Goal: Information Seeking & Learning: Learn about a topic

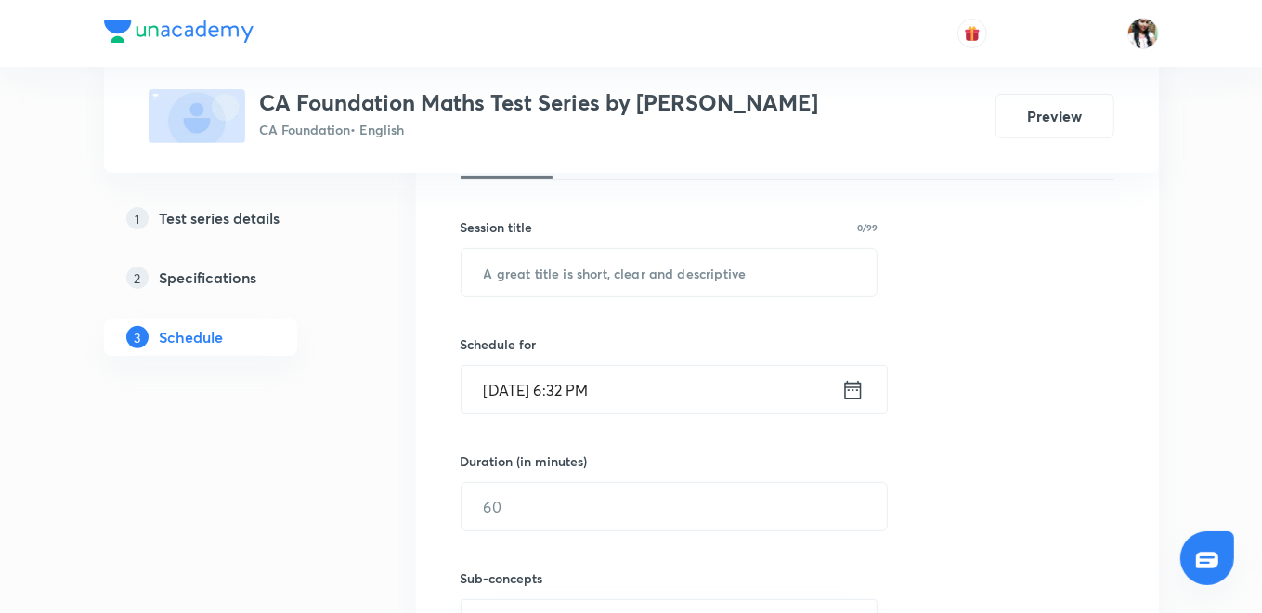
scroll to position [103, 0]
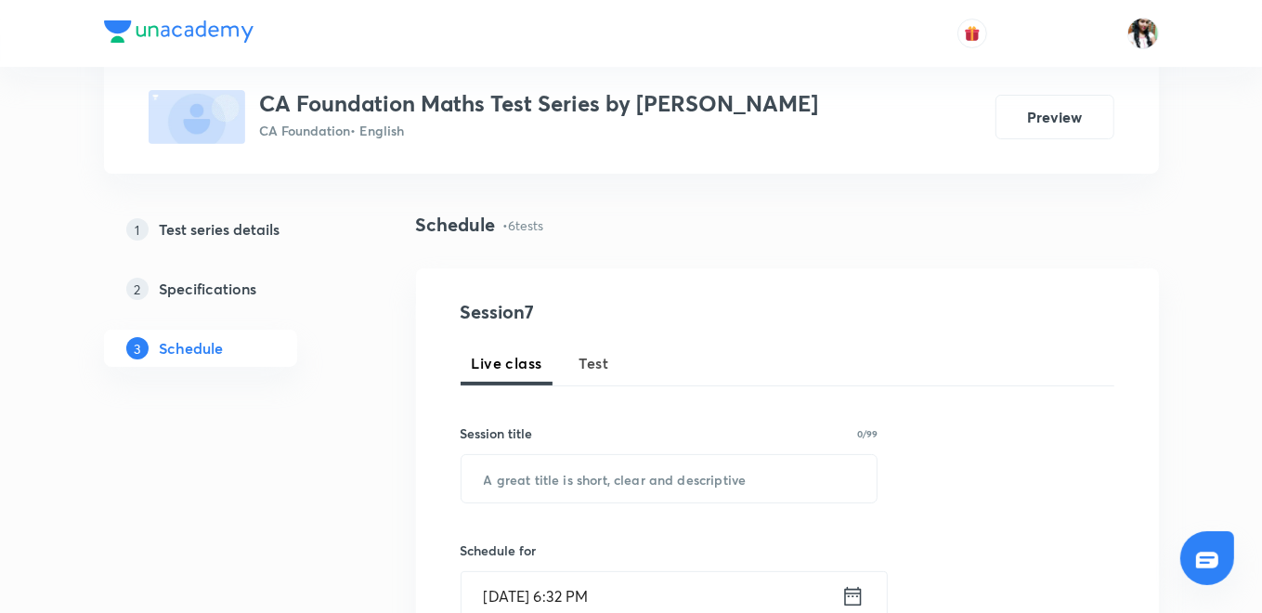
click at [599, 358] on span "Test" at bounding box center [594, 363] width 30 height 22
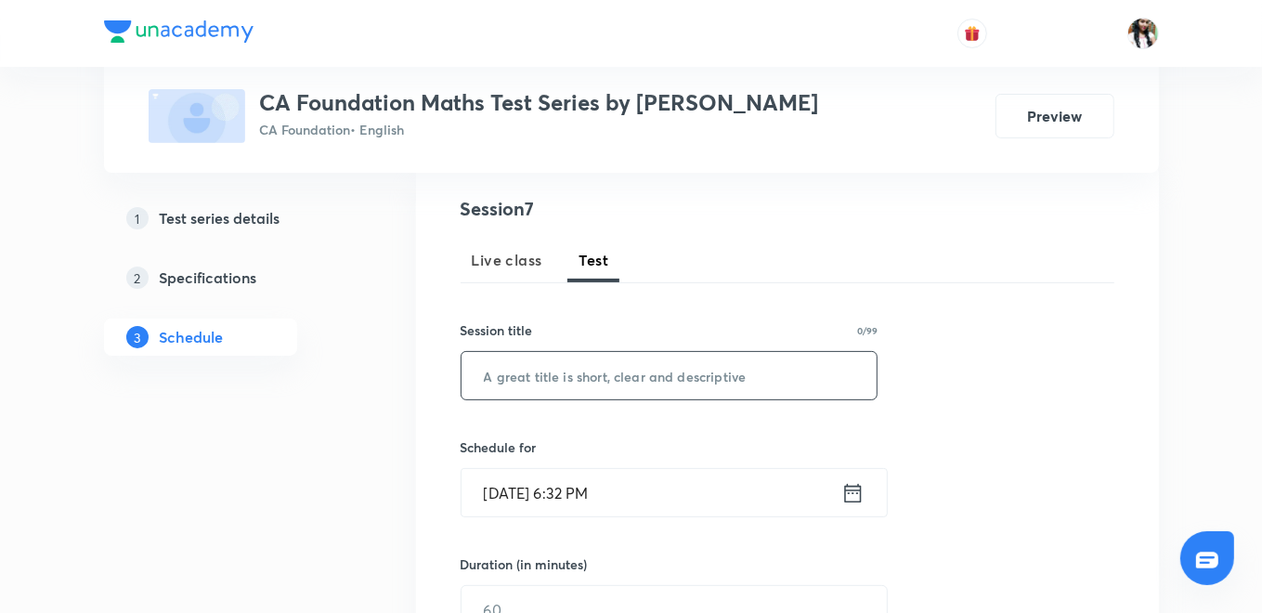
click at [600, 363] on input "text" at bounding box center [670, 375] width 416 height 47
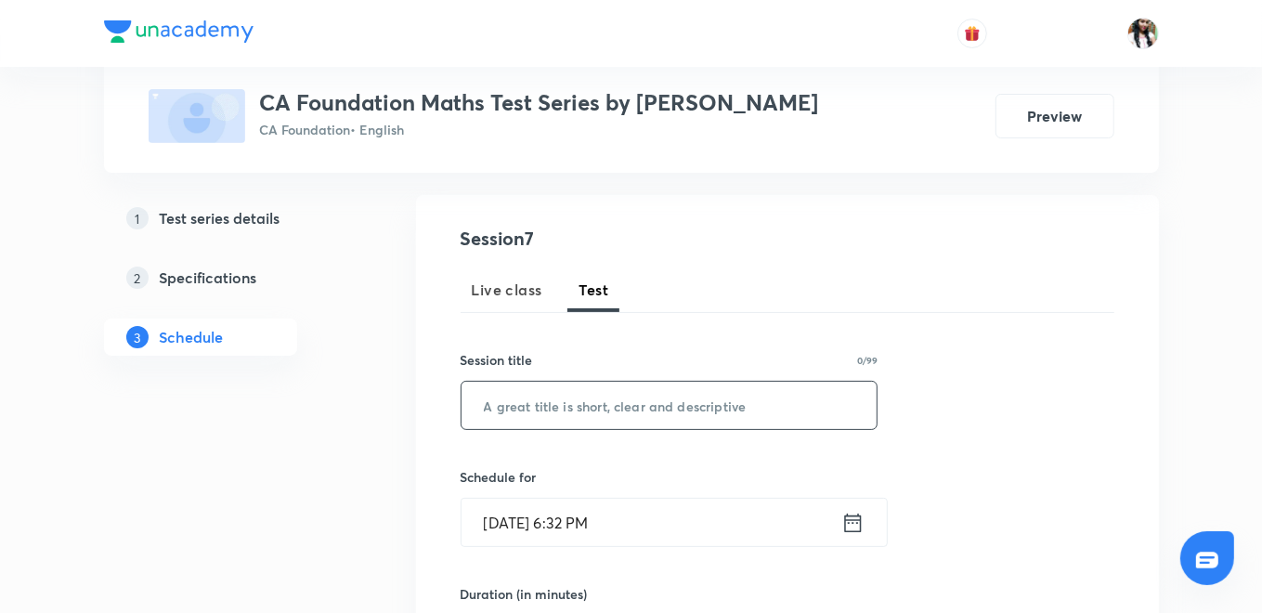
scroll to position [168, 0]
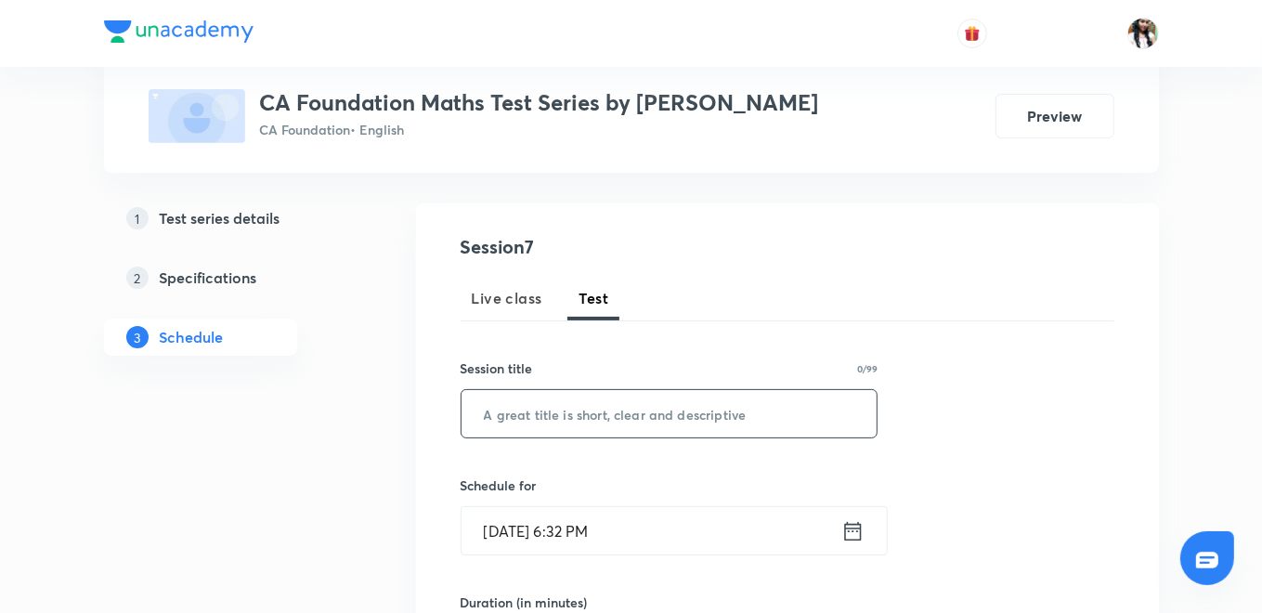
click at [217, 223] on h5 "Test series details" at bounding box center [220, 218] width 121 height 22
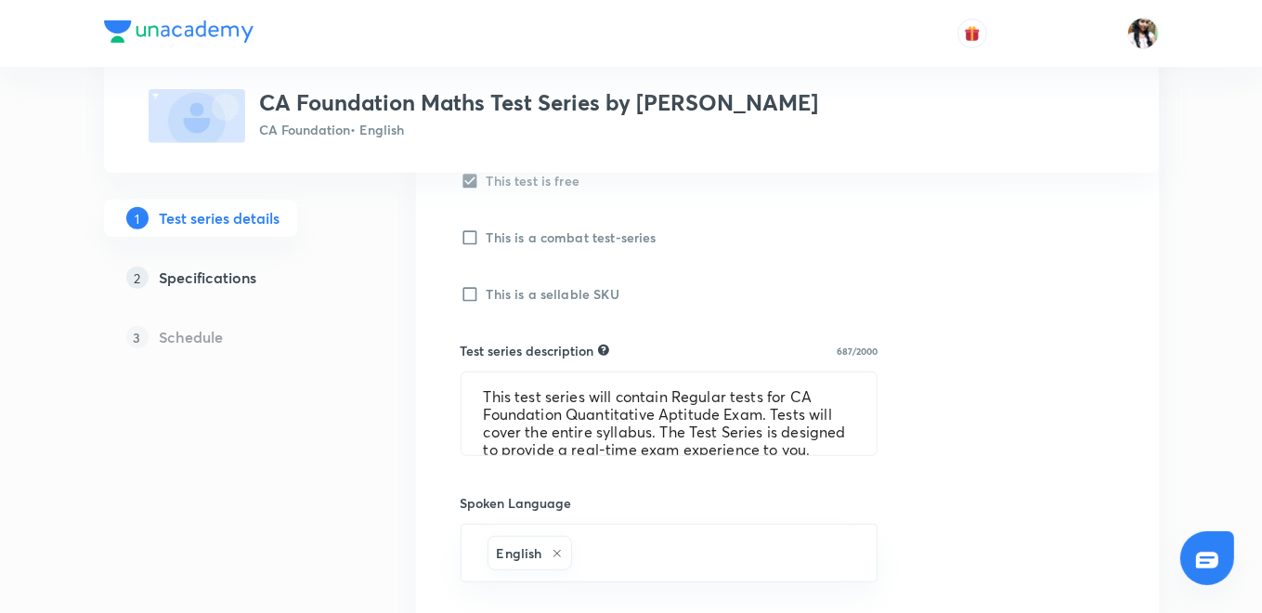
scroll to position [618, 0]
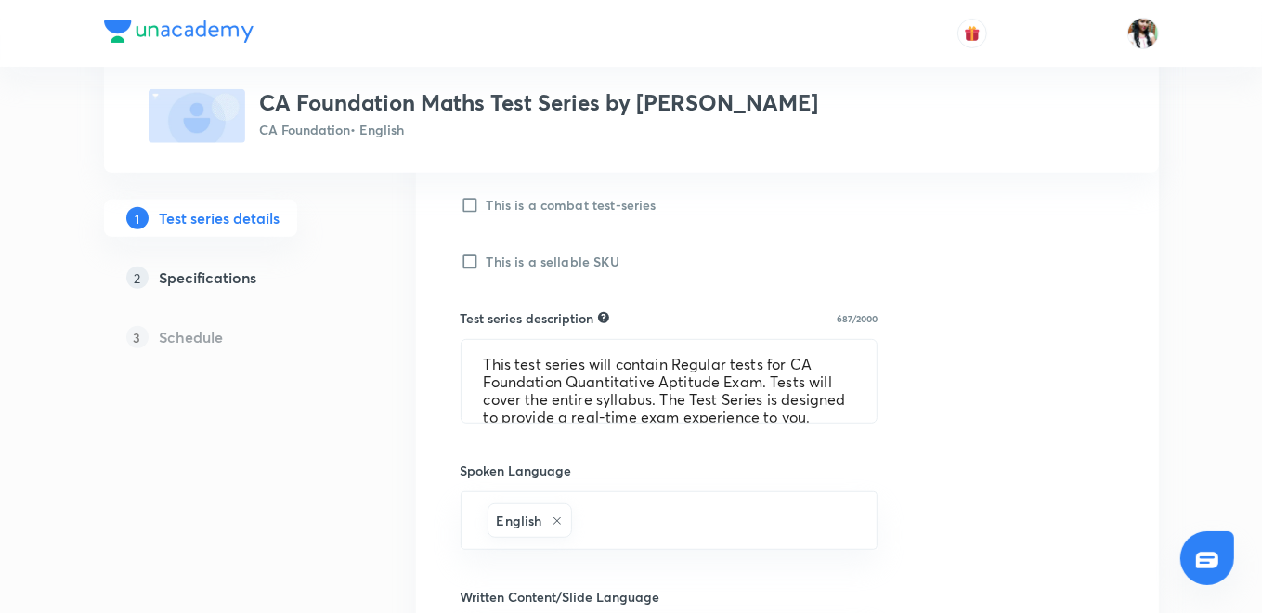
click at [208, 344] on h5 "Schedule" at bounding box center [192, 337] width 64 height 22
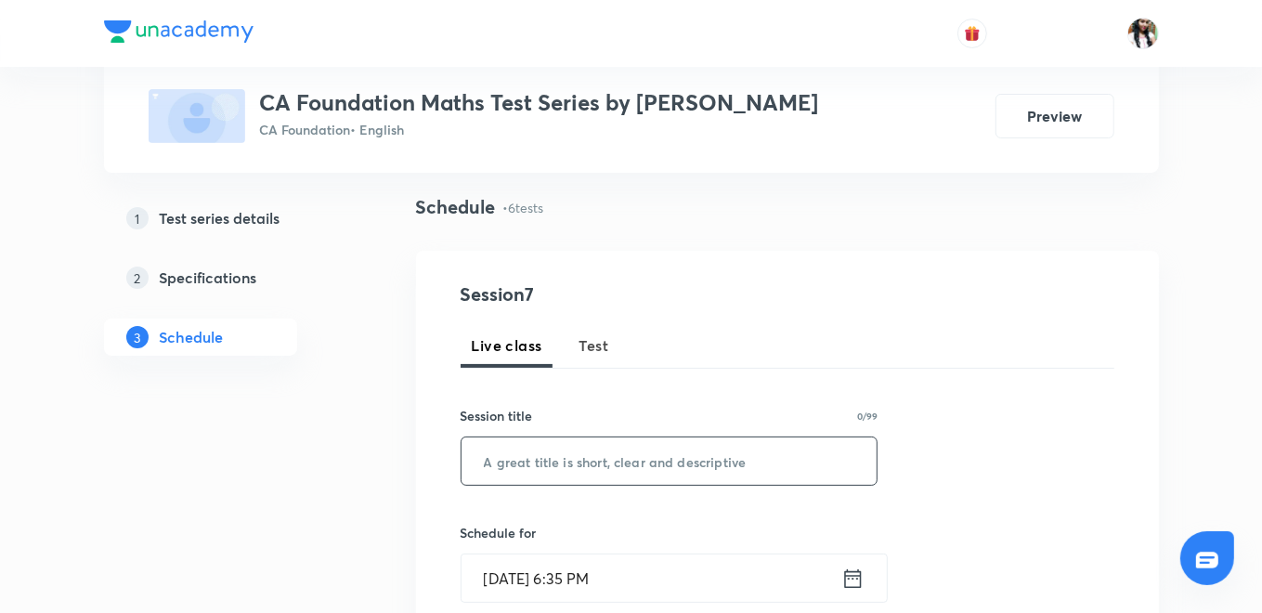
scroll to position [222, 0]
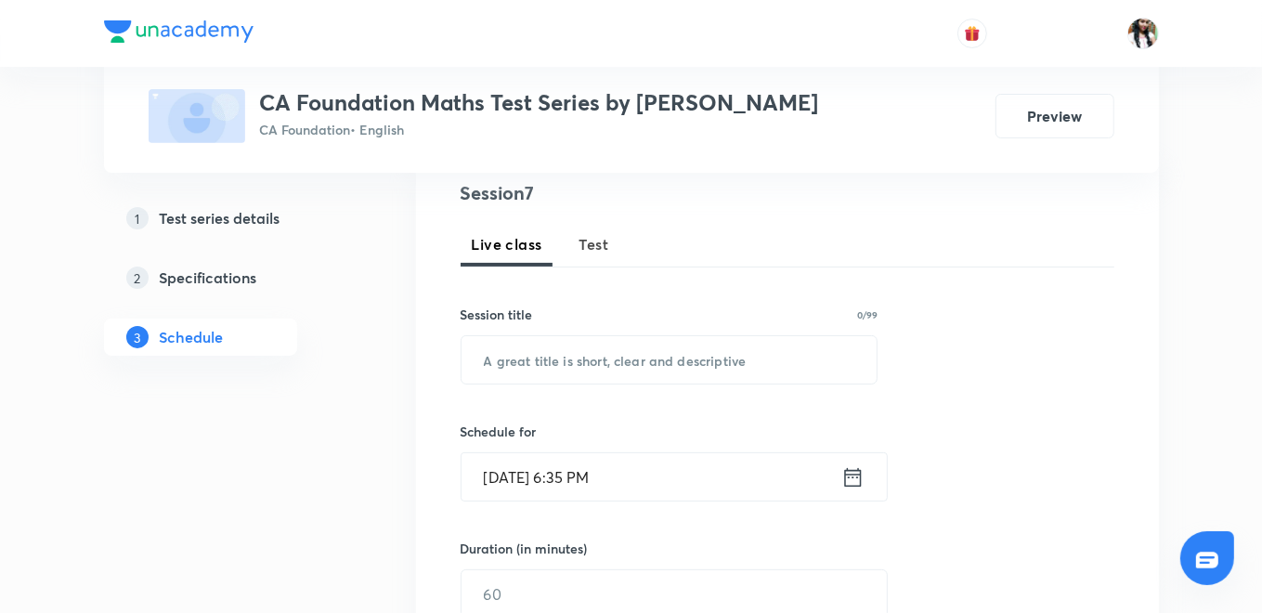
drag, startPoint x: 584, startPoint y: 241, endPoint x: 583, endPoint y: 280, distance: 39.9
click at [584, 241] on span "Test" at bounding box center [594, 244] width 30 height 22
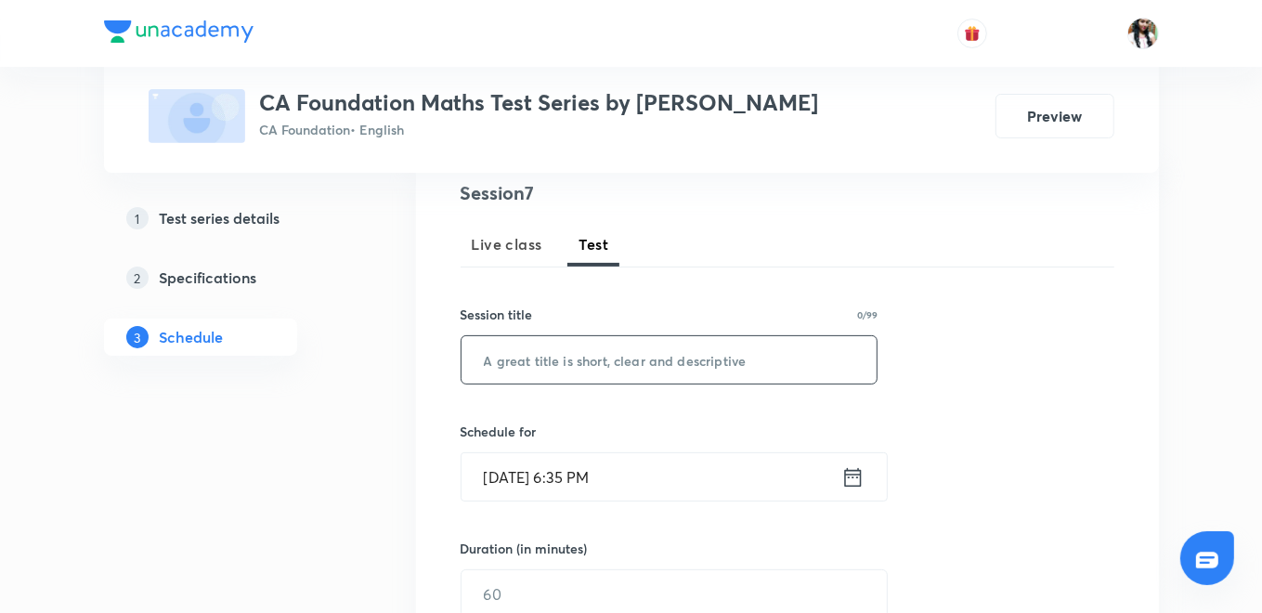
click at [570, 358] on input "text" at bounding box center [670, 359] width 416 height 47
type input "MOCK 1"
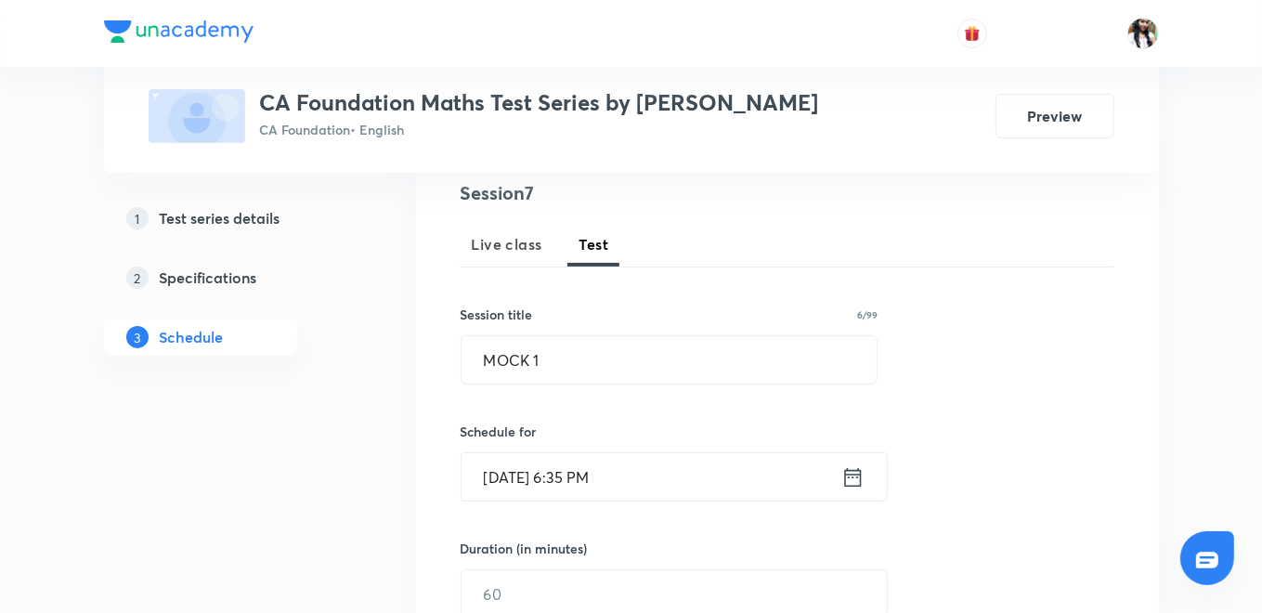
click at [854, 472] on icon at bounding box center [852, 476] width 17 height 19
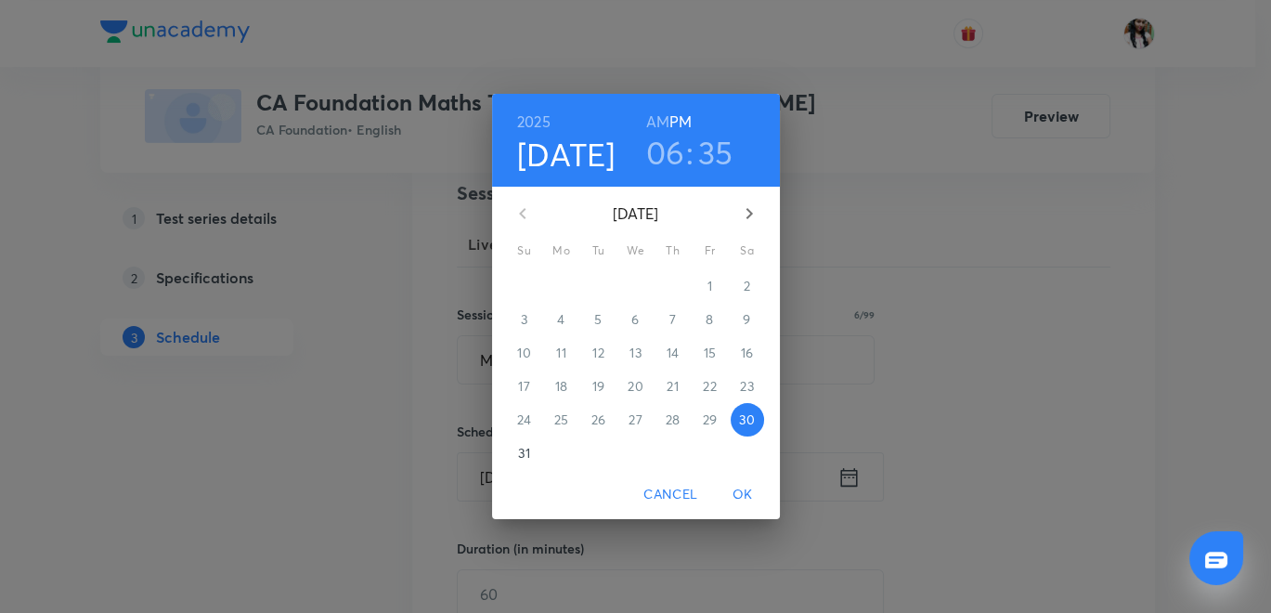
click at [753, 209] on icon "button" at bounding box center [749, 213] width 22 height 22
click at [602, 285] on span "2" at bounding box center [598, 286] width 33 height 19
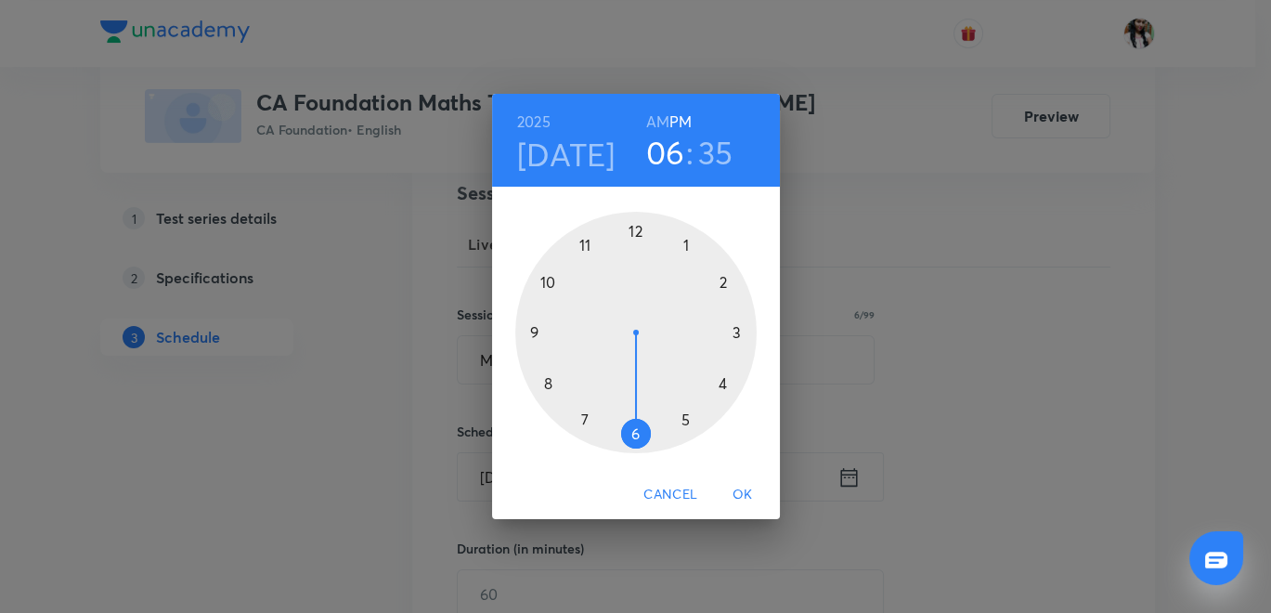
click at [719, 276] on div at bounding box center [635, 332] width 241 height 241
click at [633, 225] on div at bounding box center [635, 332] width 241 height 241
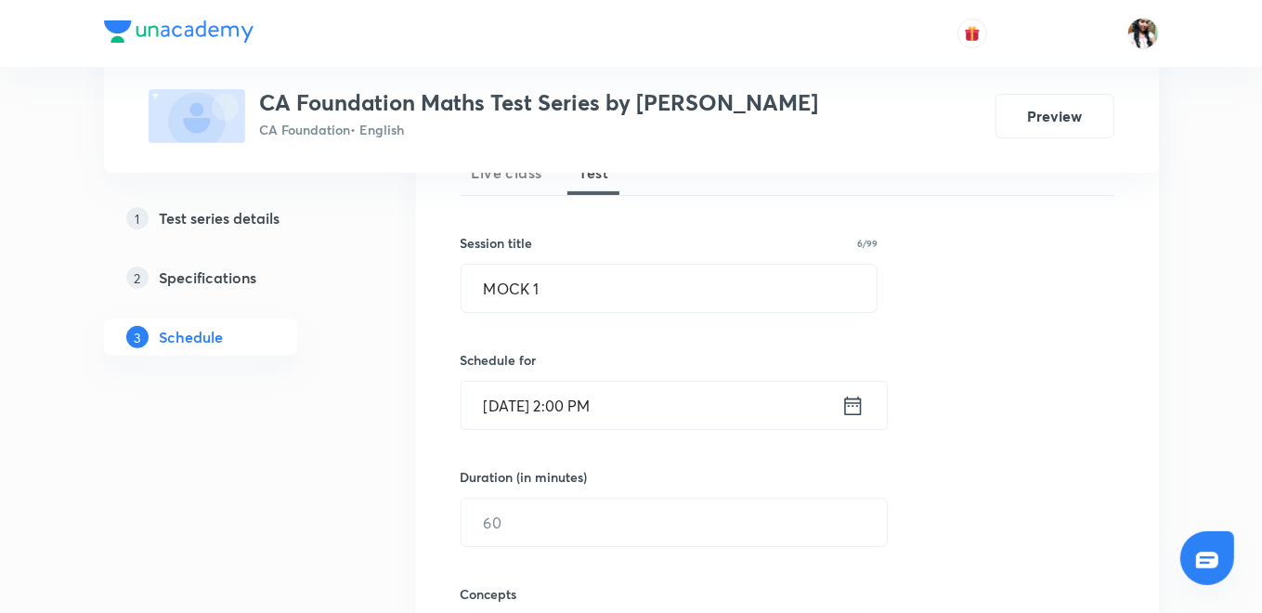
scroll to position [325, 0]
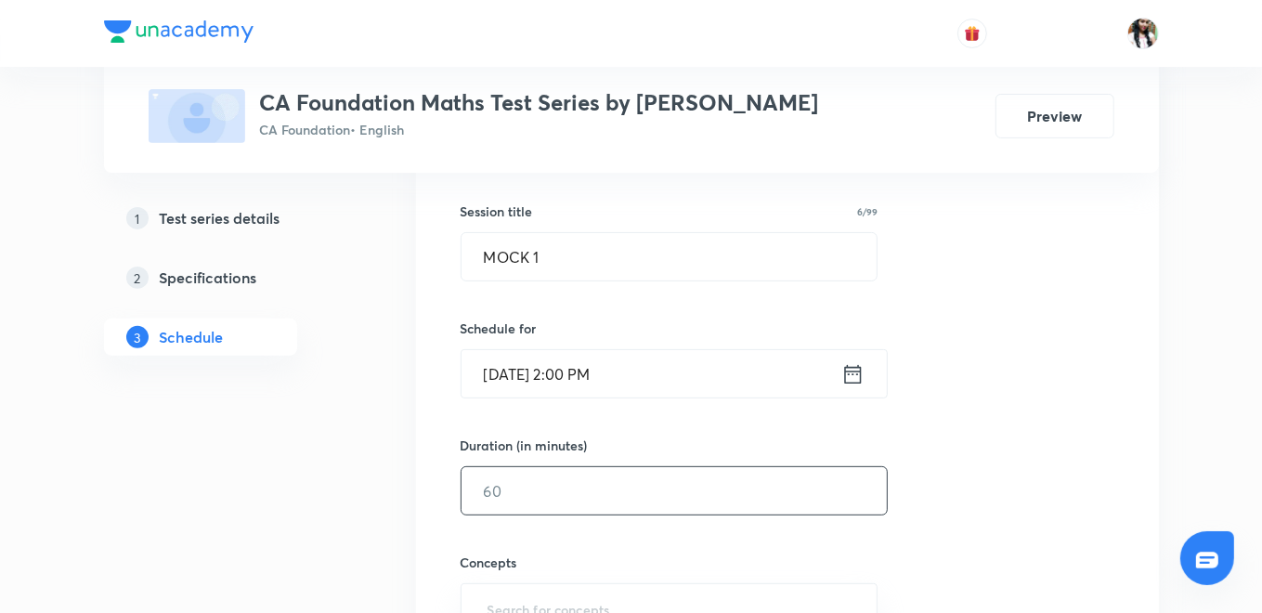
click at [609, 475] on input "text" at bounding box center [674, 490] width 425 height 47
type input "75"
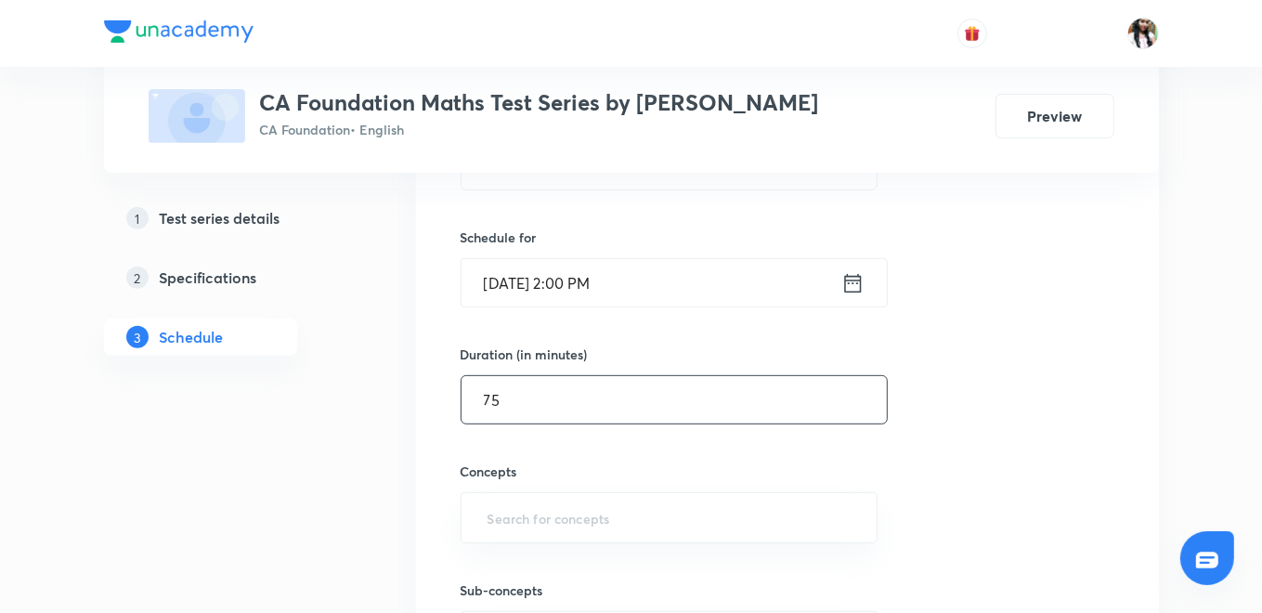
scroll to position [531, 0]
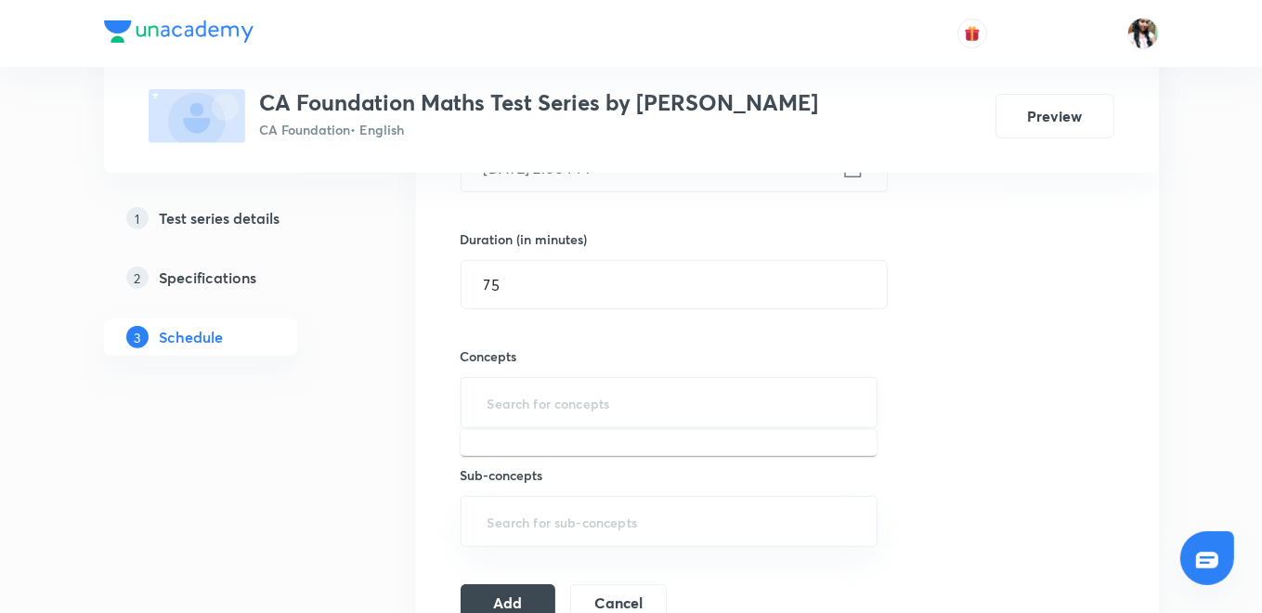
click at [554, 388] on input "text" at bounding box center [669, 402] width 371 height 34
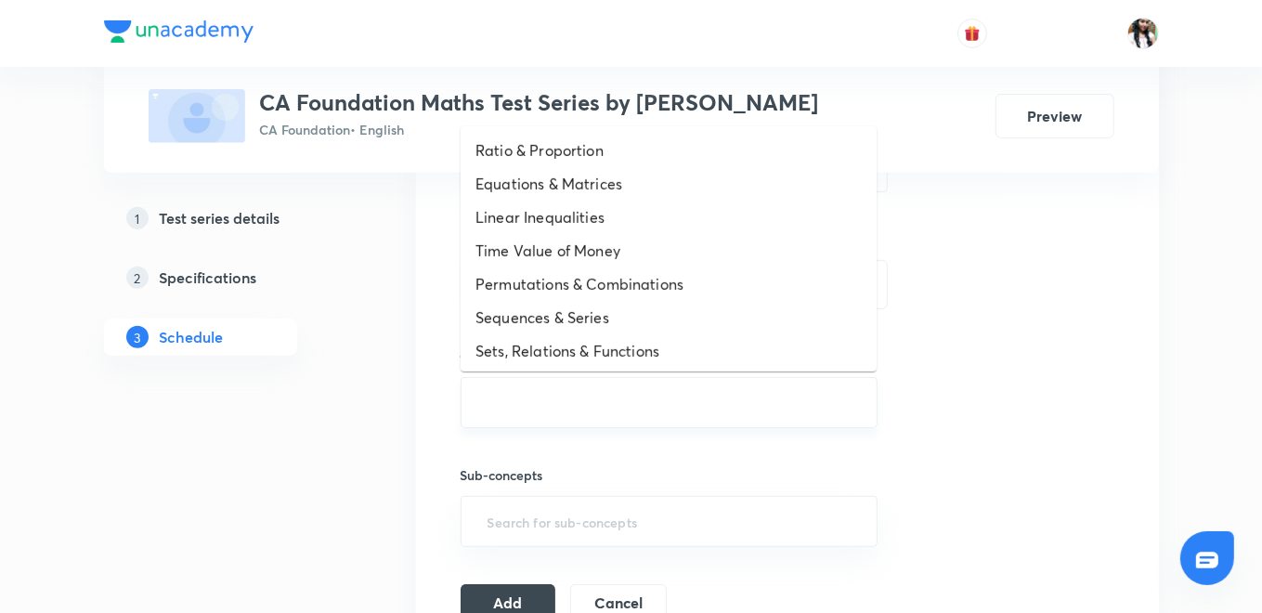
type input "R"
click at [544, 153] on li "Ratio & Proportion" at bounding box center [669, 150] width 416 height 33
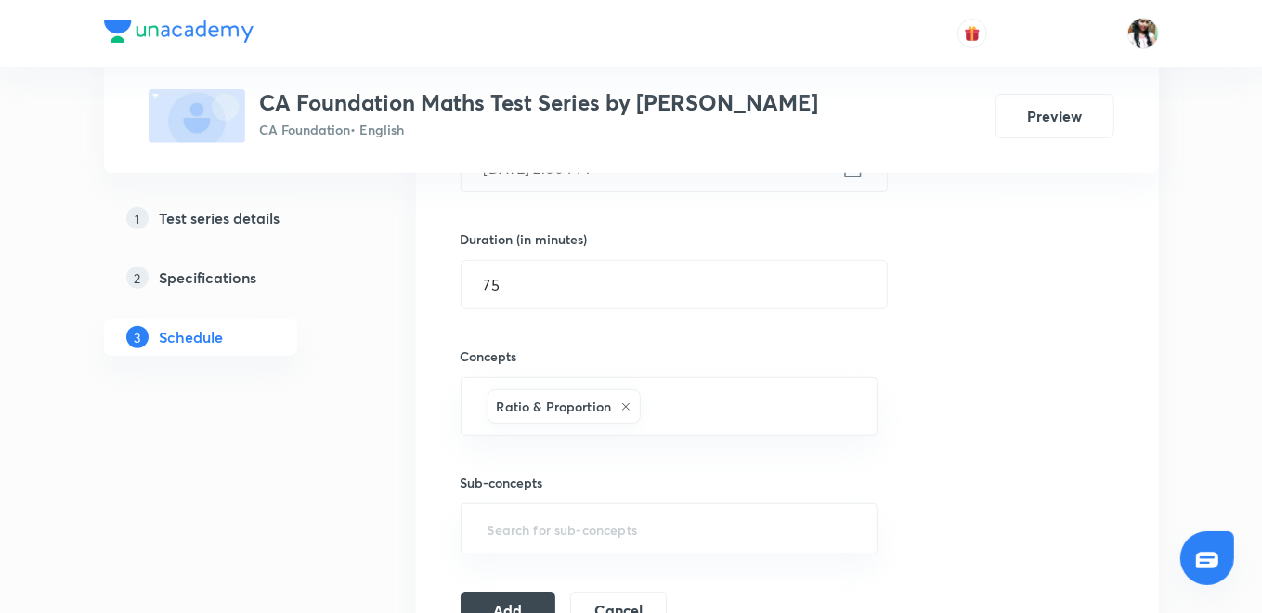
click at [663, 473] on h6 "Sub-concepts" at bounding box center [670, 483] width 418 height 20
click at [658, 415] on input "text" at bounding box center [749, 406] width 210 height 34
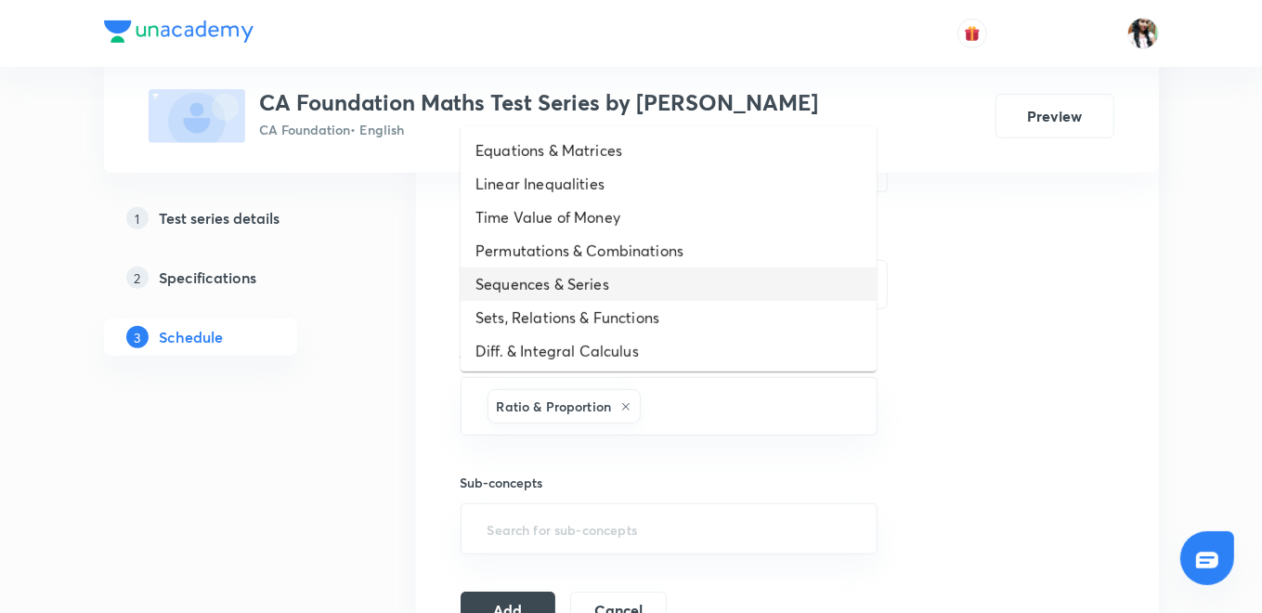
click at [580, 279] on li "Sequences & Series" at bounding box center [669, 283] width 416 height 33
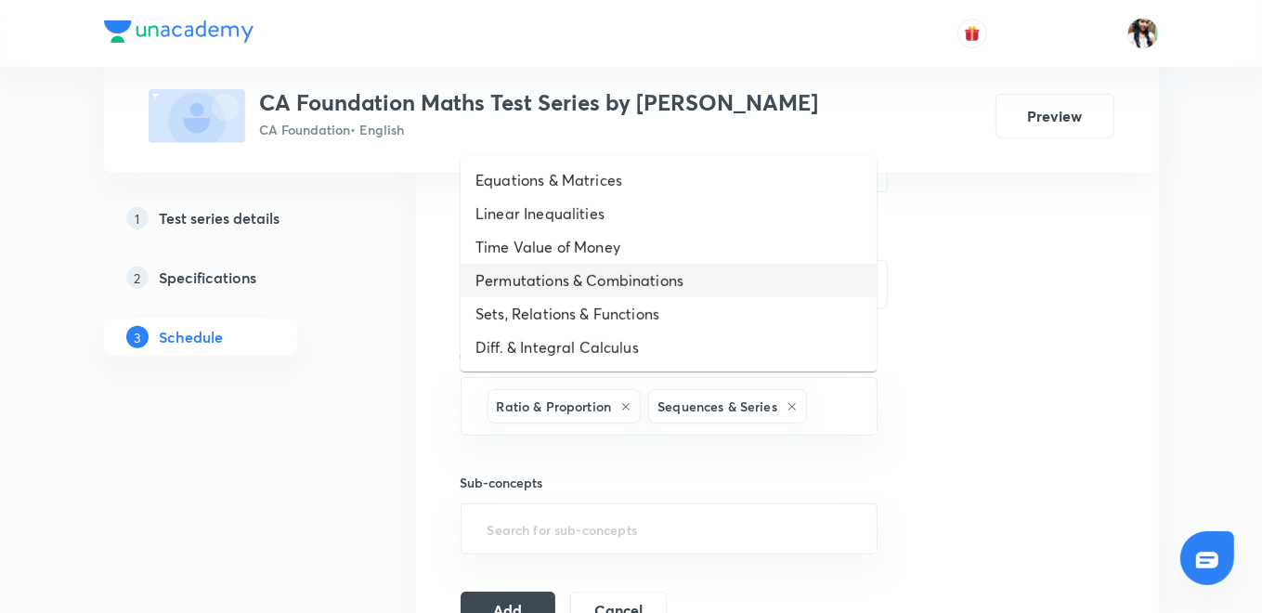
click at [609, 286] on li "Permutations & Combinations" at bounding box center [669, 280] width 416 height 33
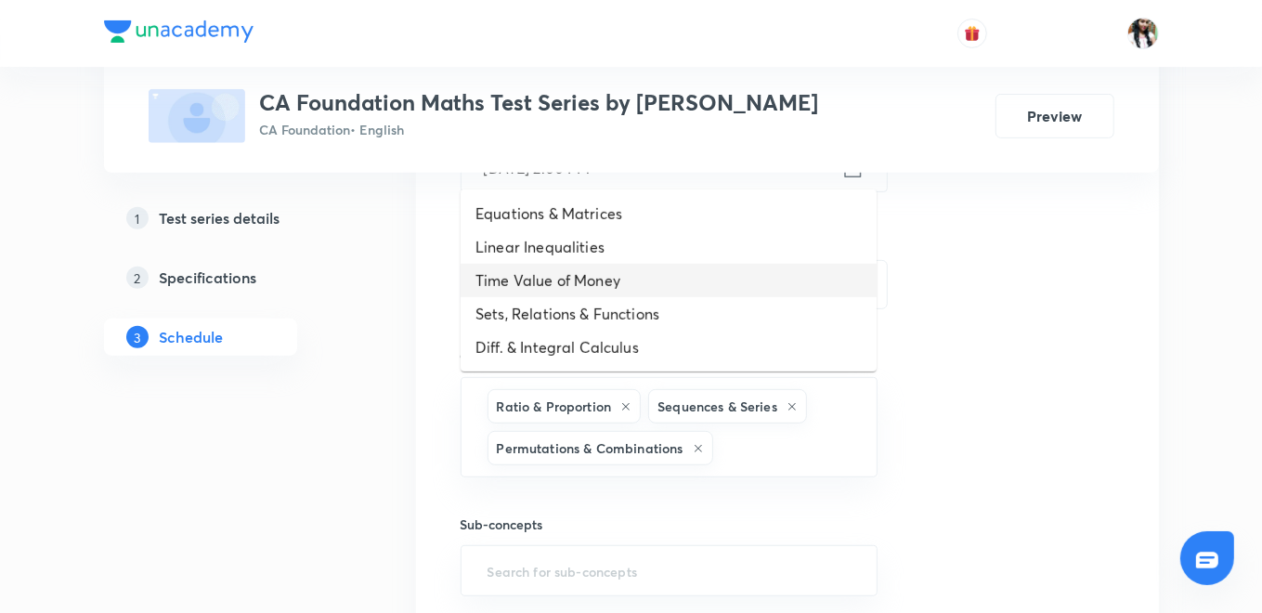
click at [607, 285] on li "Time Value of Money" at bounding box center [669, 280] width 416 height 33
click at [607, 285] on li "Linear Inequalities" at bounding box center [669, 280] width 416 height 33
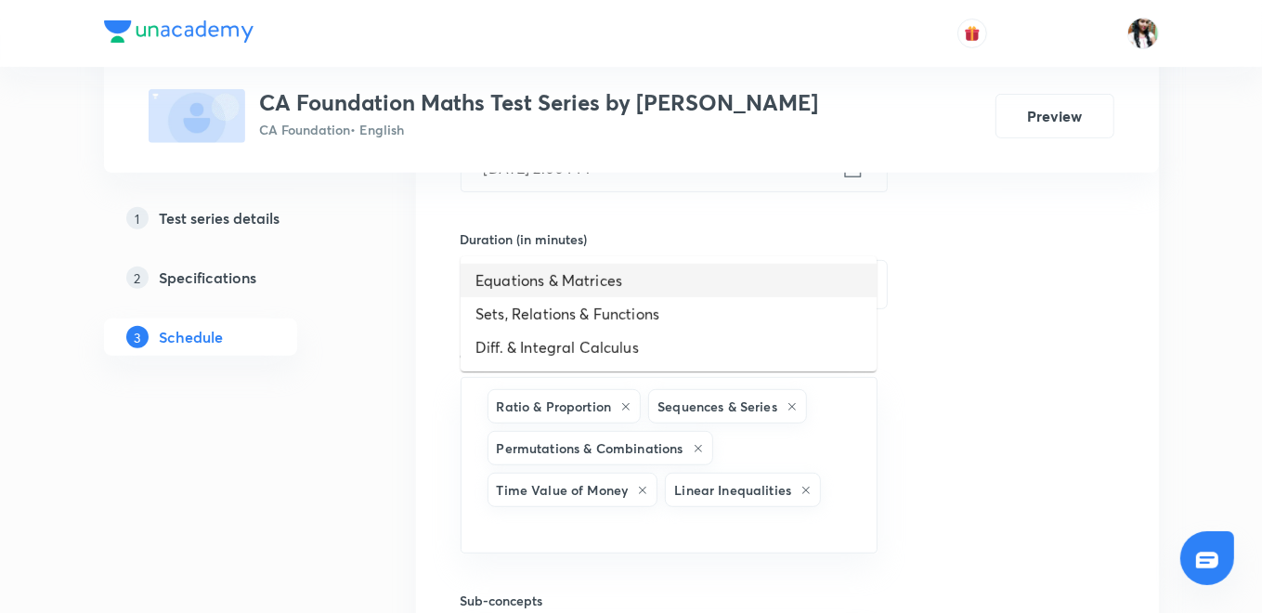
click at [607, 285] on li "Equations & Matrices" at bounding box center [669, 280] width 416 height 33
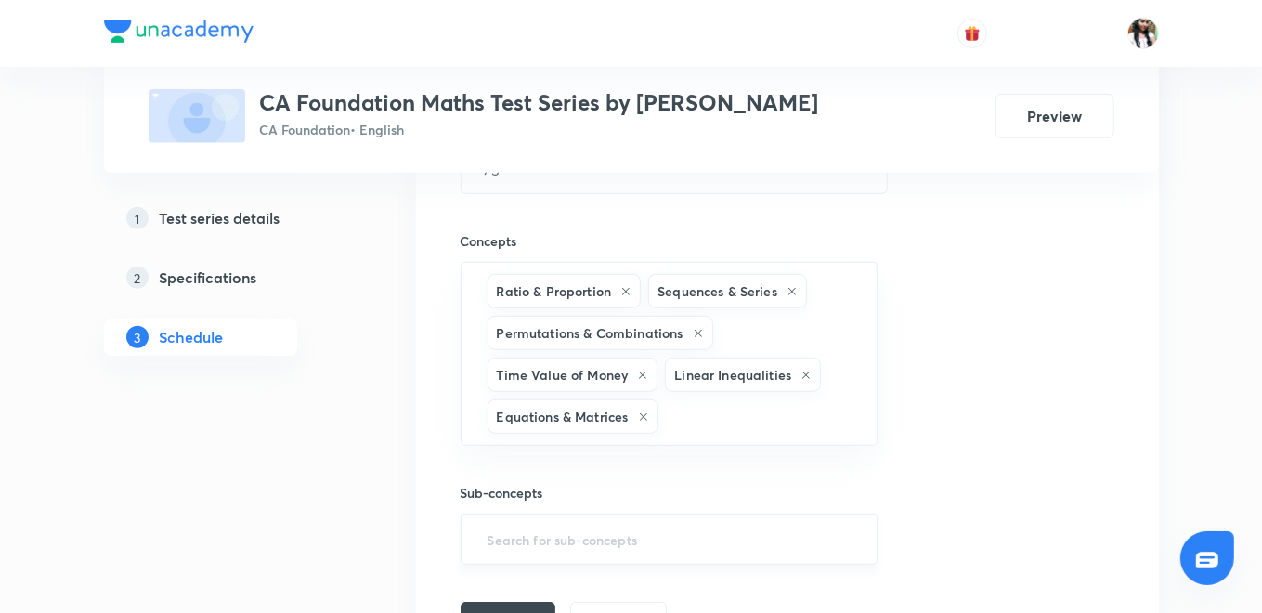
scroll to position [737, 0]
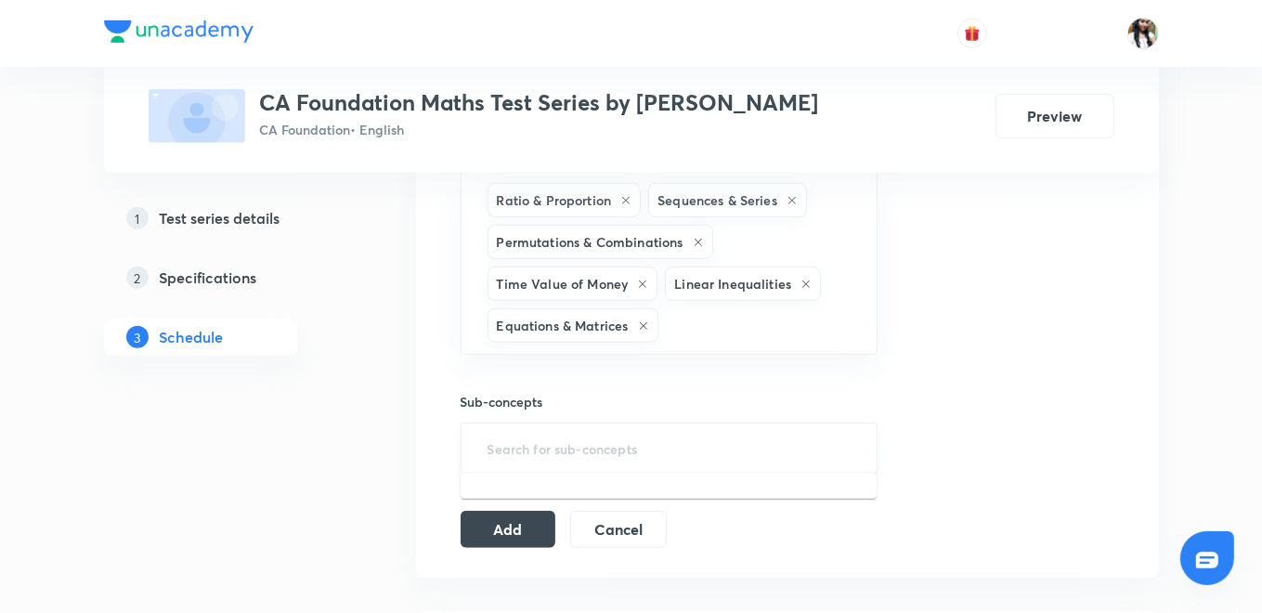
click at [608, 445] on input "text" at bounding box center [669, 448] width 371 height 34
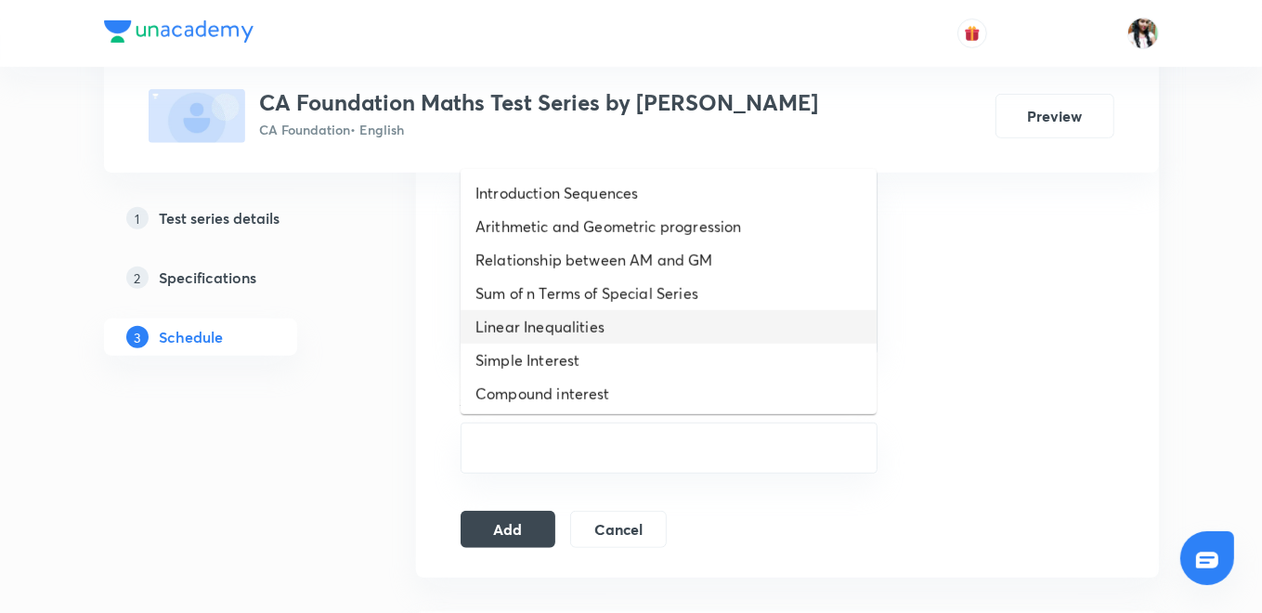
click at [556, 325] on li "Linear Inequalities" at bounding box center [669, 326] width 416 height 33
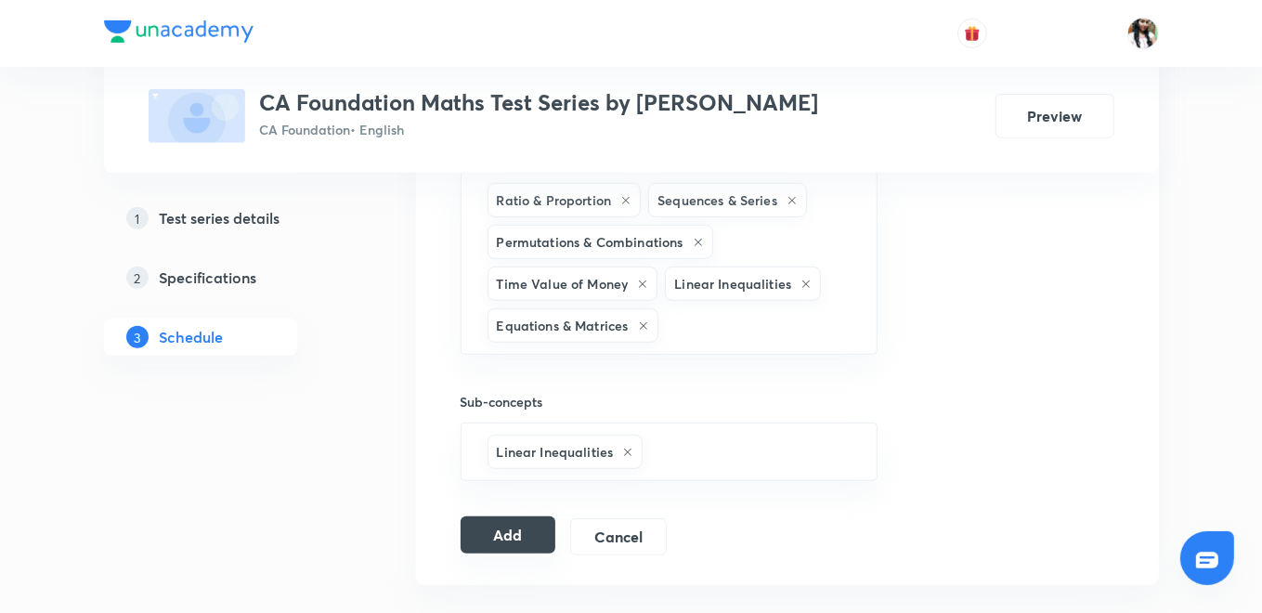
click at [505, 516] on button "Add" at bounding box center [509, 534] width 96 height 37
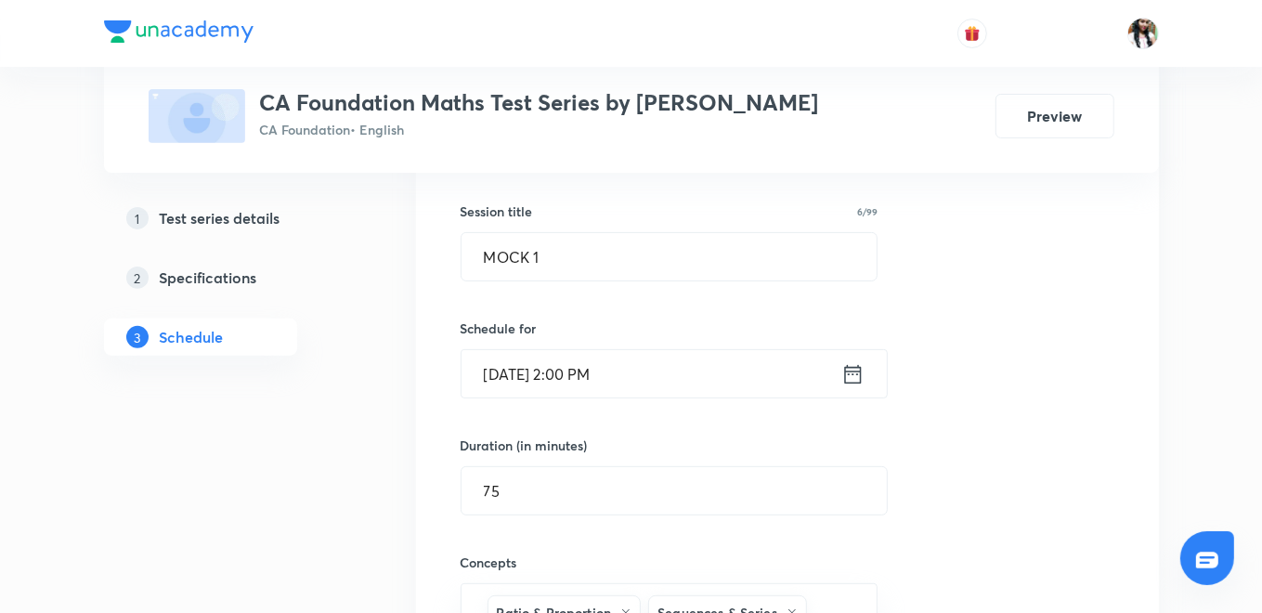
scroll to position [119, 0]
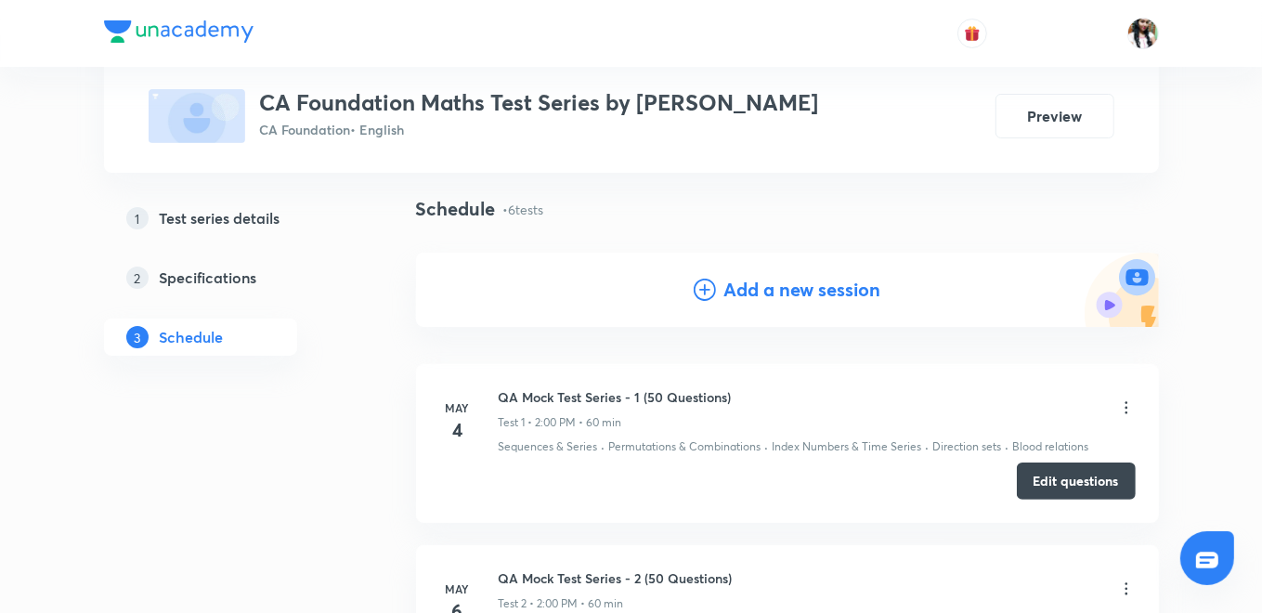
click at [723, 279] on h4 "Add a new session" at bounding box center [801, 290] width 157 height 28
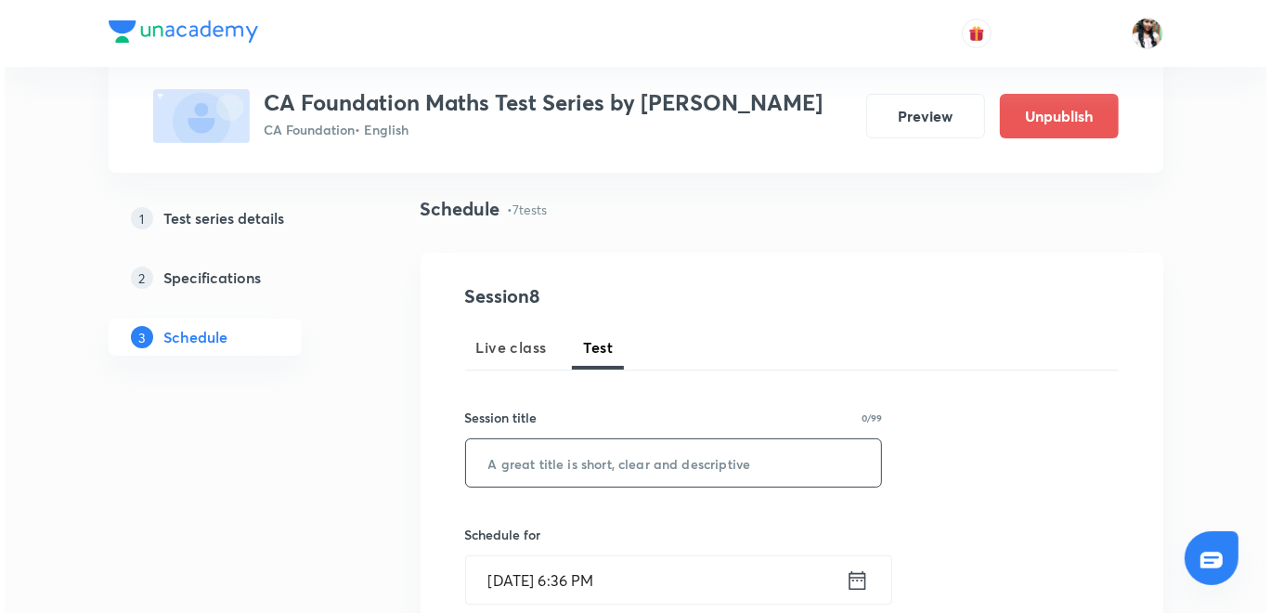
scroll to position [222, 0]
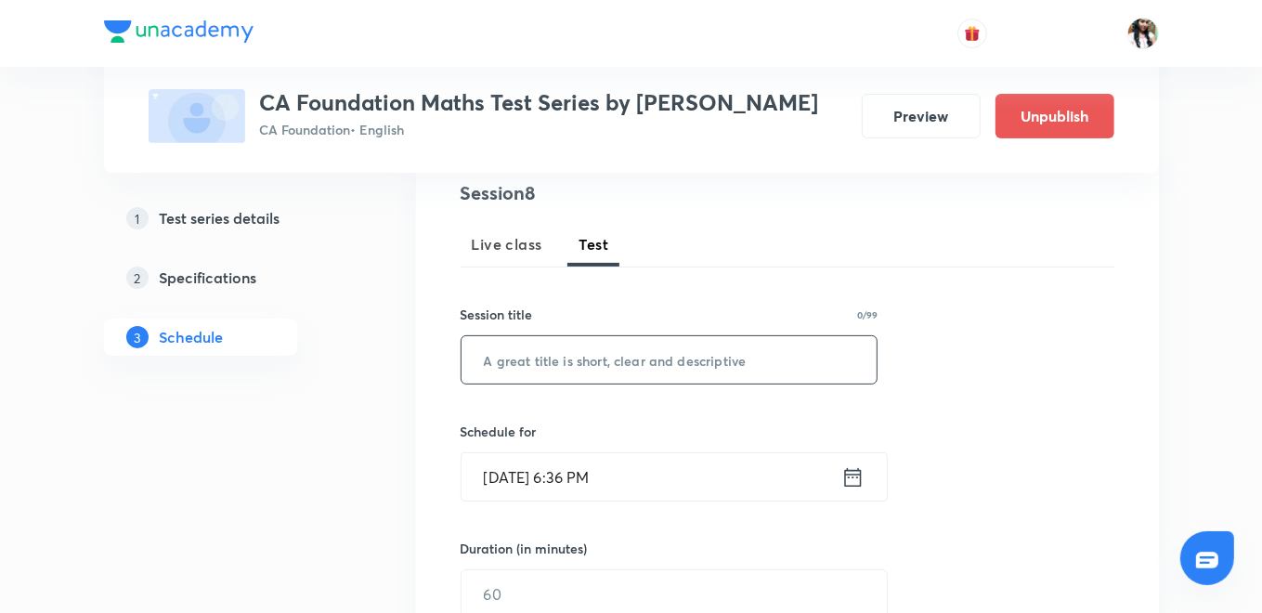
click at [579, 349] on input "text" at bounding box center [670, 359] width 416 height 47
type input "MOCK 2"
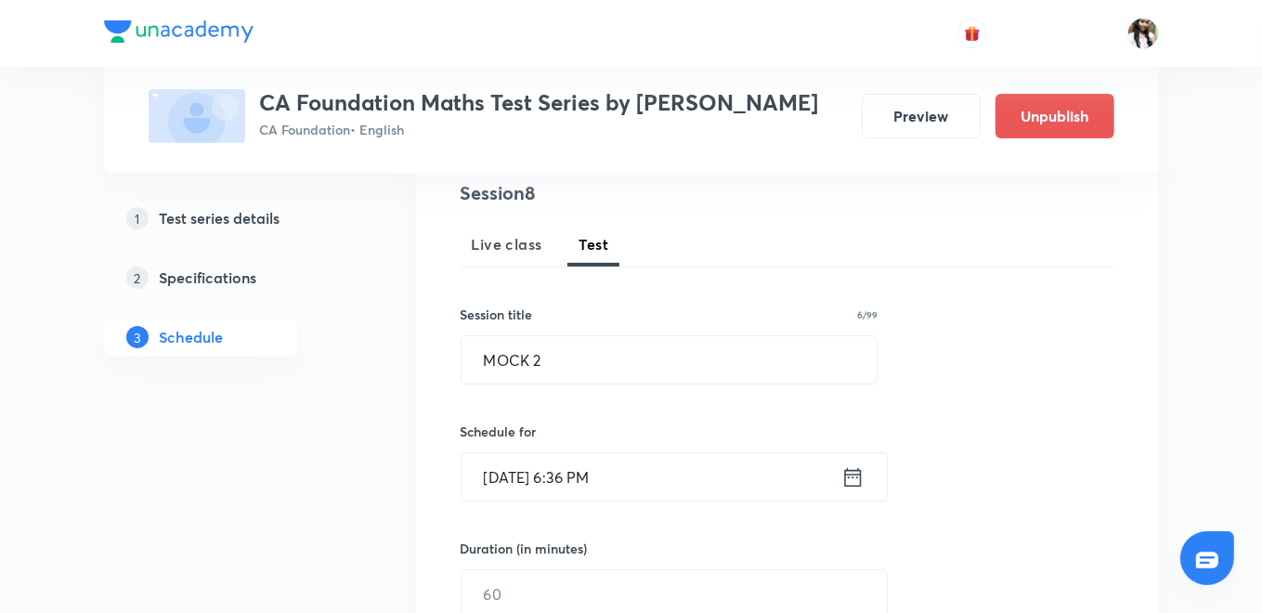
click at [849, 473] on icon at bounding box center [852, 476] width 17 height 19
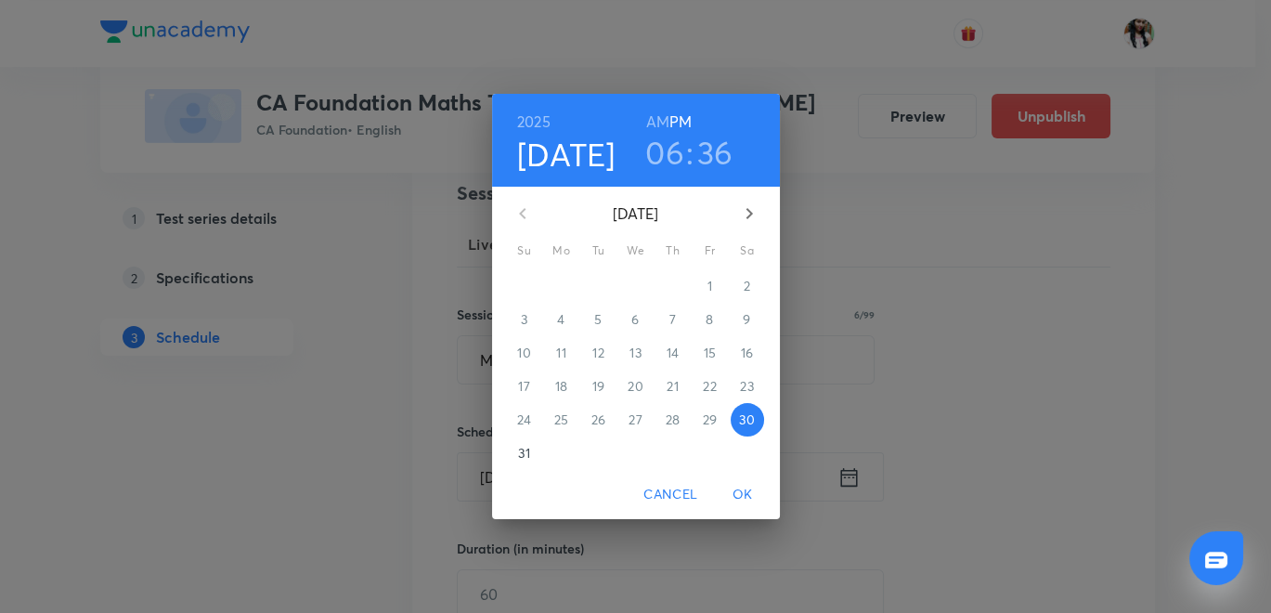
click at [740, 199] on button "button" at bounding box center [749, 213] width 45 height 45
click at [681, 286] on span "4" at bounding box center [673, 286] width 33 height 19
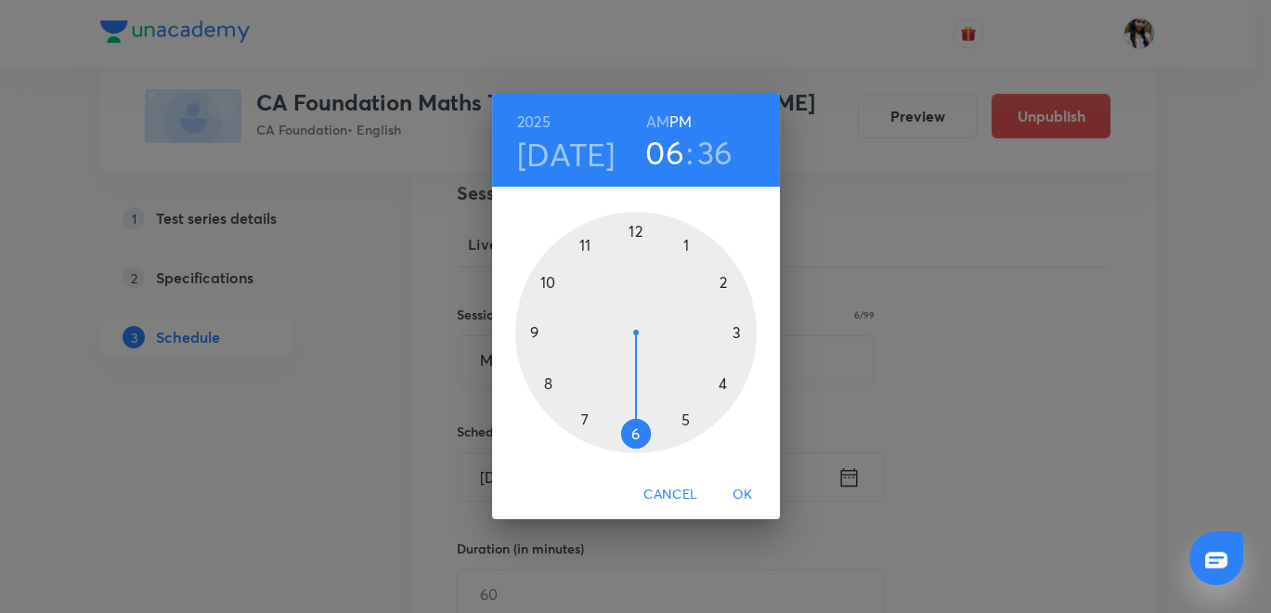
click at [727, 283] on div at bounding box center [635, 332] width 241 height 241
click at [635, 222] on div at bounding box center [635, 332] width 241 height 241
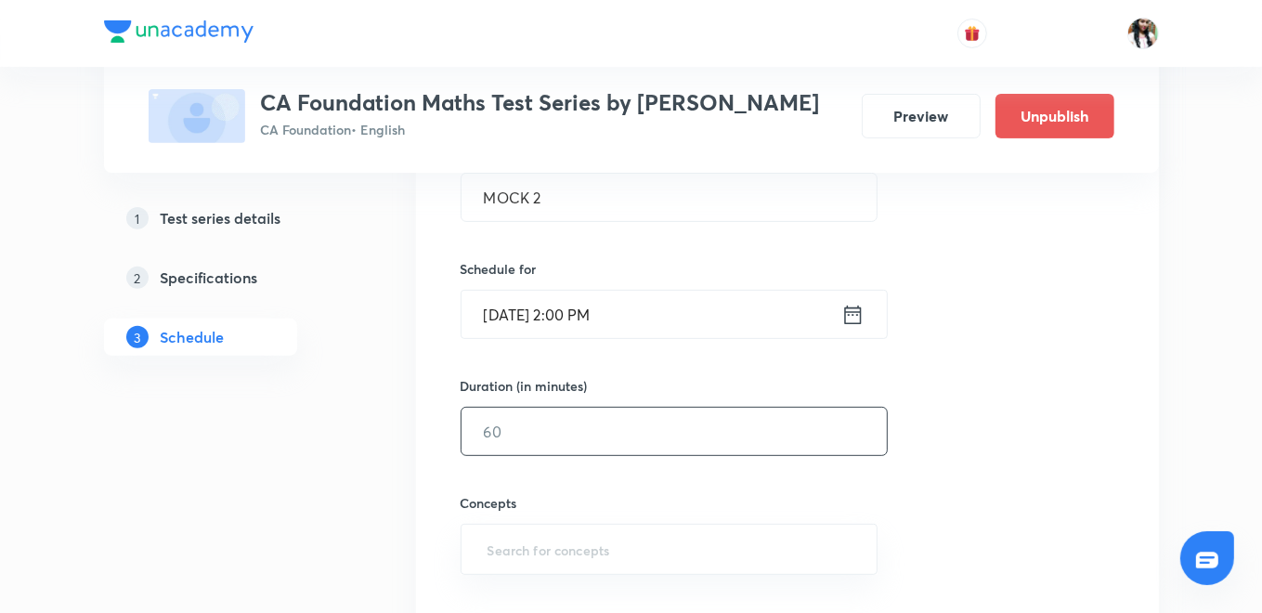
scroll to position [428, 0]
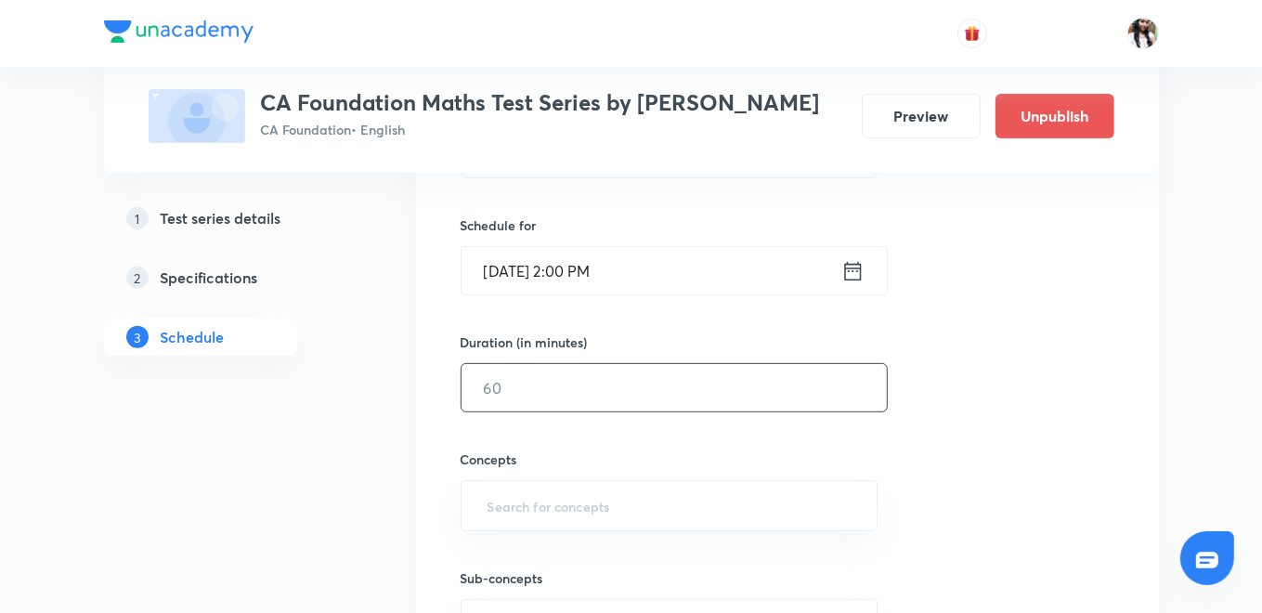
click at [582, 396] on input "text" at bounding box center [674, 387] width 425 height 47
type input "75"
drag, startPoint x: 579, startPoint y: 508, endPoint x: 579, endPoint y: 492, distance: 15.8
click at [579, 507] on input "text" at bounding box center [669, 505] width 371 height 34
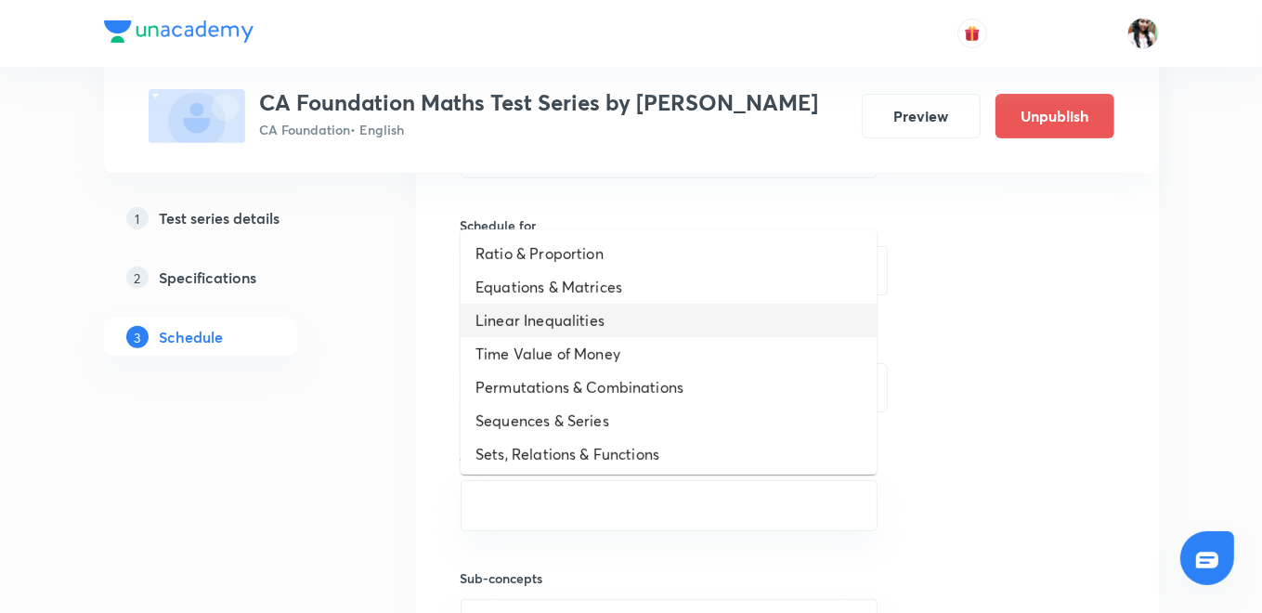
click at [561, 307] on li "Linear Inequalities" at bounding box center [669, 320] width 416 height 33
click at [560, 307] on li "Time Value of Money" at bounding box center [669, 320] width 416 height 33
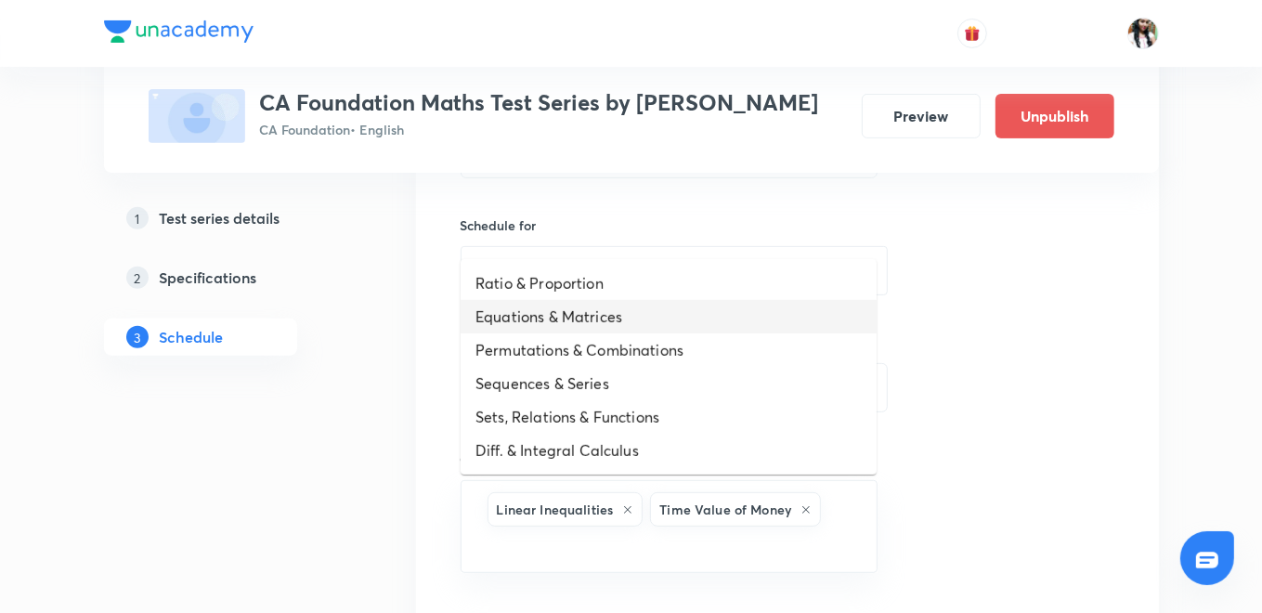
click at [560, 307] on li "Equations & Matrices" at bounding box center [669, 316] width 416 height 33
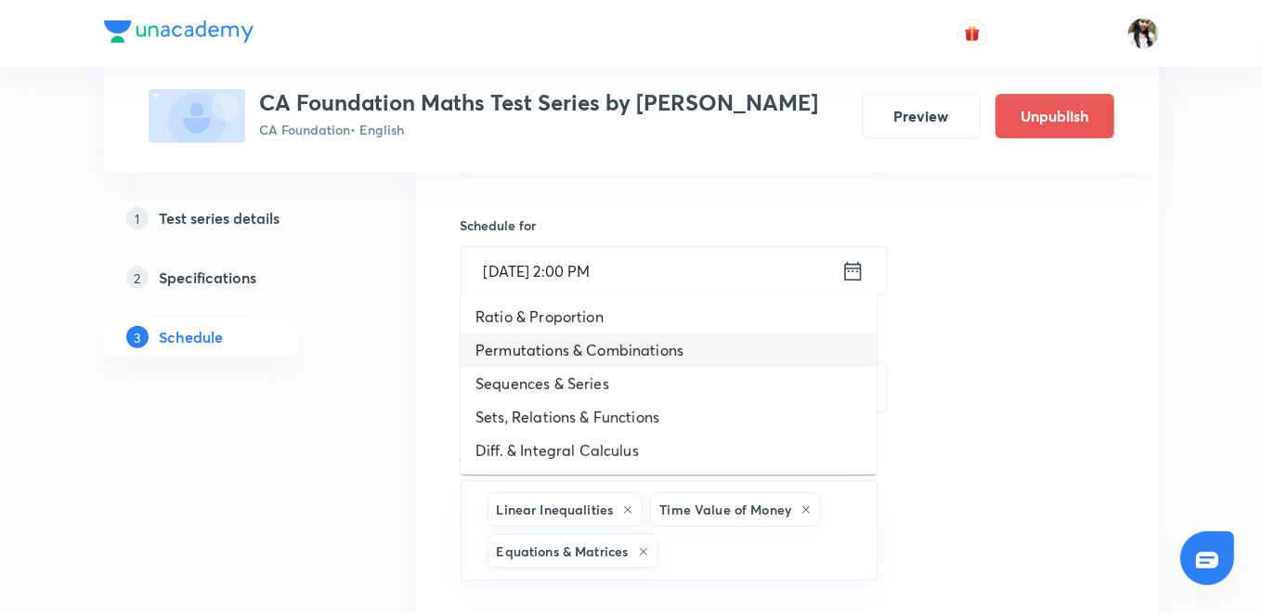
click at [589, 342] on li "Permutations & Combinations" at bounding box center [669, 349] width 416 height 33
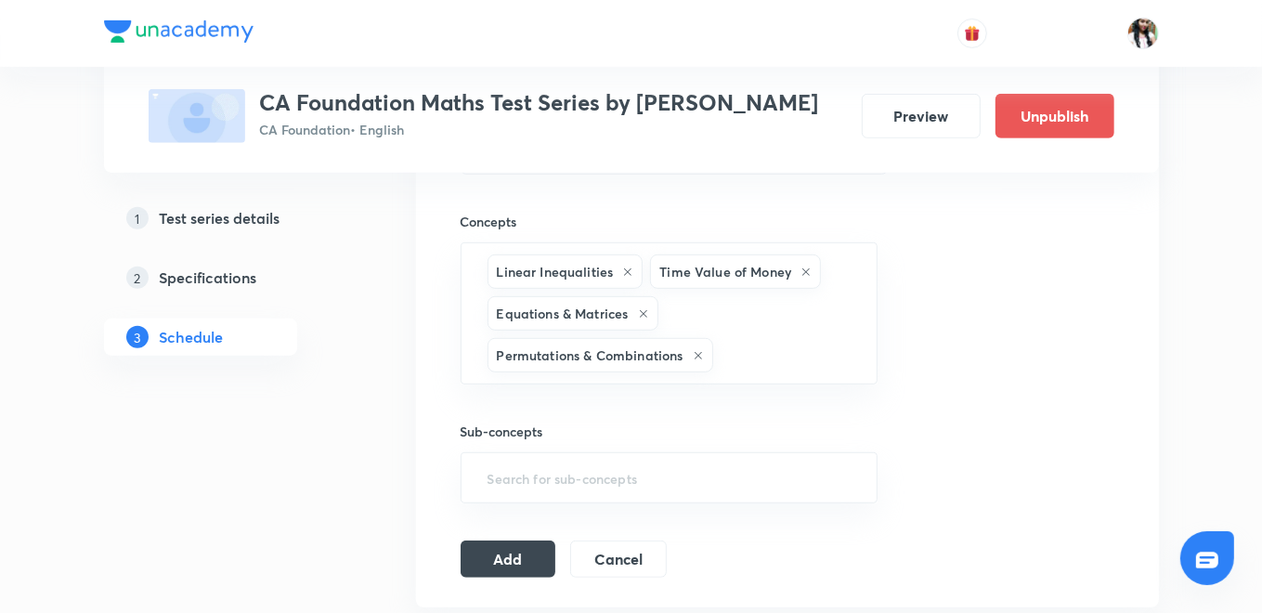
scroll to position [737, 0]
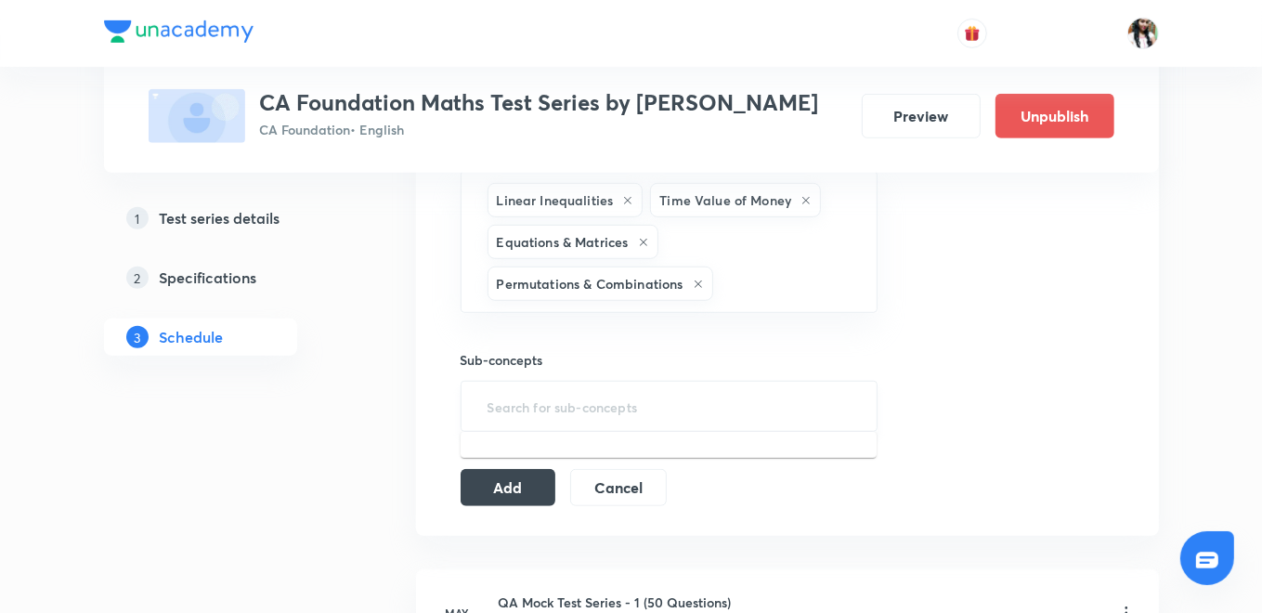
click at [596, 392] on input "text" at bounding box center [669, 406] width 371 height 34
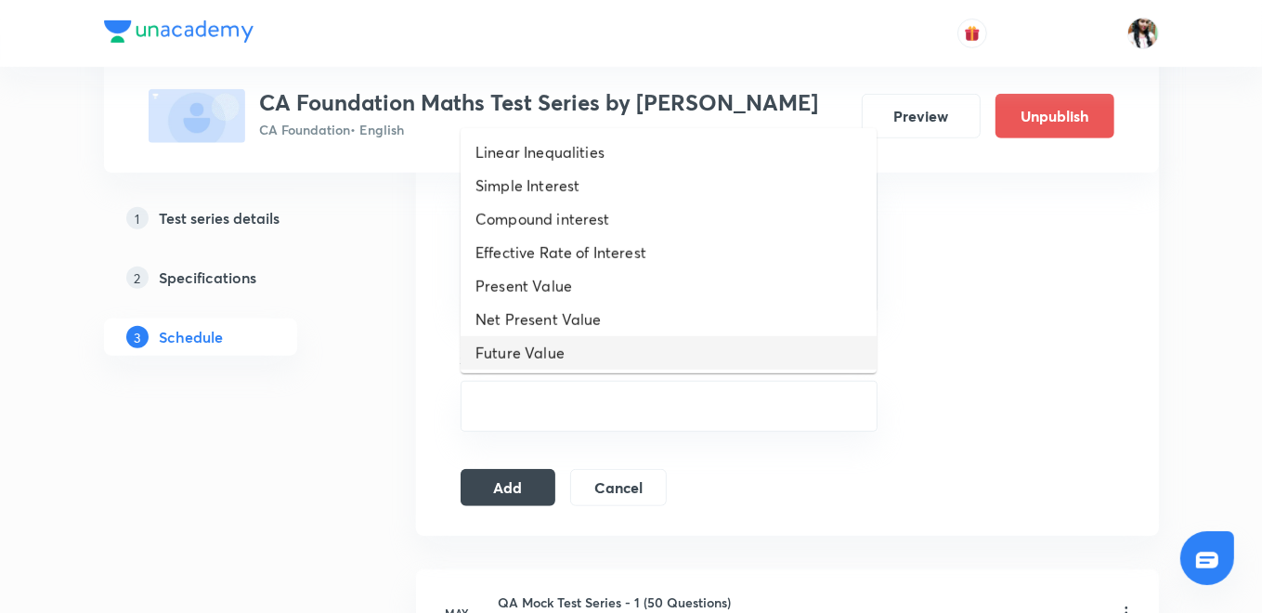
click at [563, 352] on li "Future Value" at bounding box center [669, 352] width 416 height 33
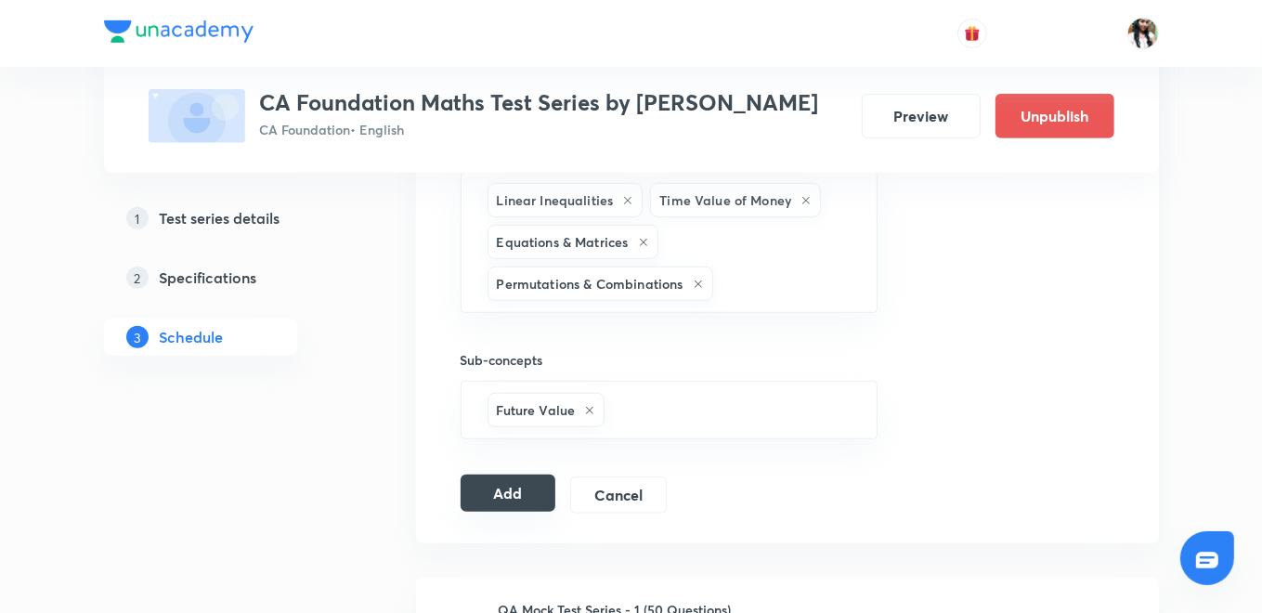
click at [526, 494] on button "Add" at bounding box center [509, 493] width 96 height 37
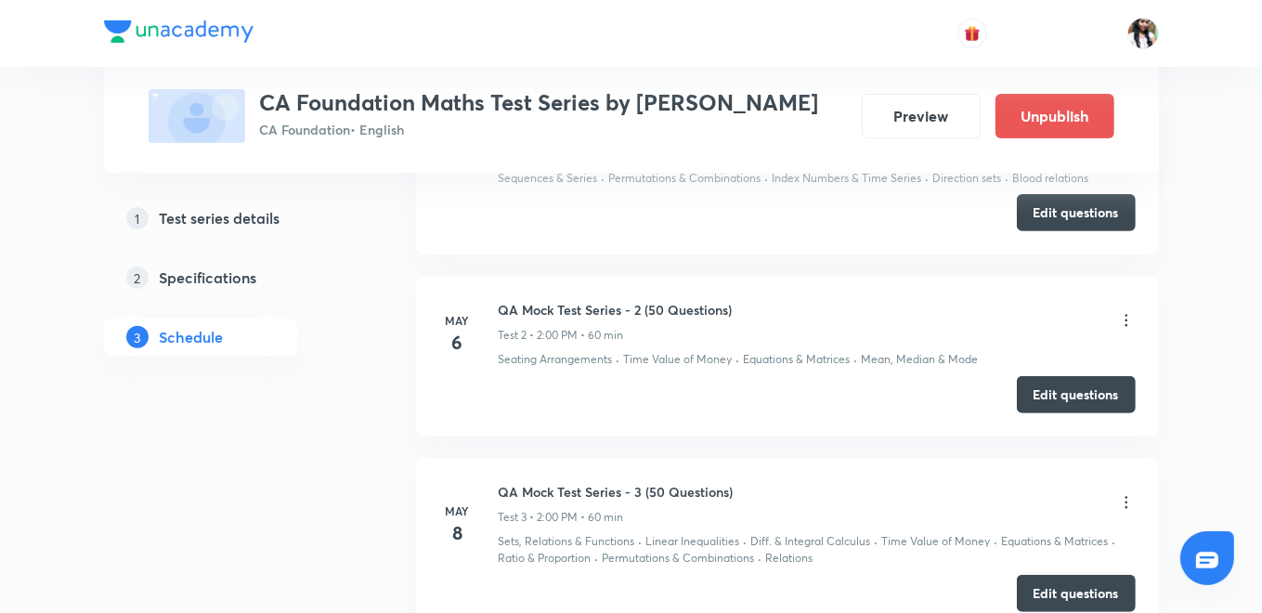
scroll to position [222, 0]
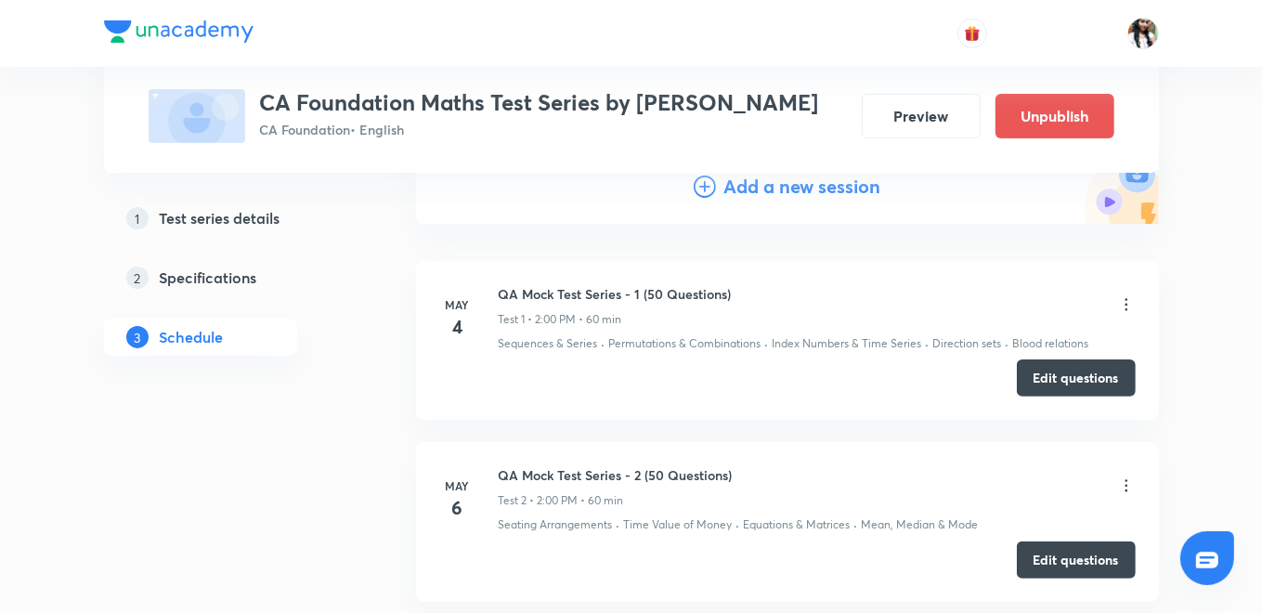
click at [725, 197] on h4 "Add a new session" at bounding box center [801, 187] width 157 height 28
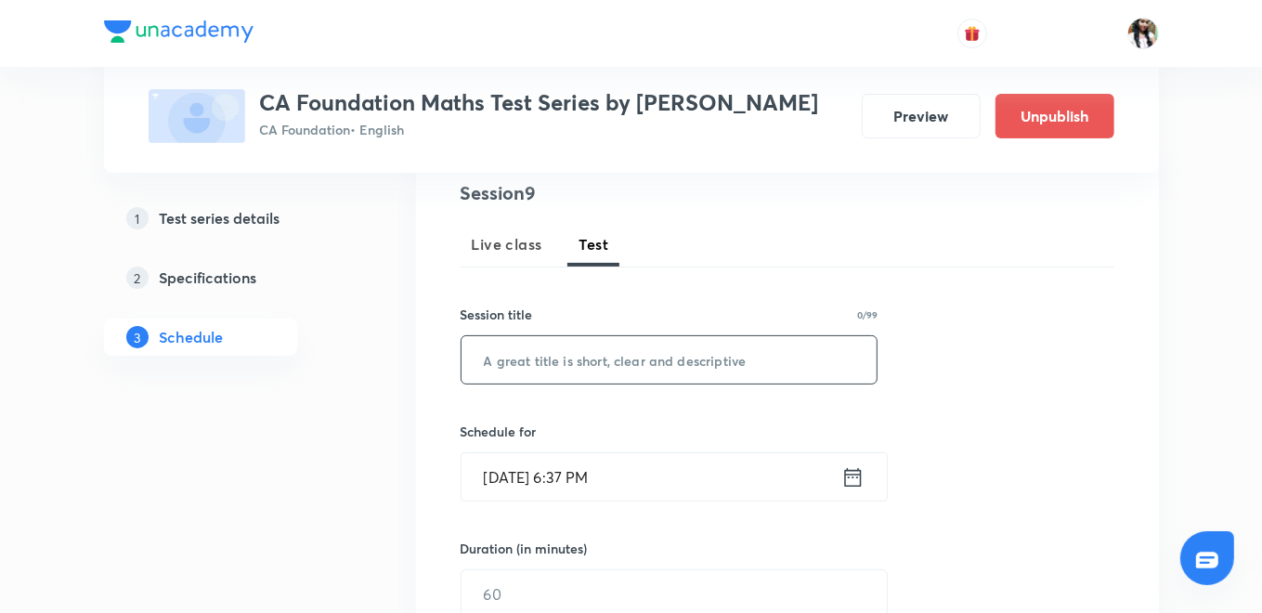
click at [578, 348] on input "text" at bounding box center [670, 359] width 416 height 47
type input "MOCK 3"
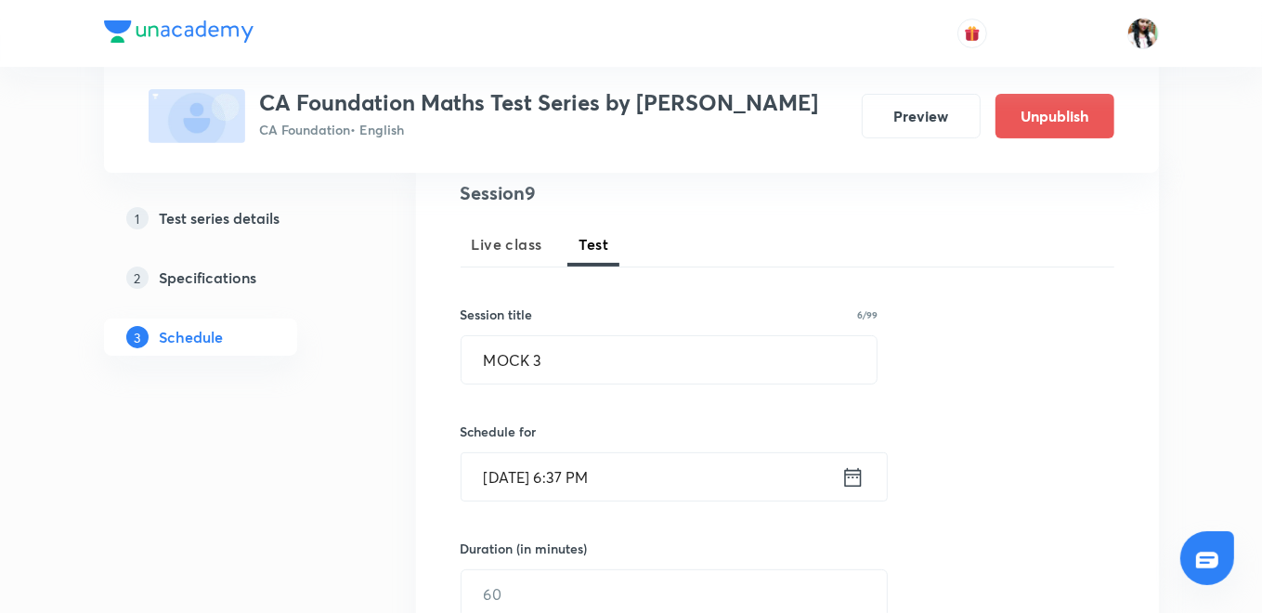
click at [856, 477] on icon at bounding box center [852, 477] width 23 height 26
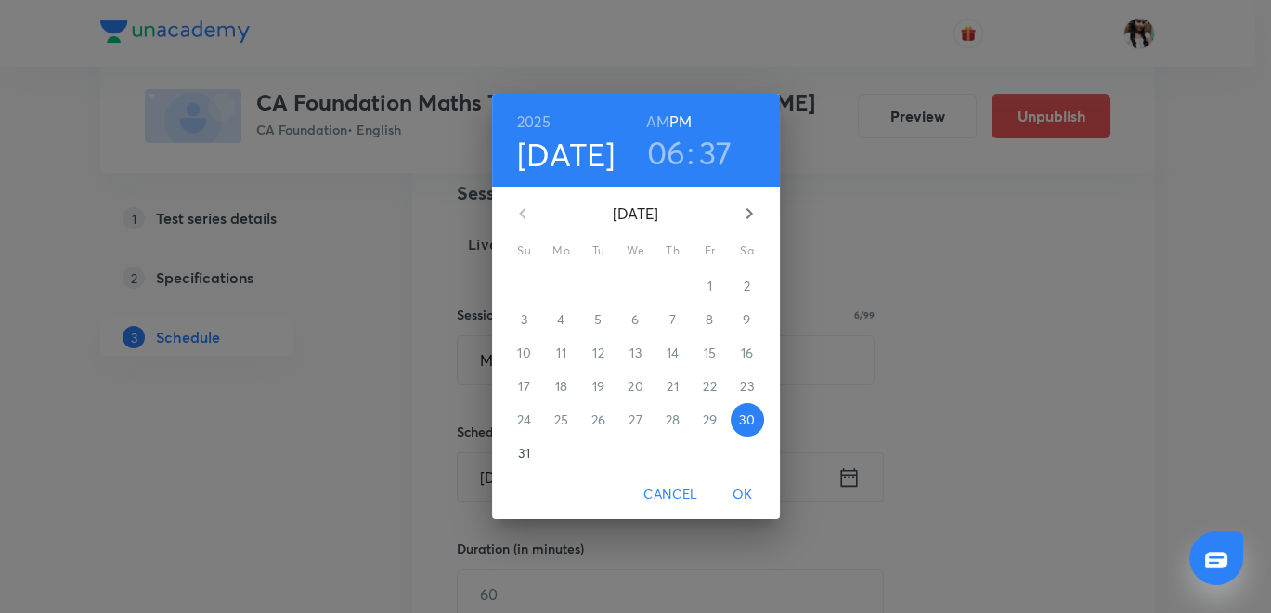
click at [754, 213] on icon "button" at bounding box center [749, 213] width 22 height 22
click at [746, 286] on p "6" at bounding box center [746, 286] width 7 height 19
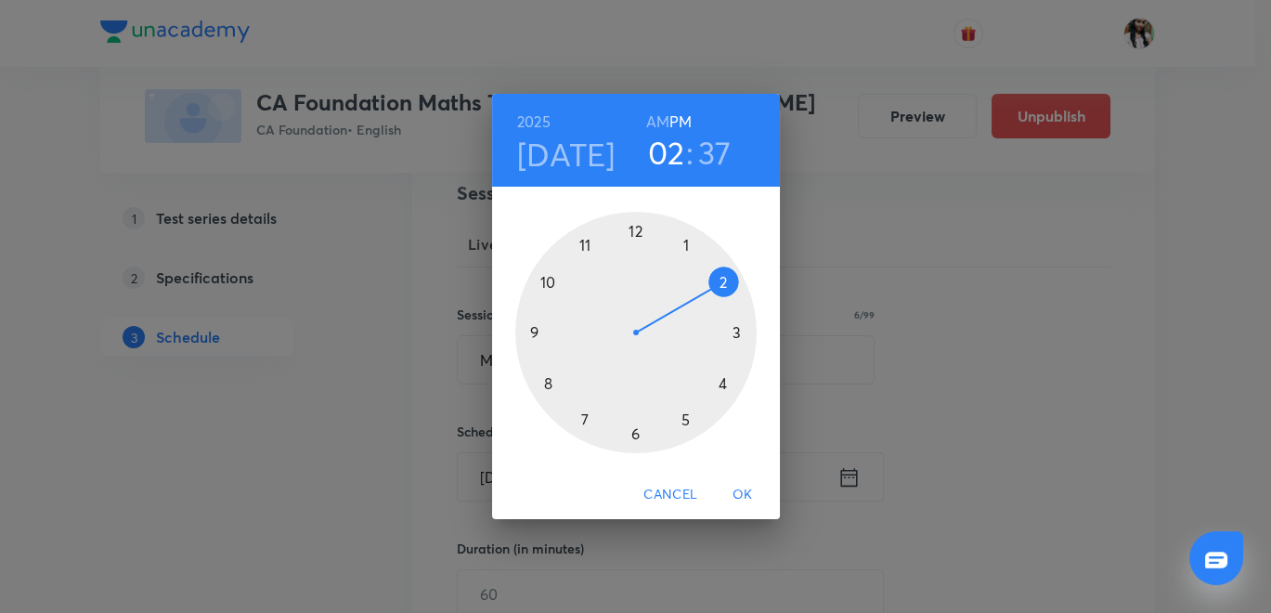
click at [724, 270] on div at bounding box center [635, 332] width 241 height 241
click at [639, 230] on div at bounding box center [635, 332] width 241 height 241
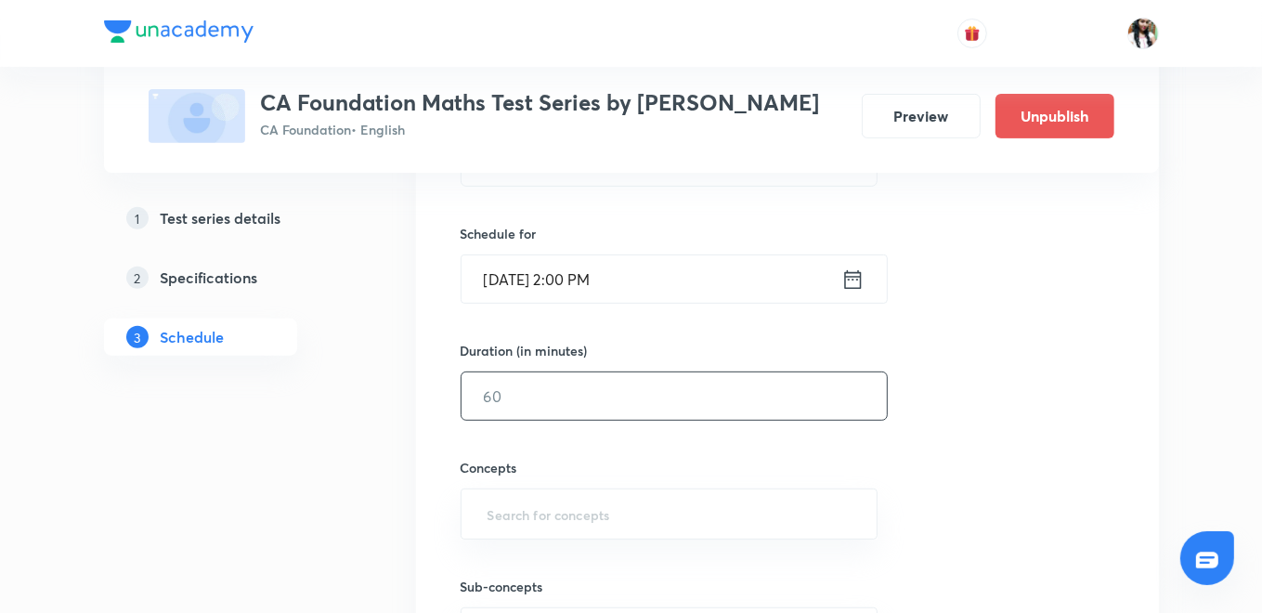
scroll to position [428, 0]
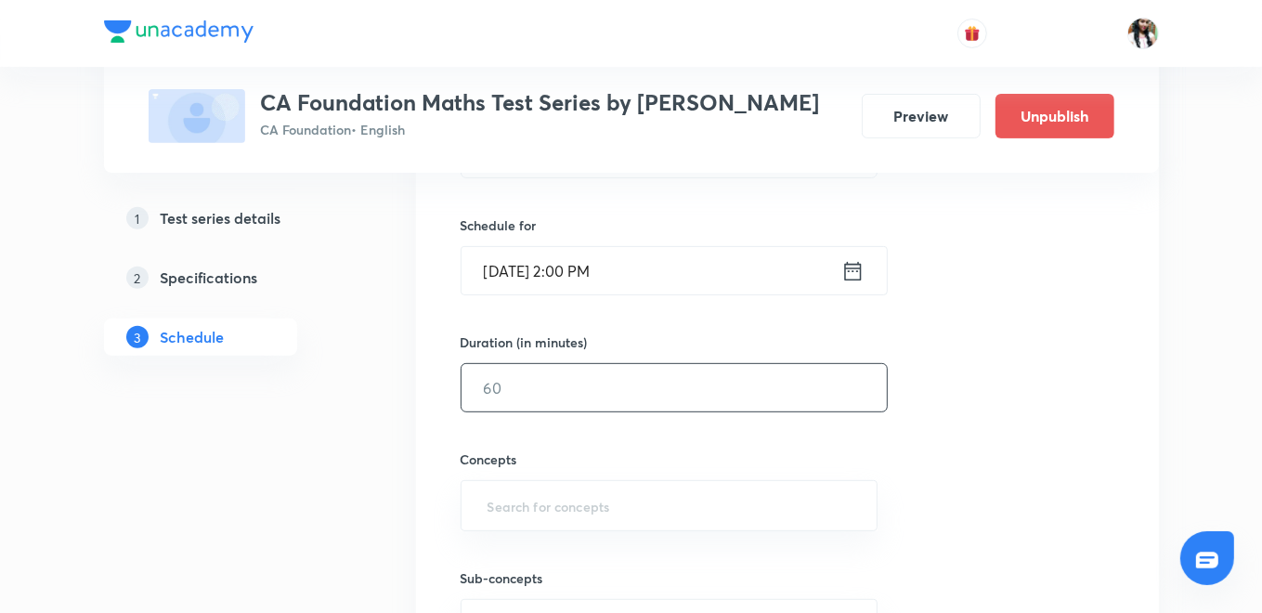
click at [615, 387] on input "text" at bounding box center [674, 387] width 425 height 47
type input "75"
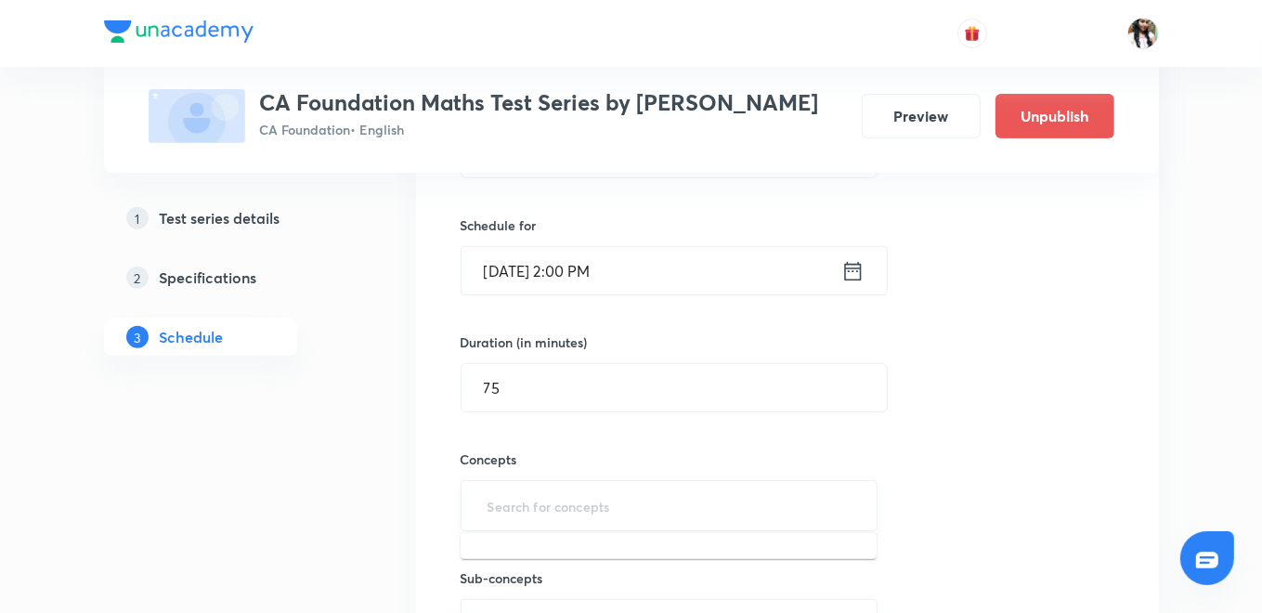
click at [579, 500] on input "text" at bounding box center [669, 505] width 371 height 34
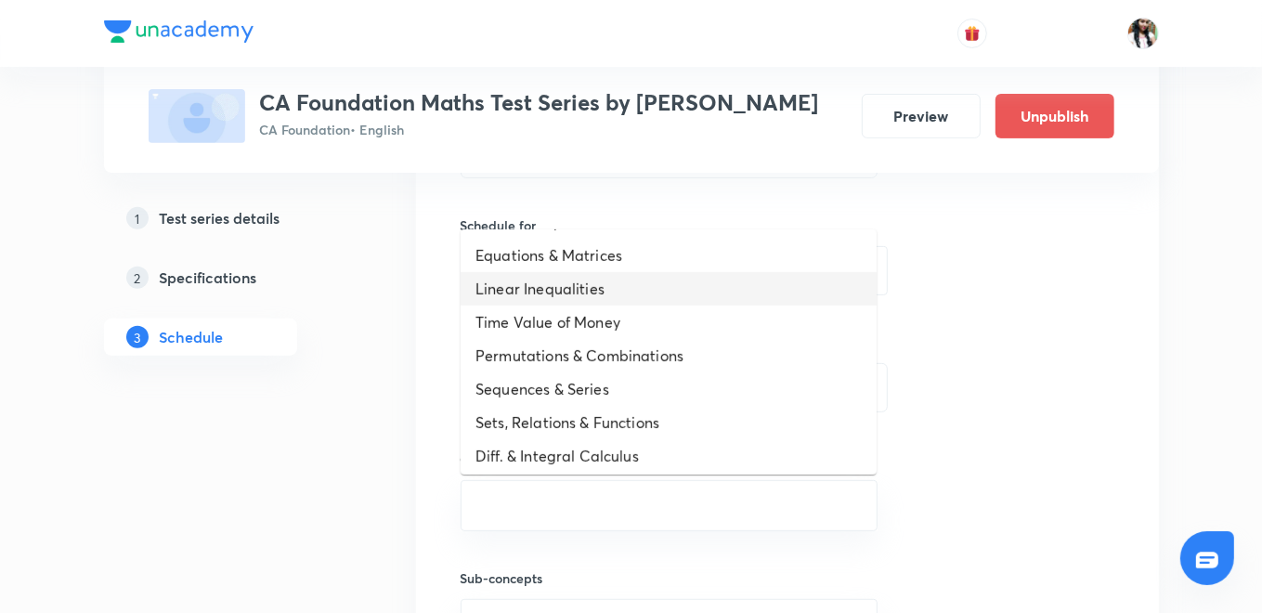
scroll to position [37, 0]
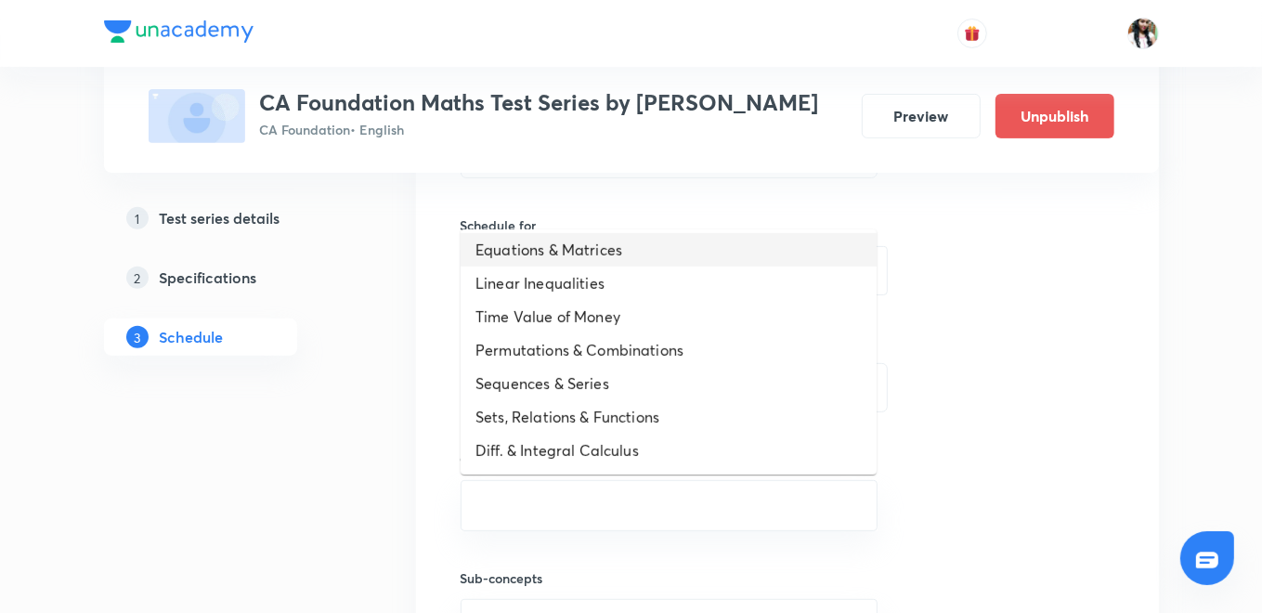
click at [602, 257] on li "Equations & Matrices" at bounding box center [669, 249] width 416 height 33
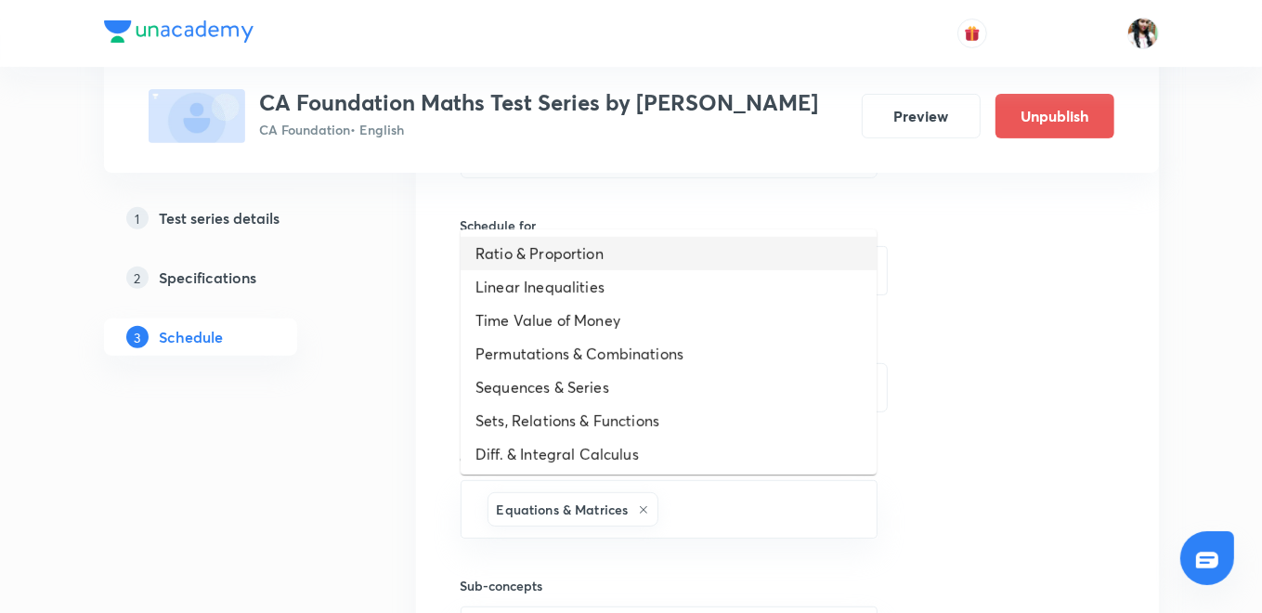
click at [595, 258] on li "Ratio & Proportion" at bounding box center [669, 253] width 416 height 33
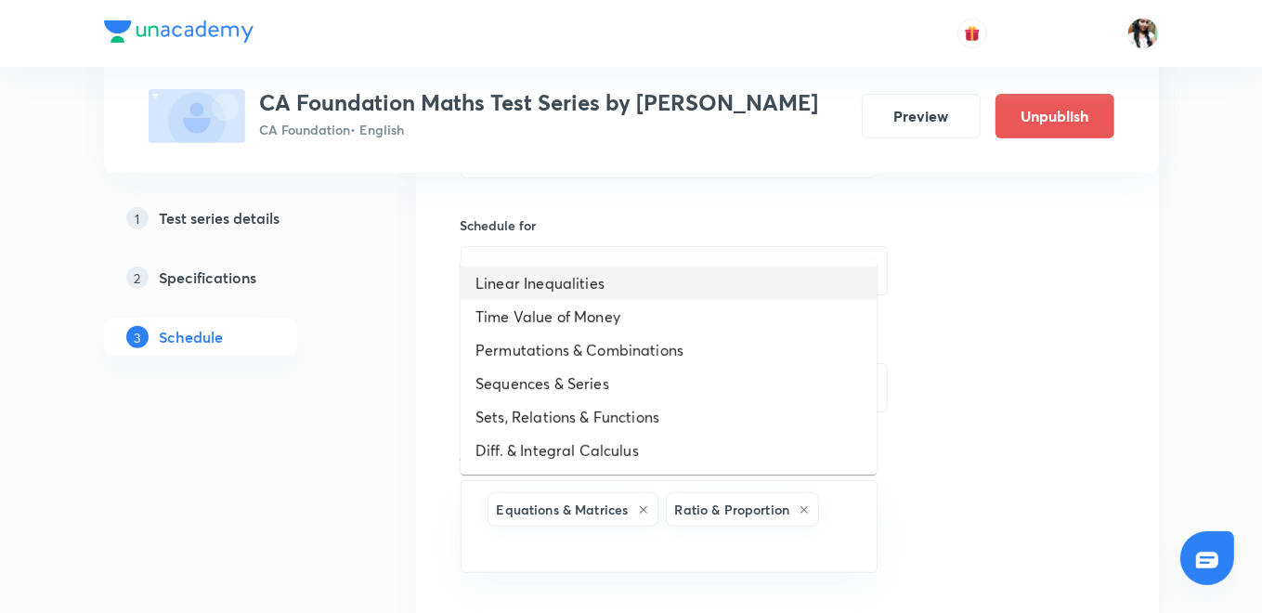
click at [589, 275] on li "Linear Inequalities" at bounding box center [669, 283] width 416 height 33
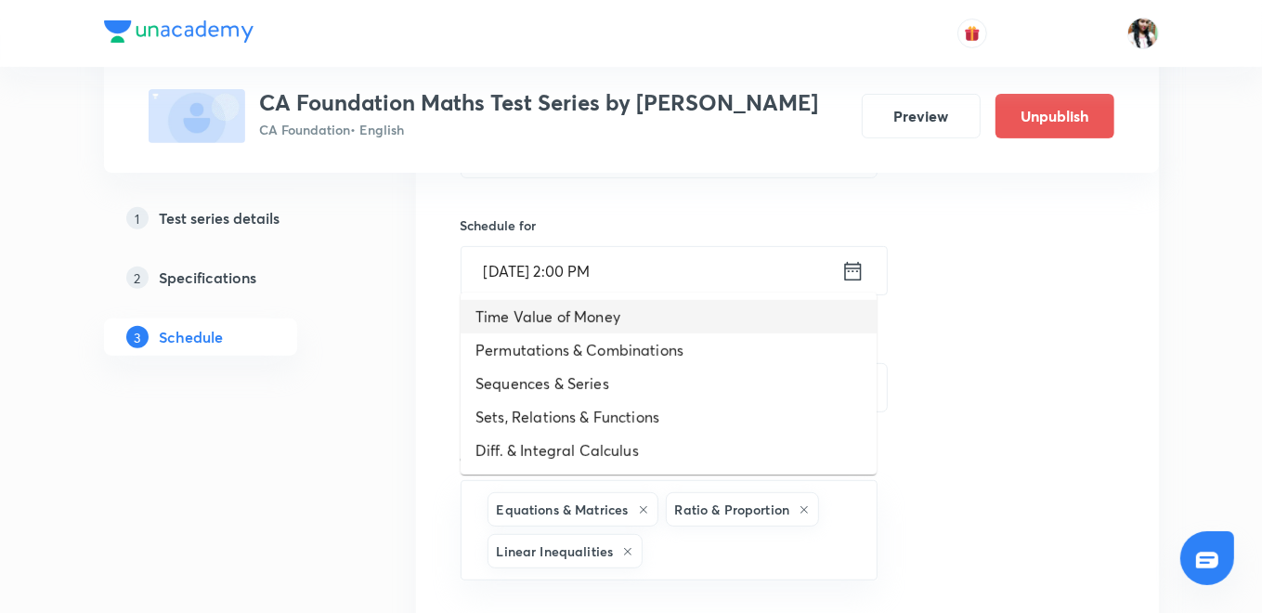
click at [586, 313] on li "Time Value of Money" at bounding box center [669, 316] width 416 height 33
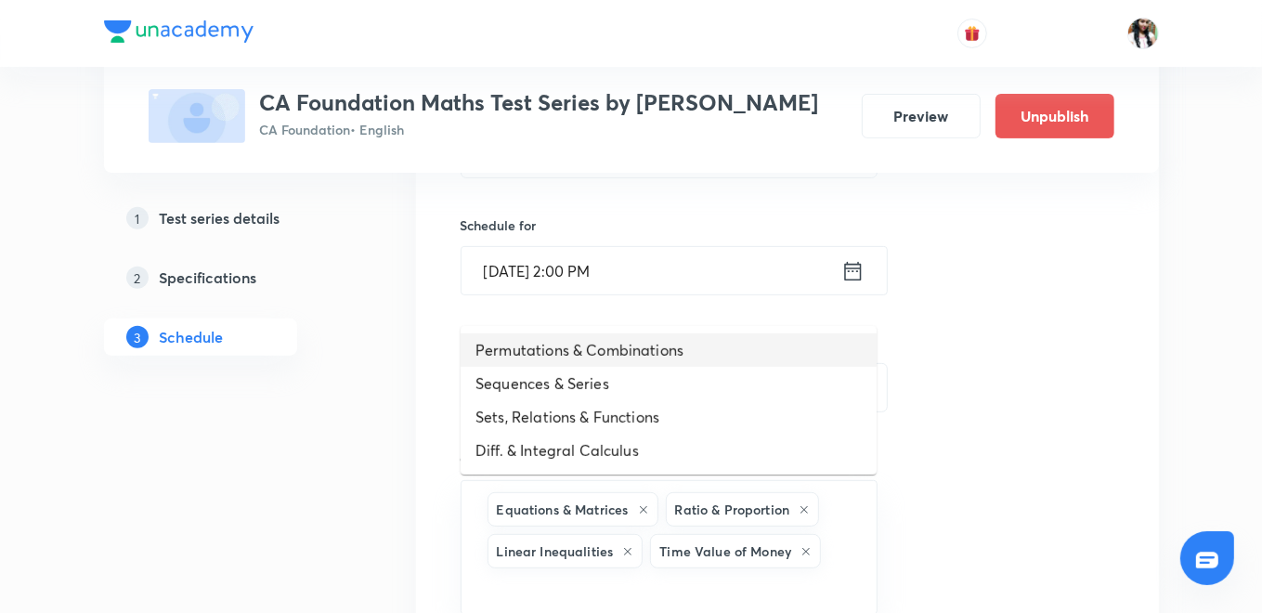
click at [589, 350] on li "Permutations & Combinations" at bounding box center [669, 349] width 416 height 33
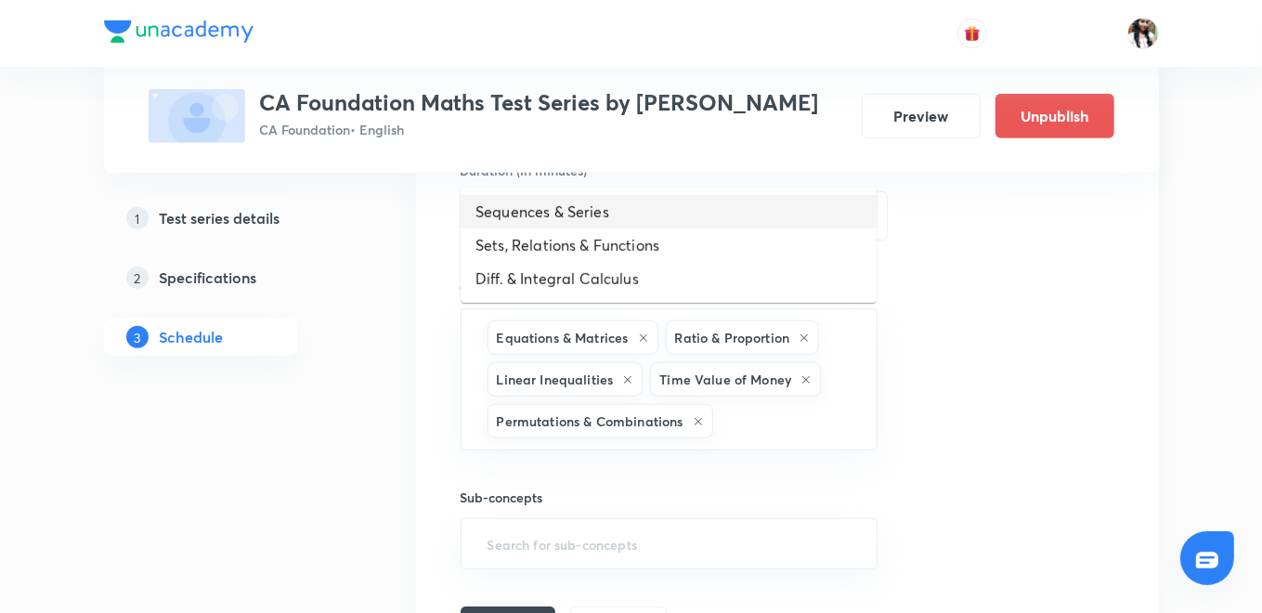
scroll to position [737, 0]
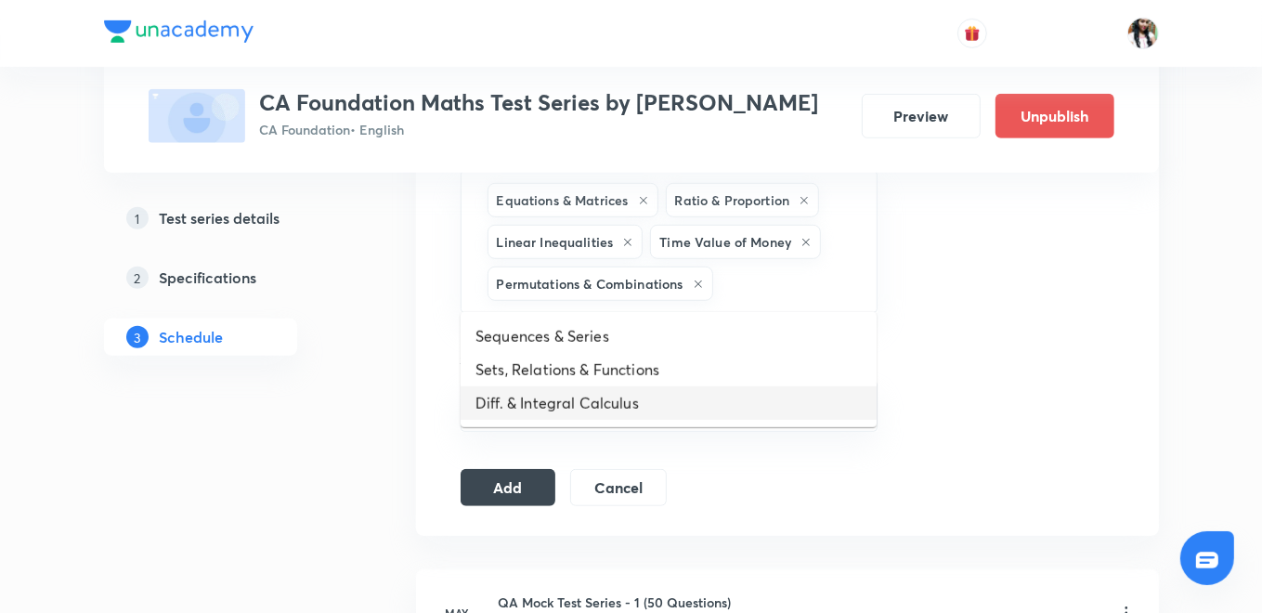
click at [1001, 390] on div "Session 9 Live class Test Session title 6/99 MOCK 3 ​ Schedule for Sept 6, 2025…" at bounding box center [788, 85] width 654 height 842
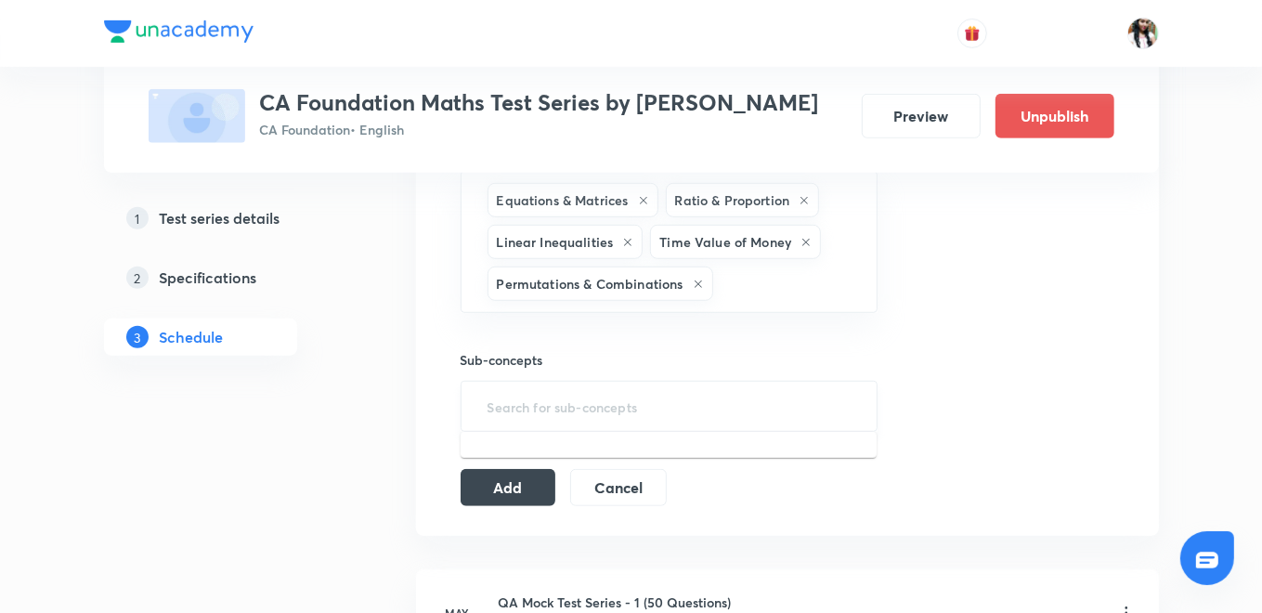
click at [719, 418] on input "text" at bounding box center [669, 406] width 371 height 34
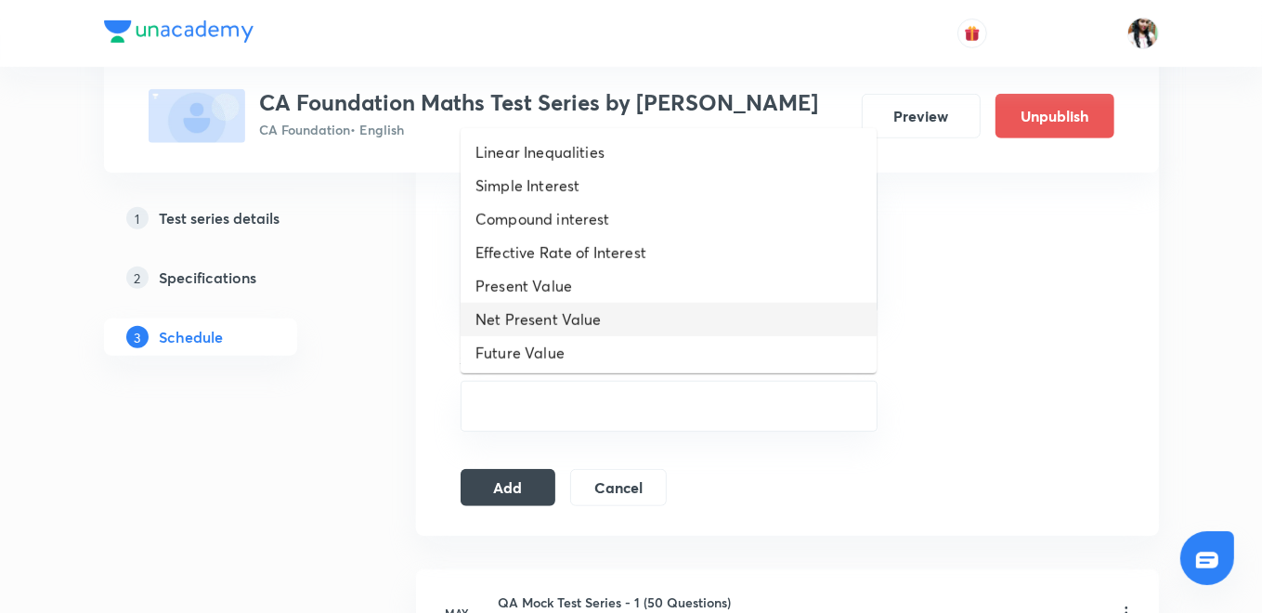
click at [578, 313] on li "Net Present Value" at bounding box center [669, 319] width 416 height 33
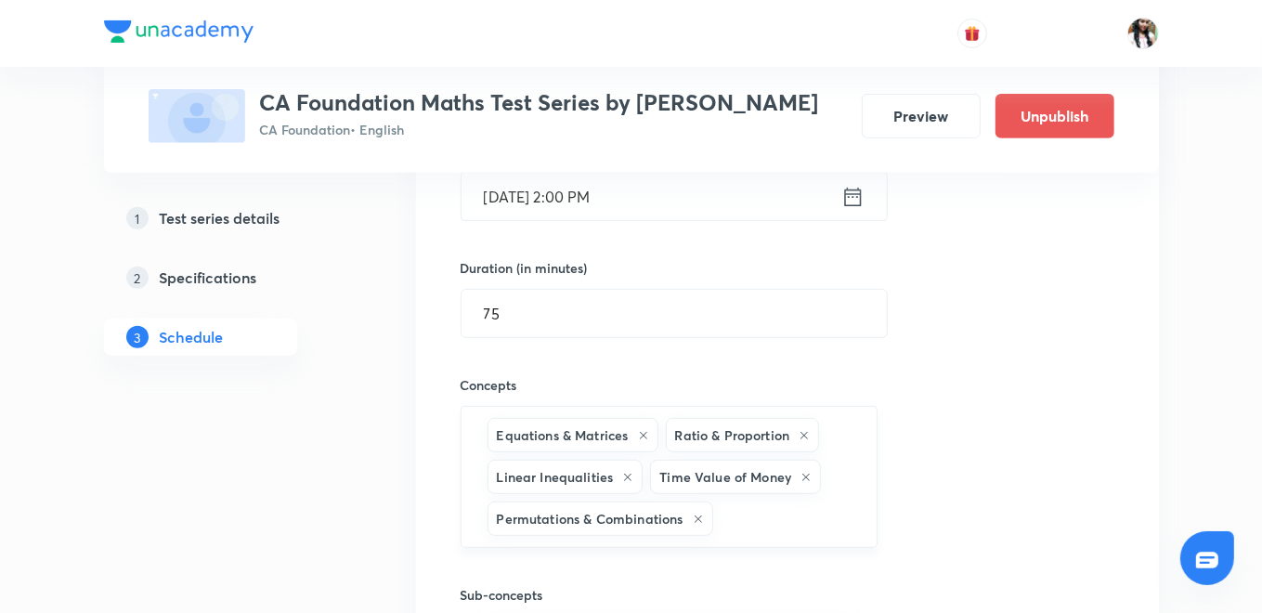
scroll to position [634, 0]
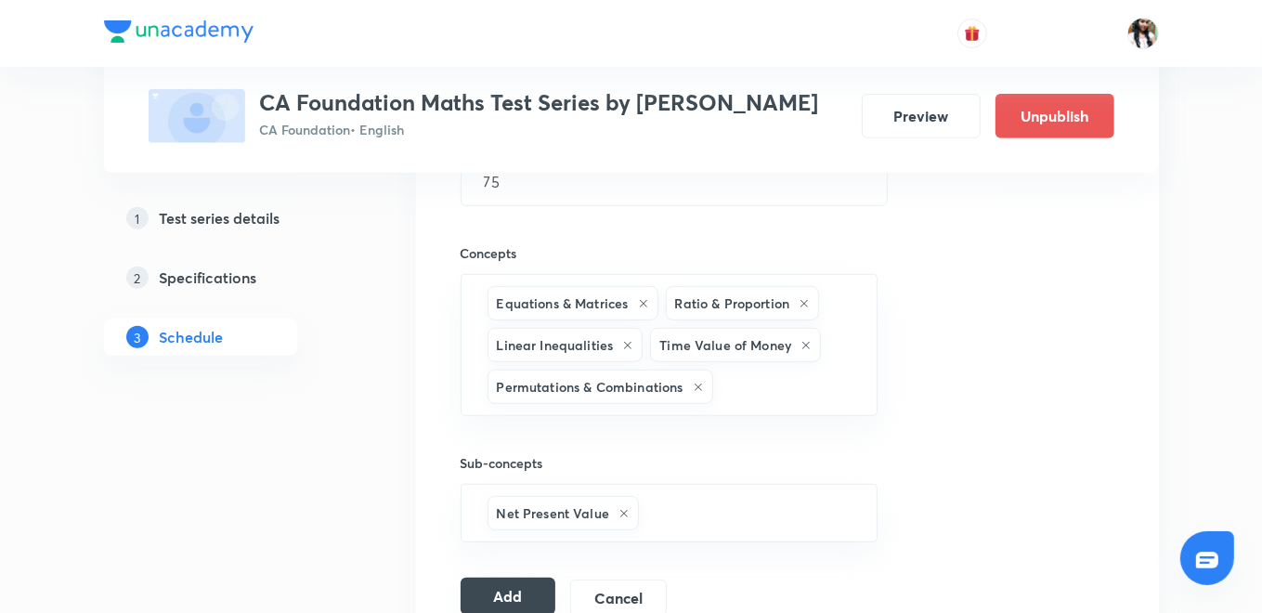
click at [529, 594] on button "Add" at bounding box center [509, 596] width 96 height 37
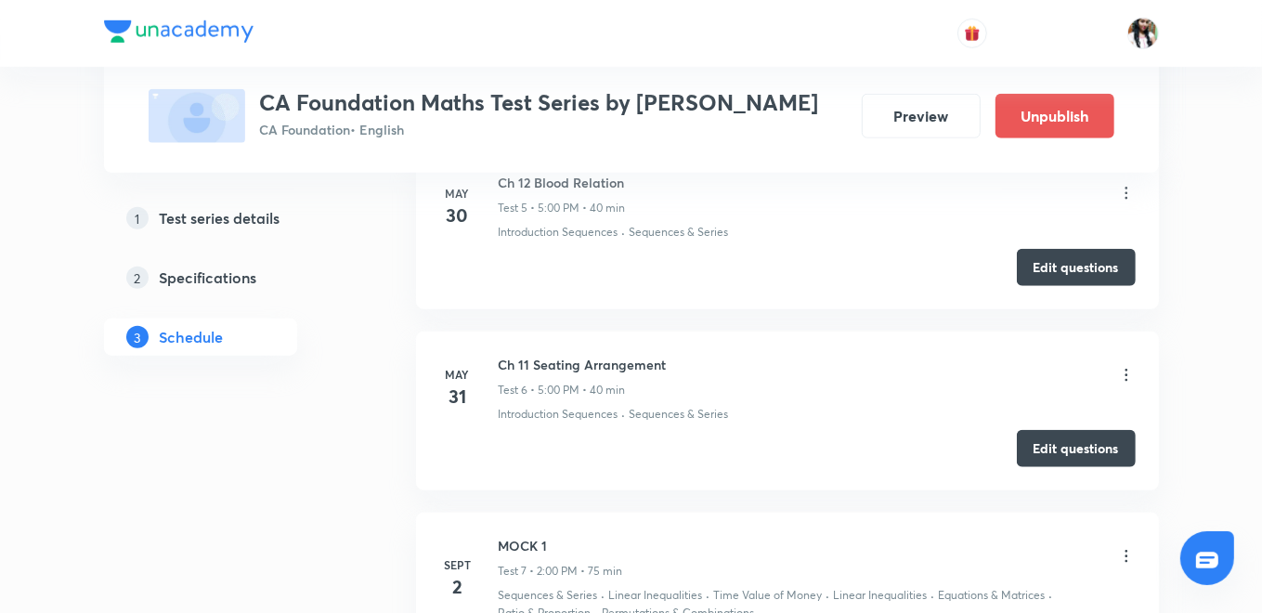
scroll to position [0, 0]
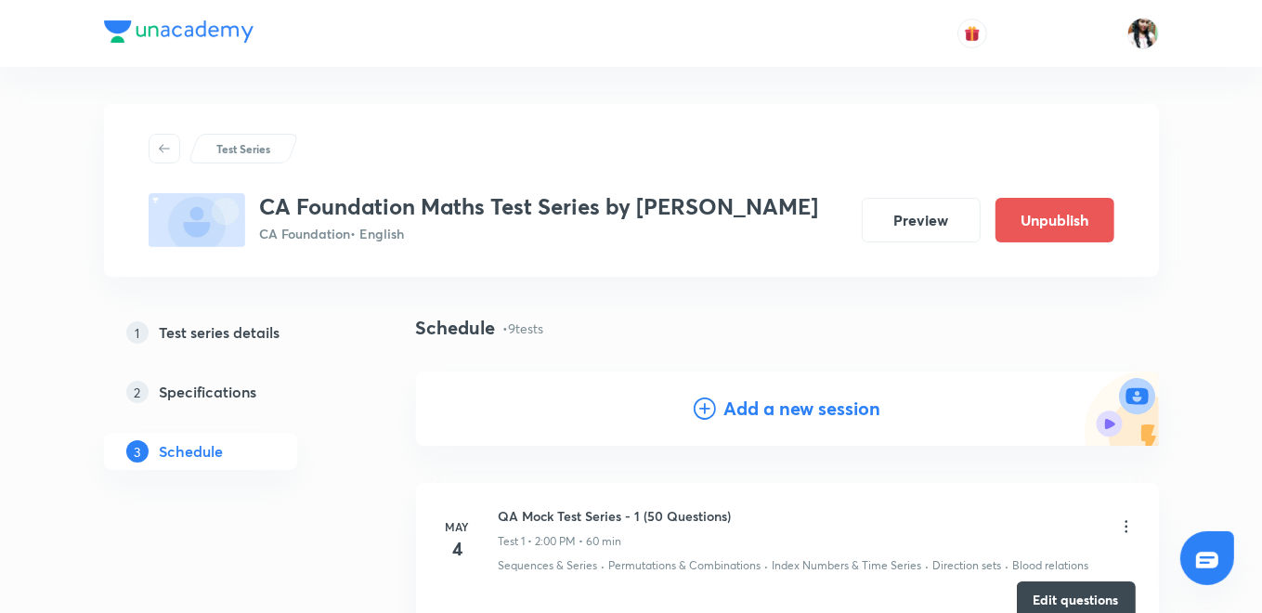
click at [808, 407] on h4 "Add a new session" at bounding box center [801, 409] width 157 height 28
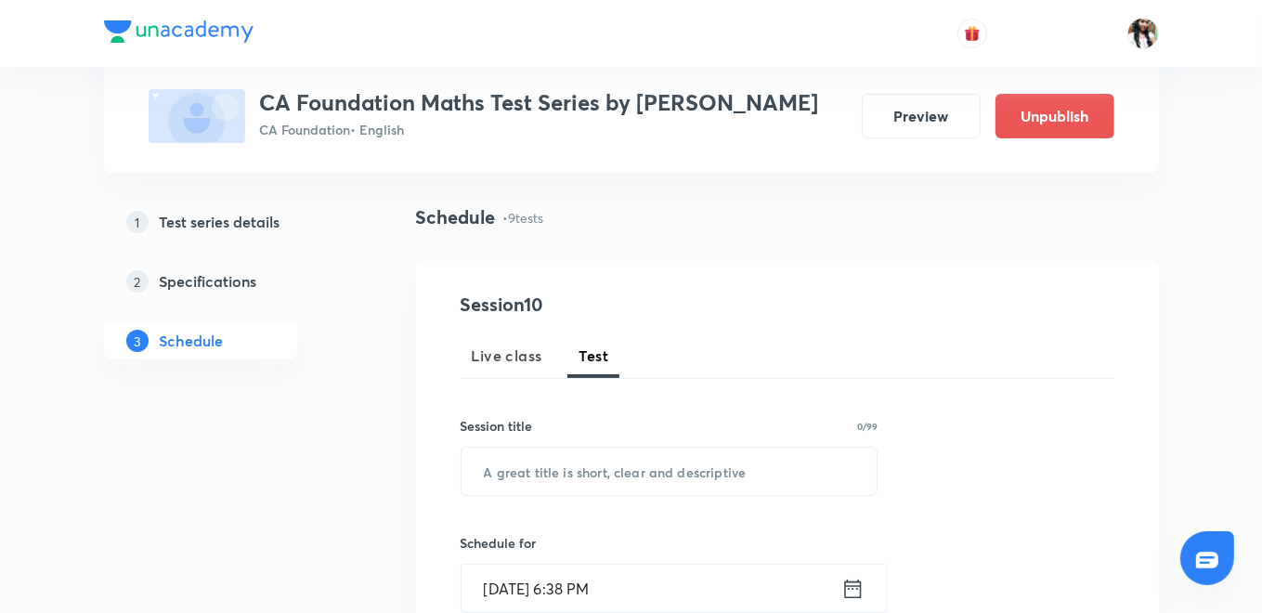
scroll to position [309, 0]
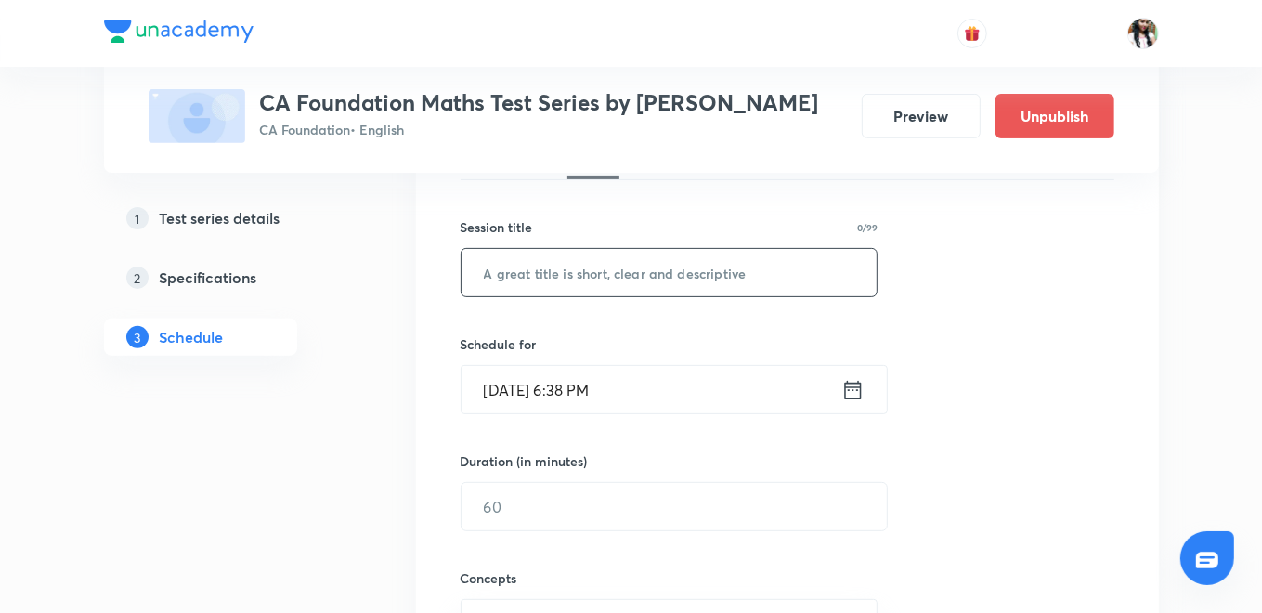
drag, startPoint x: 563, startPoint y: 268, endPoint x: 524, endPoint y: 270, distance: 39.0
click at [524, 270] on input "text" at bounding box center [670, 272] width 416 height 47
type input "MOCK 4"
click at [852, 387] on icon at bounding box center [852, 390] width 23 height 26
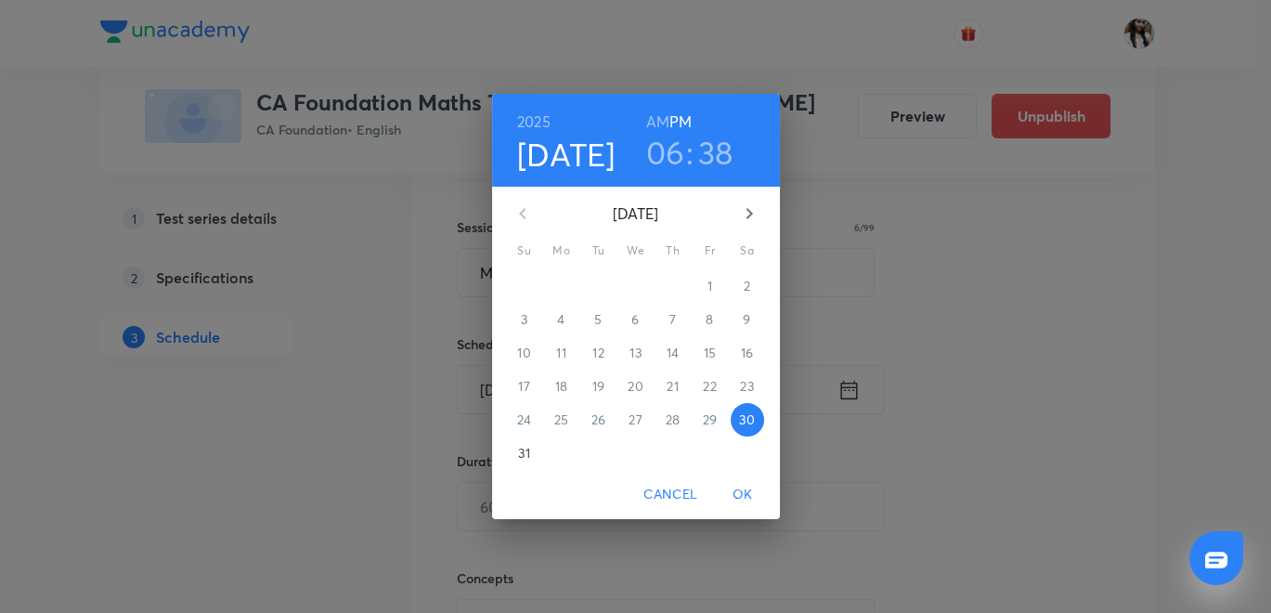
click at [743, 209] on icon "button" at bounding box center [749, 213] width 22 height 22
click at [564, 319] on p "8" at bounding box center [560, 319] width 7 height 19
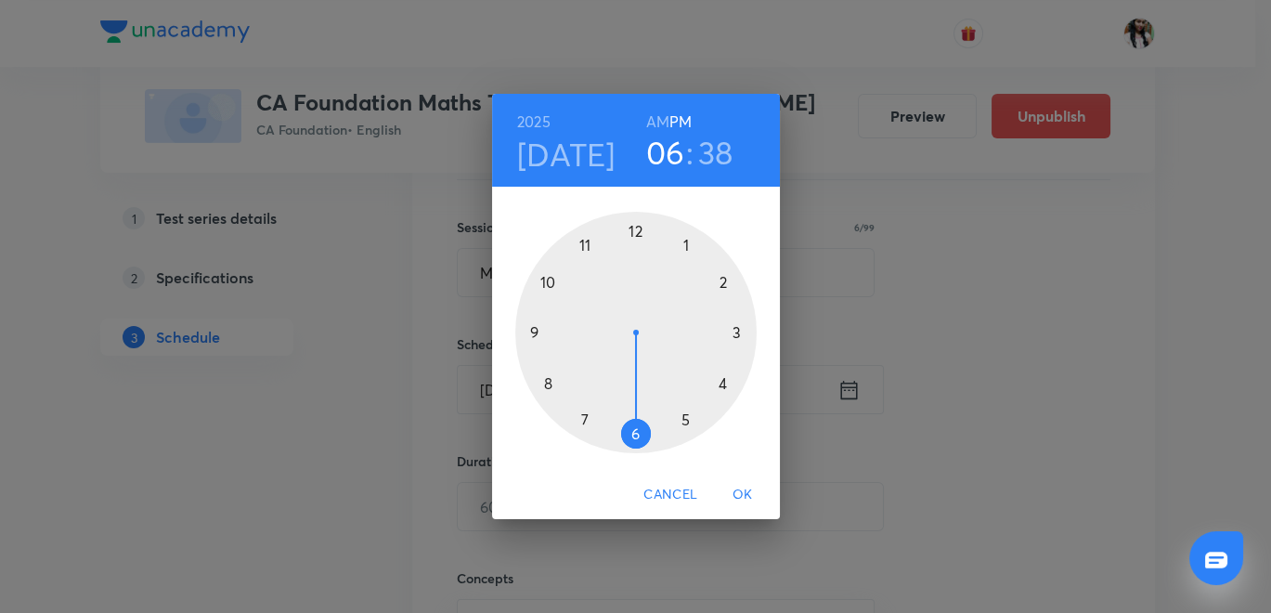
click at [722, 286] on div at bounding box center [635, 332] width 241 height 241
click at [634, 228] on div at bounding box center [635, 332] width 241 height 241
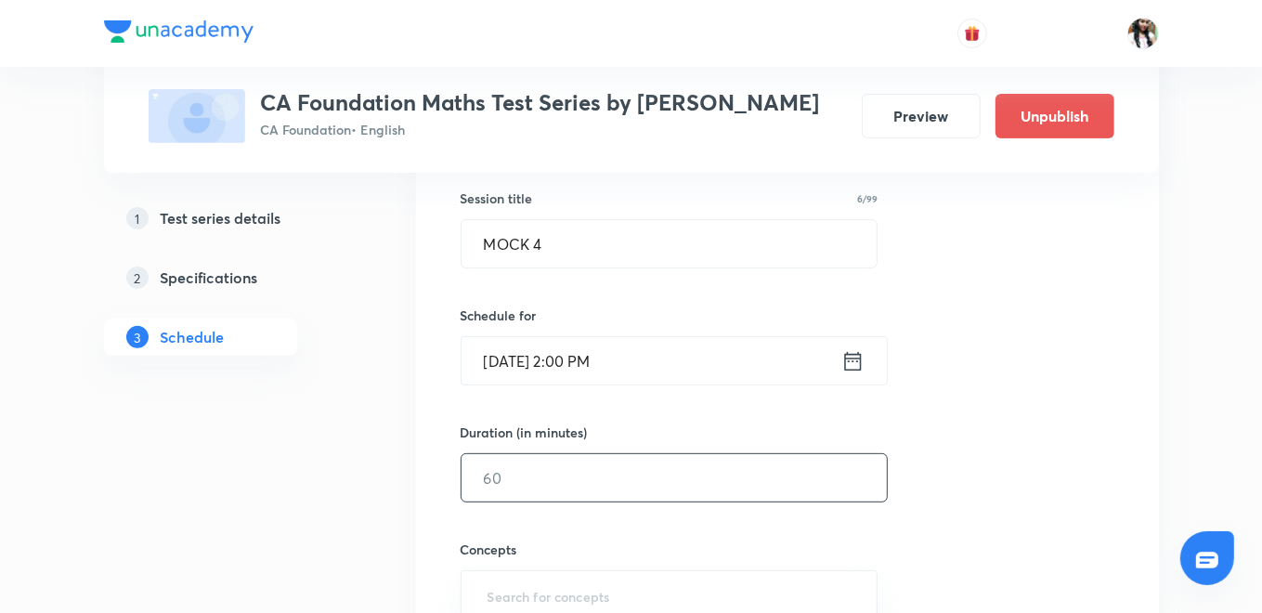
scroll to position [515, 0]
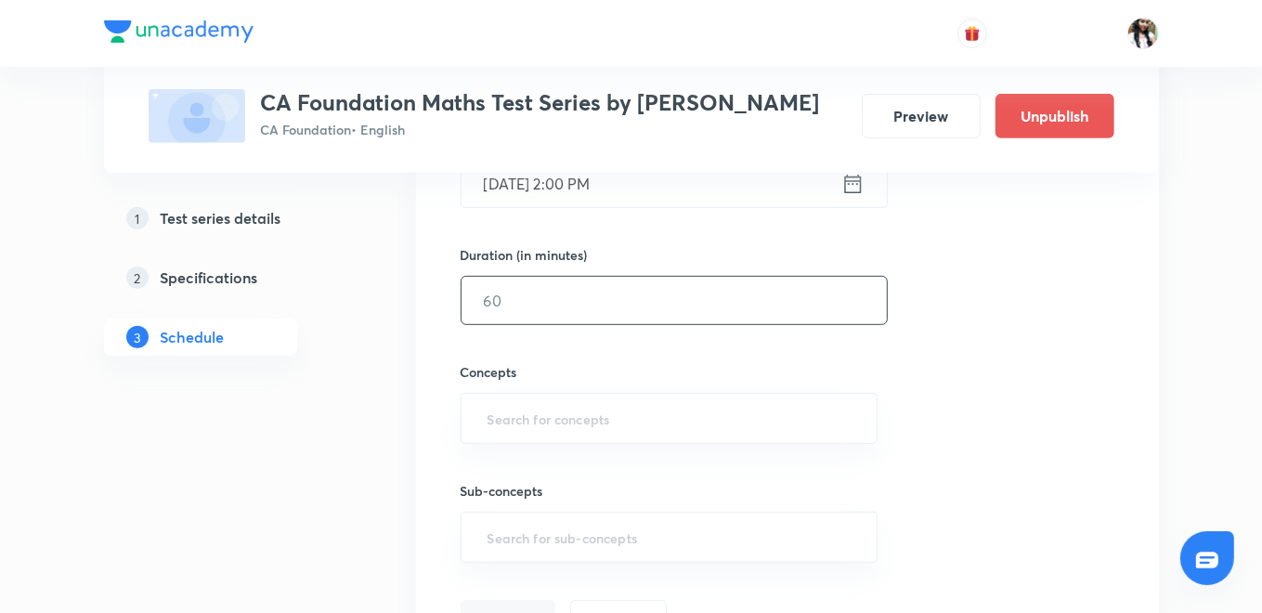
click at [590, 298] on input "text" at bounding box center [674, 300] width 425 height 47
type input "75"
click at [573, 429] on input "text" at bounding box center [669, 418] width 371 height 34
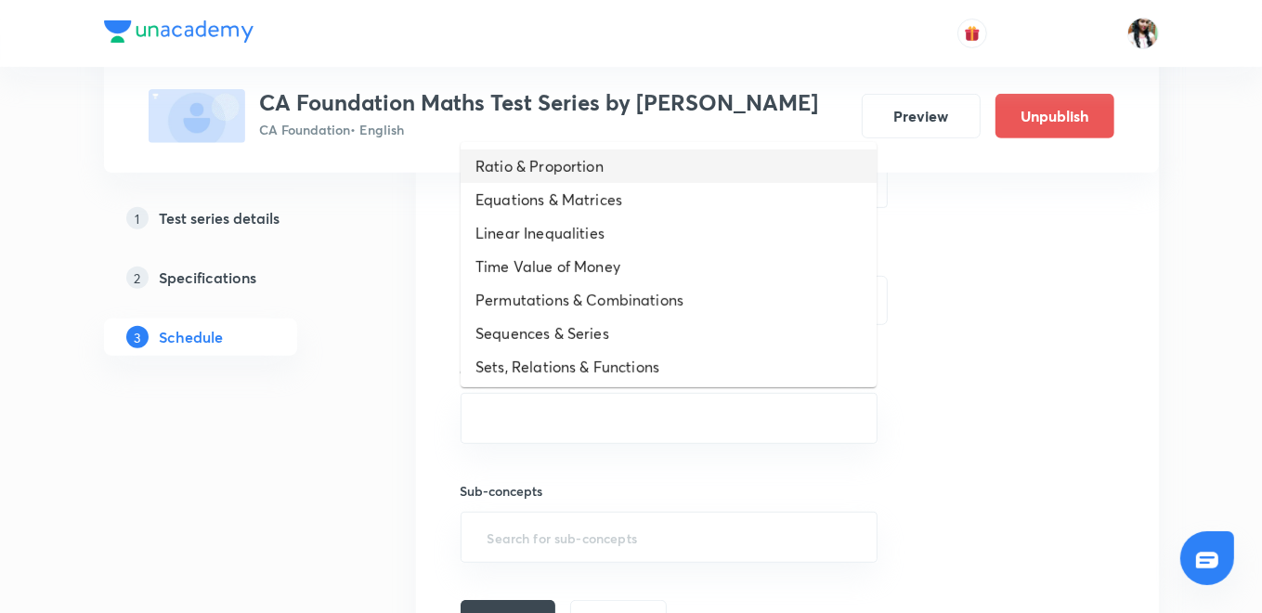
click at [553, 169] on li "Ratio & Proportion" at bounding box center [669, 166] width 416 height 33
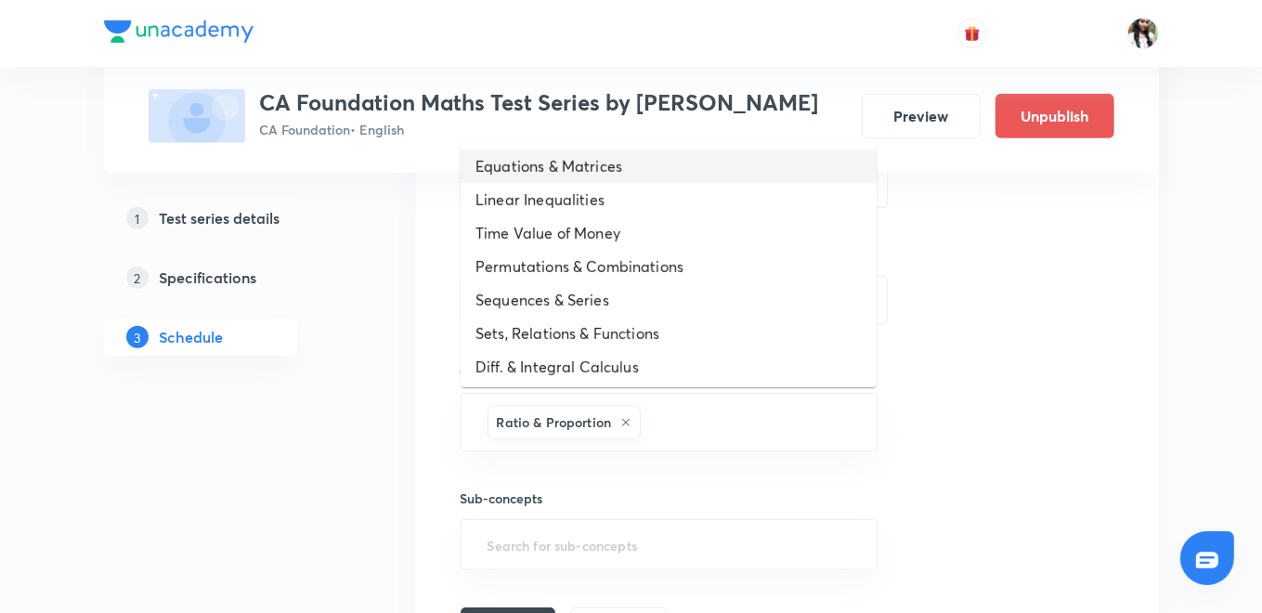
click at [540, 164] on li "Equations & Matrices" at bounding box center [669, 166] width 416 height 33
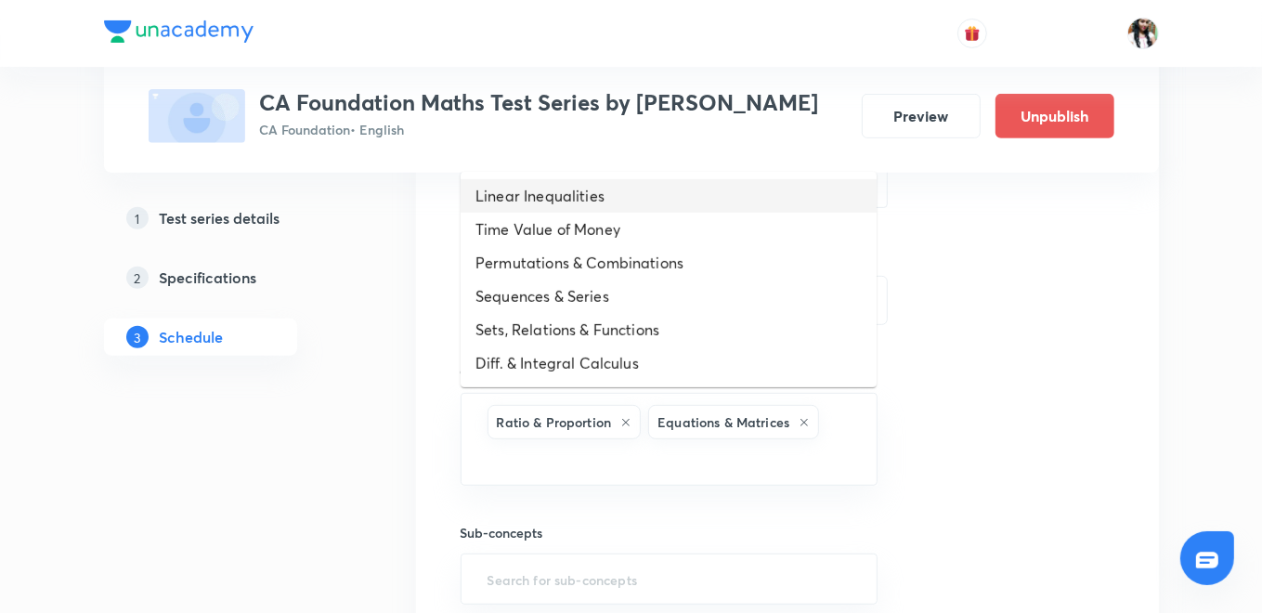
click at [537, 186] on li "Linear Inequalities" at bounding box center [669, 195] width 416 height 33
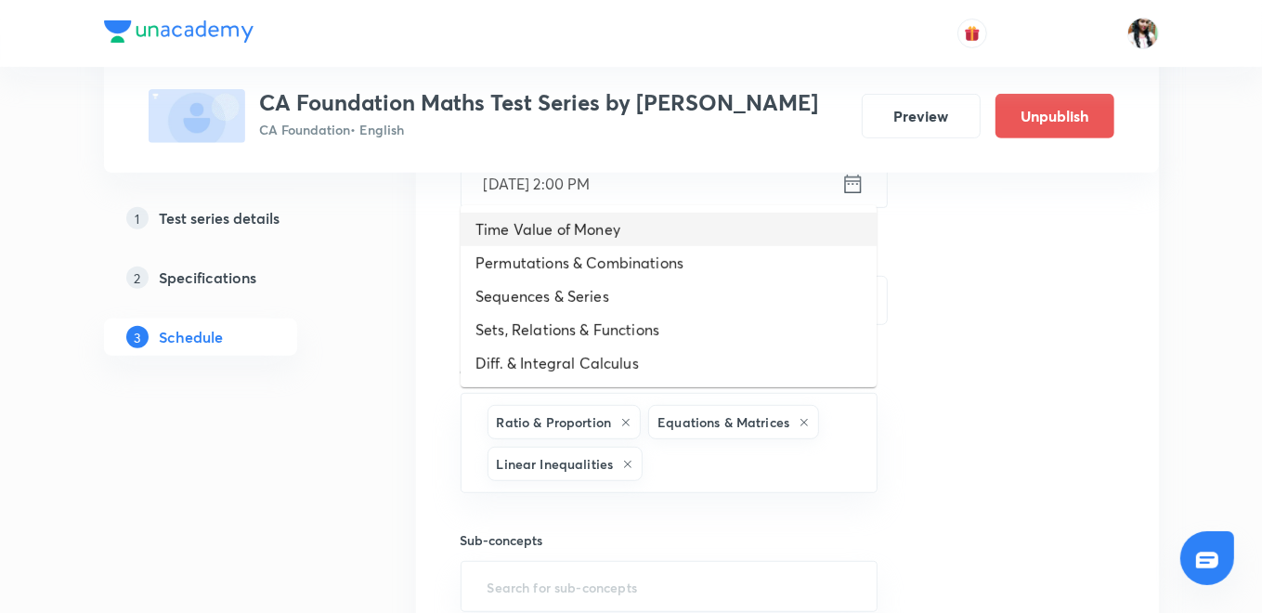
click at [669, 241] on li "Time Value of Money" at bounding box center [669, 229] width 416 height 33
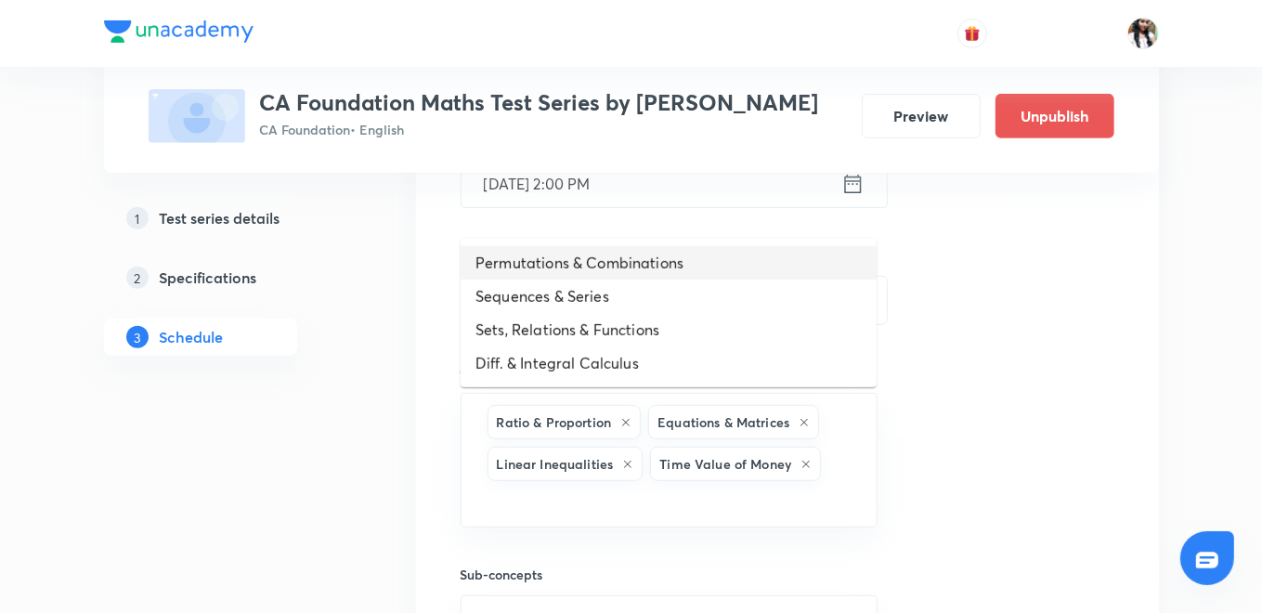
click at [650, 273] on li "Permutations & Combinations" at bounding box center [669, 262] width 416 height 33
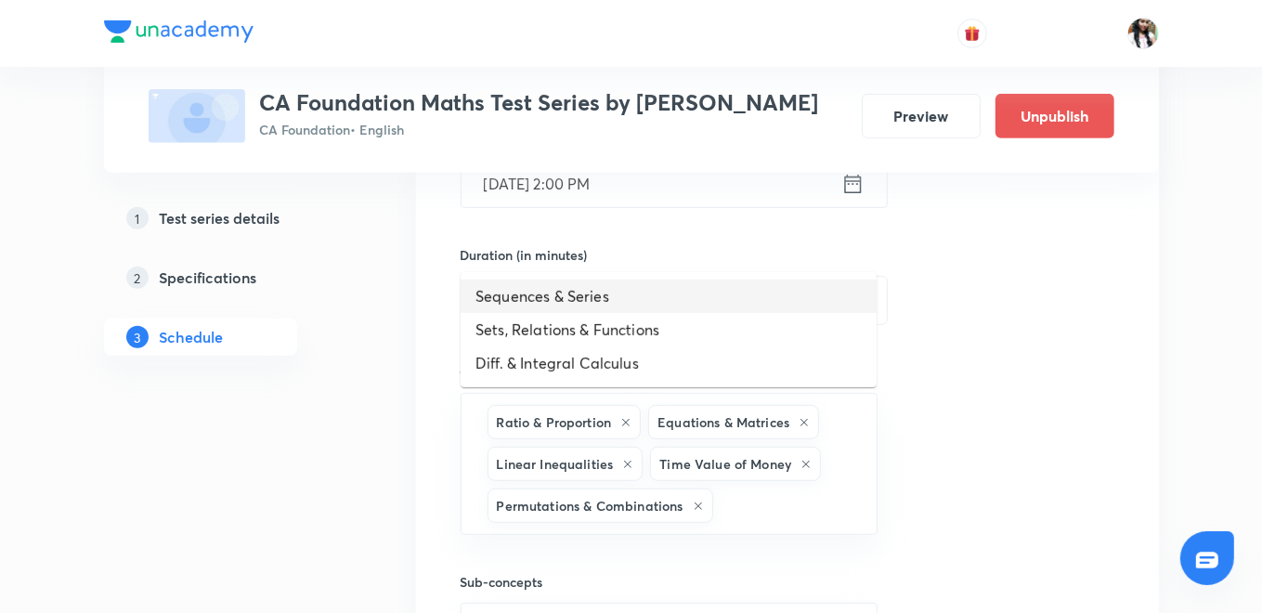
click at [629, 295] on li "Sequences & Series" at bounding box center [669, 296] width 416 height 33
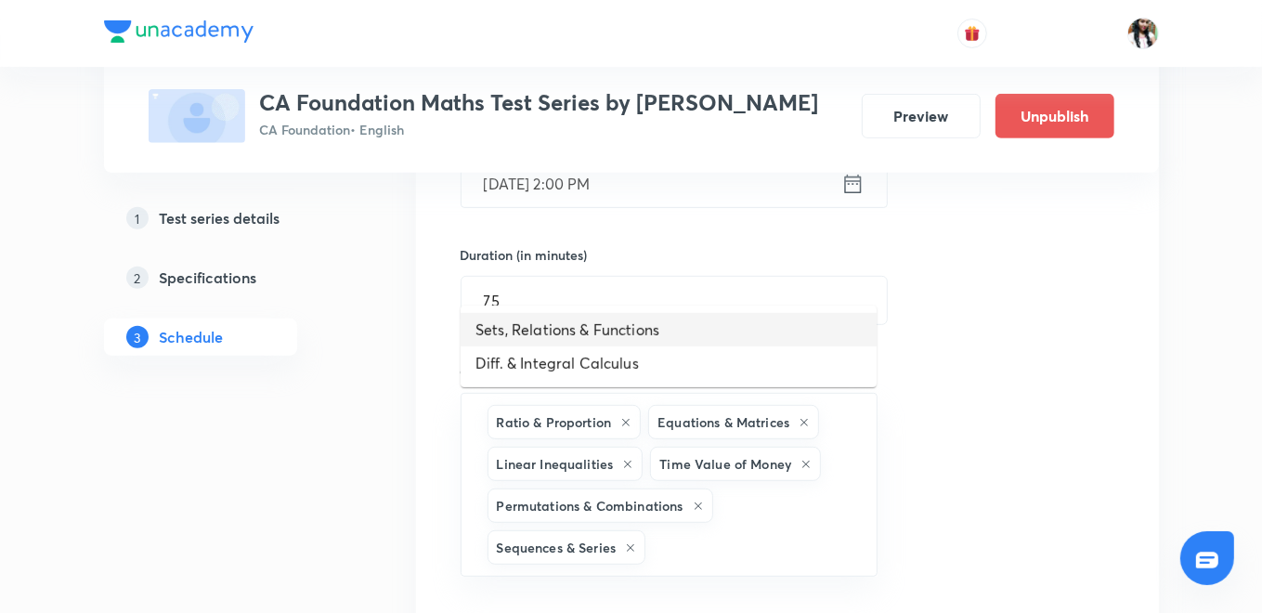
click at [651, 331] on li "Sets, Relations & Functions" at bounding box center [669, 329] width 416 height 33
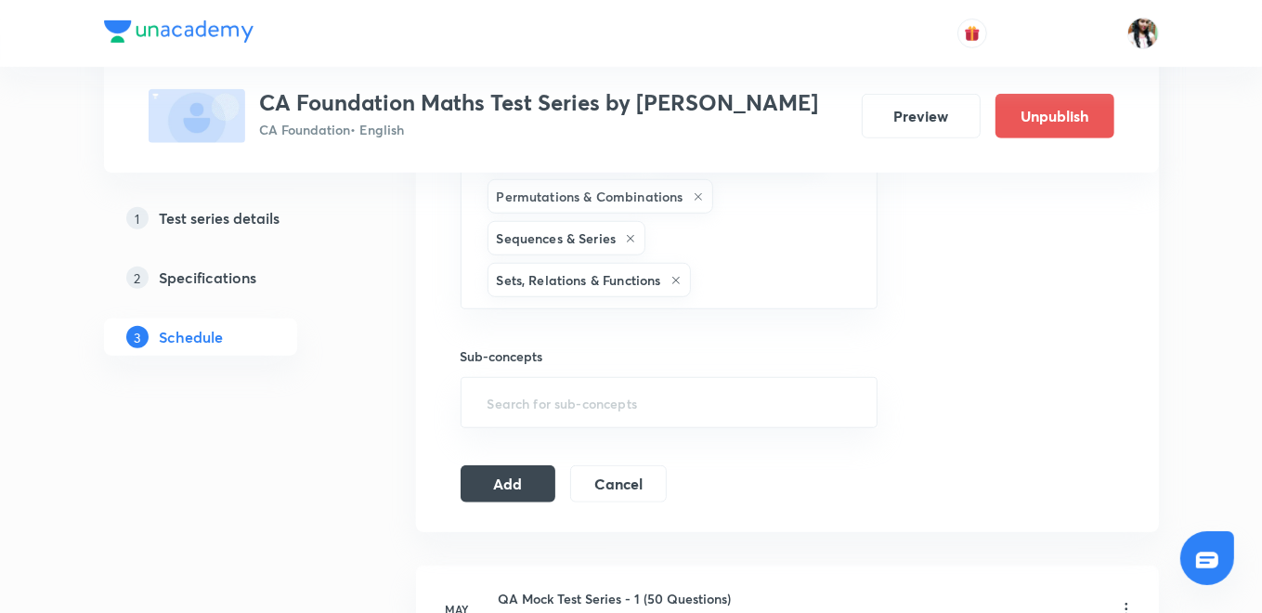
click at [592, 370] on div "Sub-concepts ​" at bounding box center [670, 387] width 418 height 82
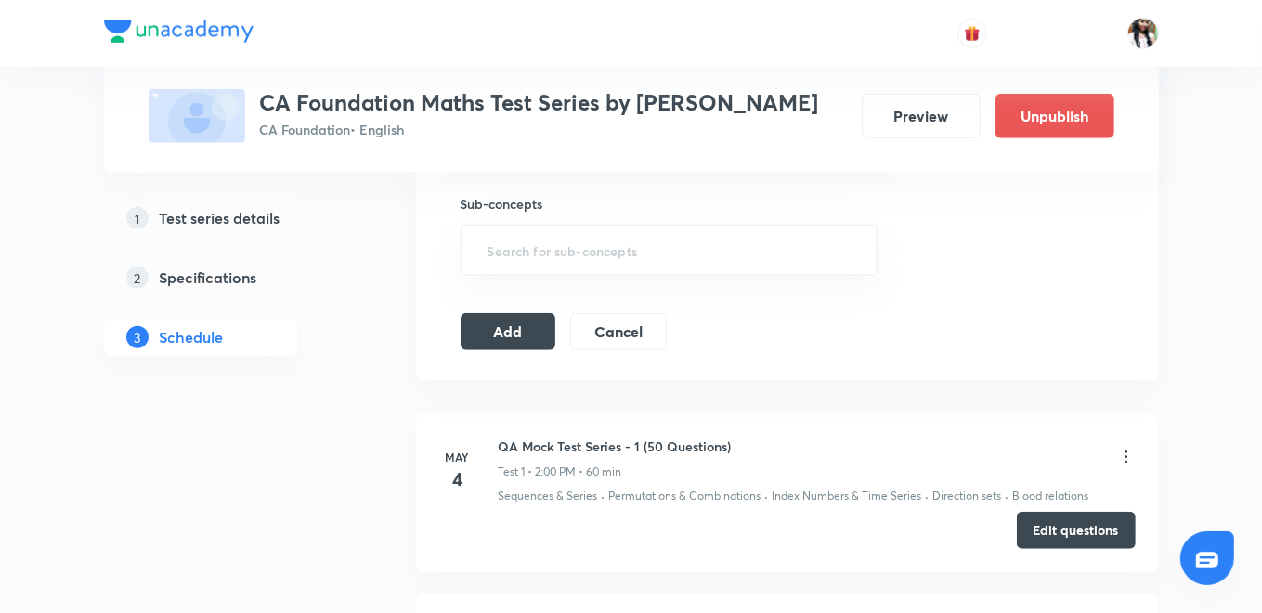
scroll to position [845, 0]
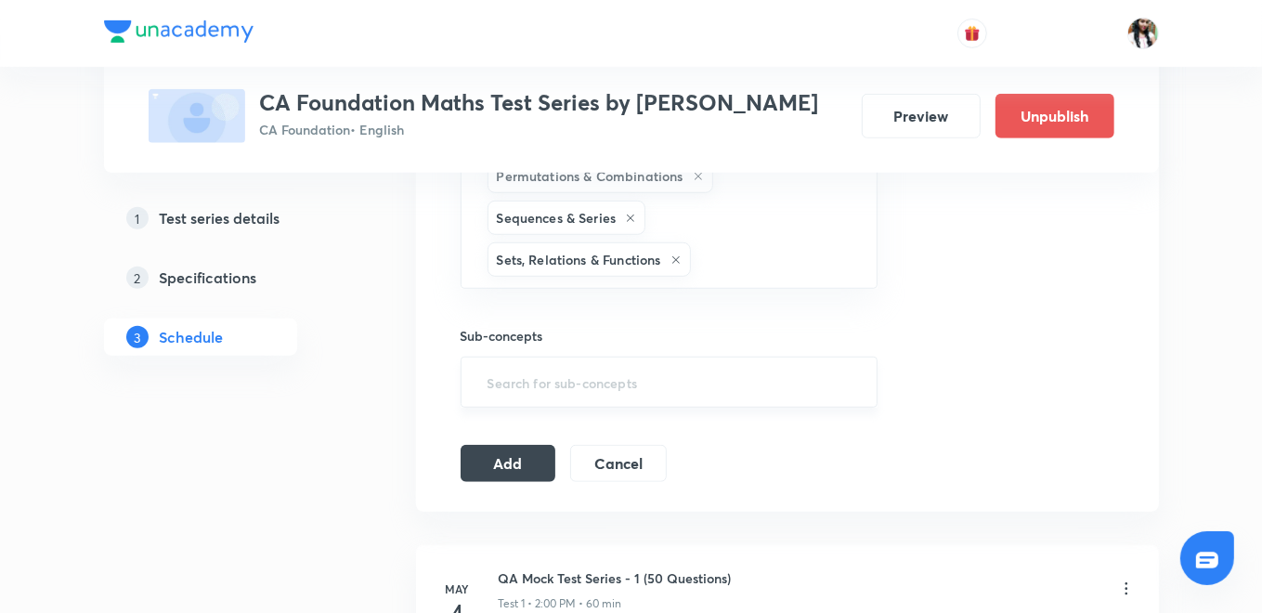
click at [613, 358] on div "​" at bounding box center [670, 382] width 418 height 51
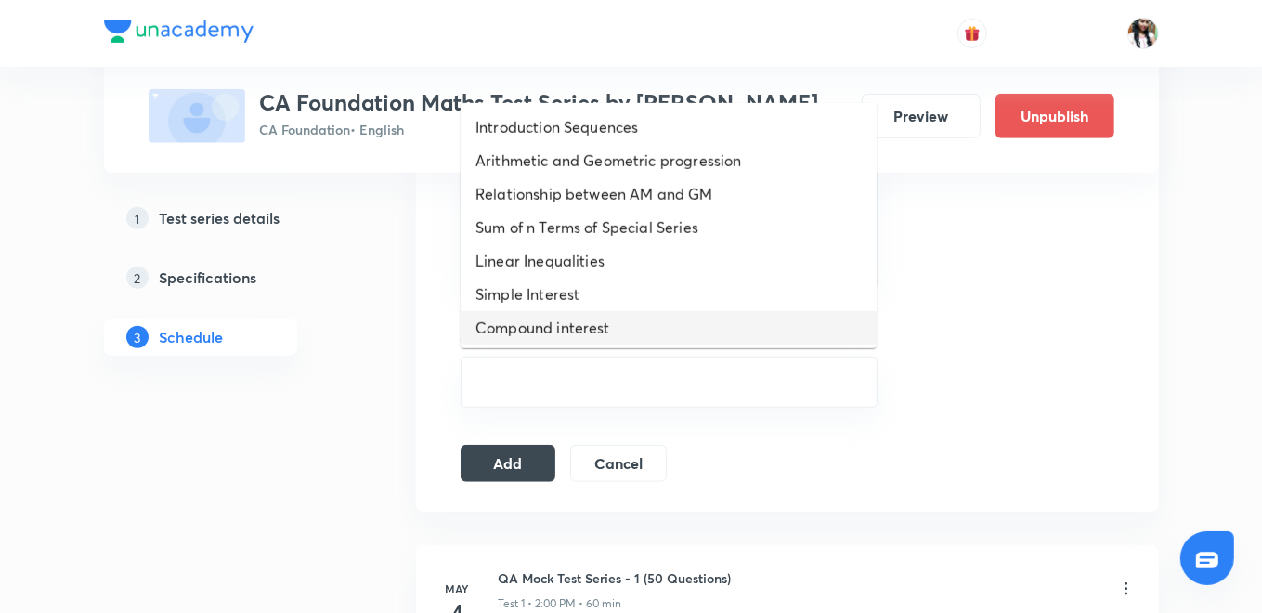
click at [577, 306] on li "Simple Interest" at bounding box center [669, 294] width 416 height 33
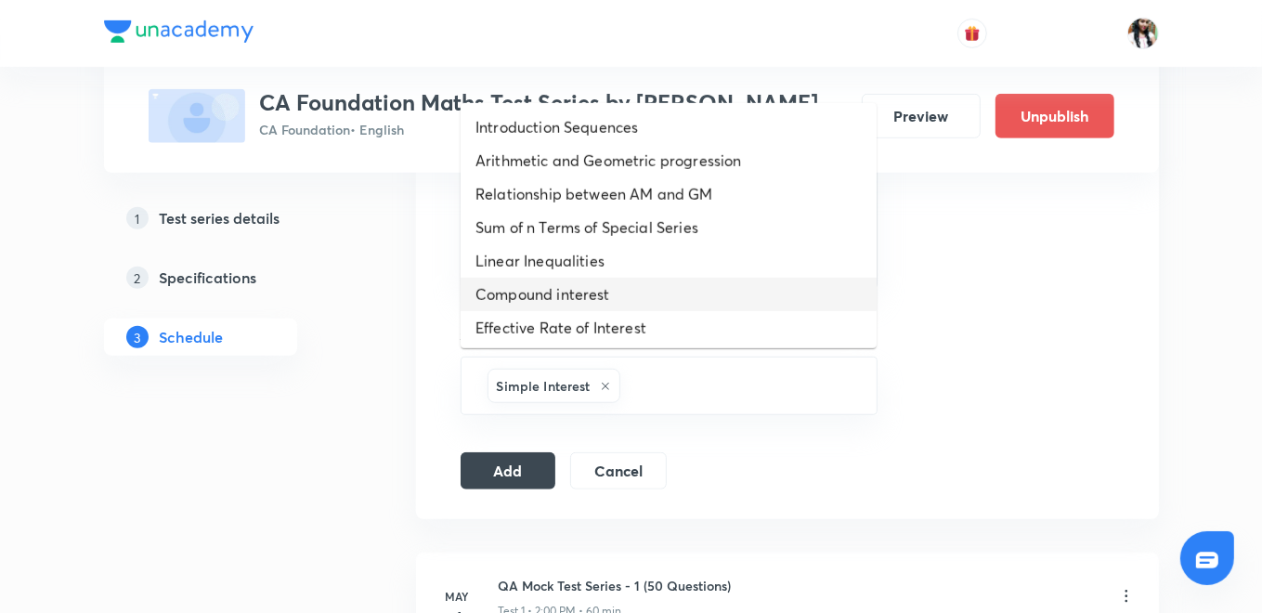
click at [586, 295] on li "Compound interest" at bounding box center [669, 294] width 416 height 33
click at [586, 294] on li "Effective Rate of Interest" at bounding box center [669, 294] width 416 height 33
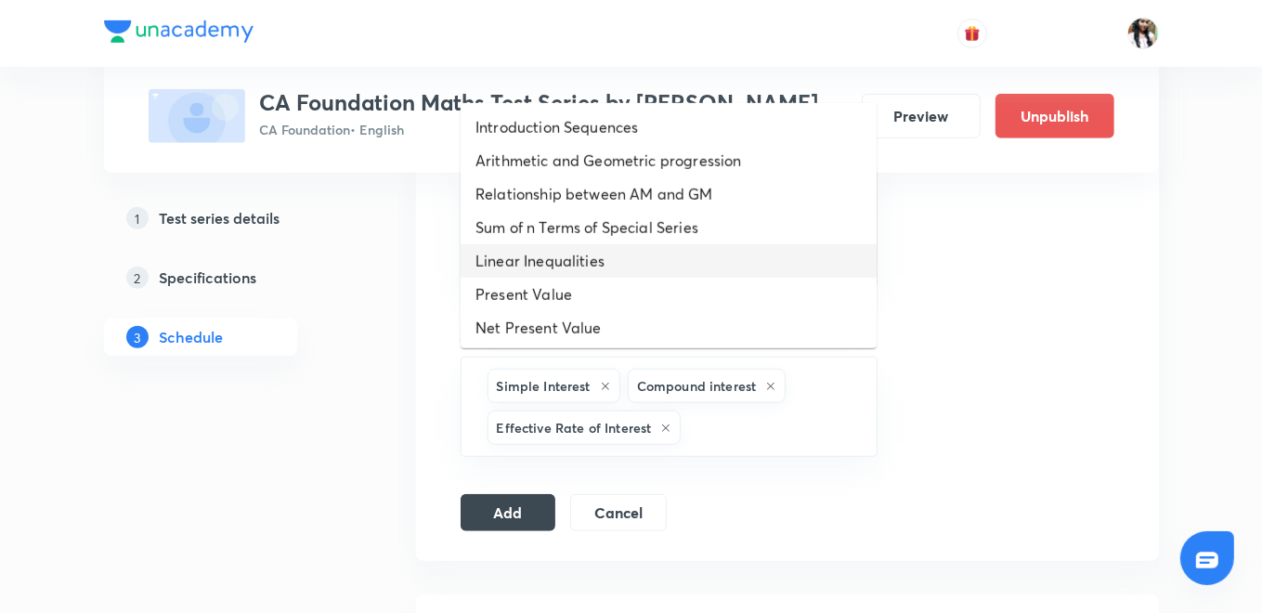
click at [583, 263] on li "Linear Inequalities" at bounding box center [669, 260] width 416 height 33
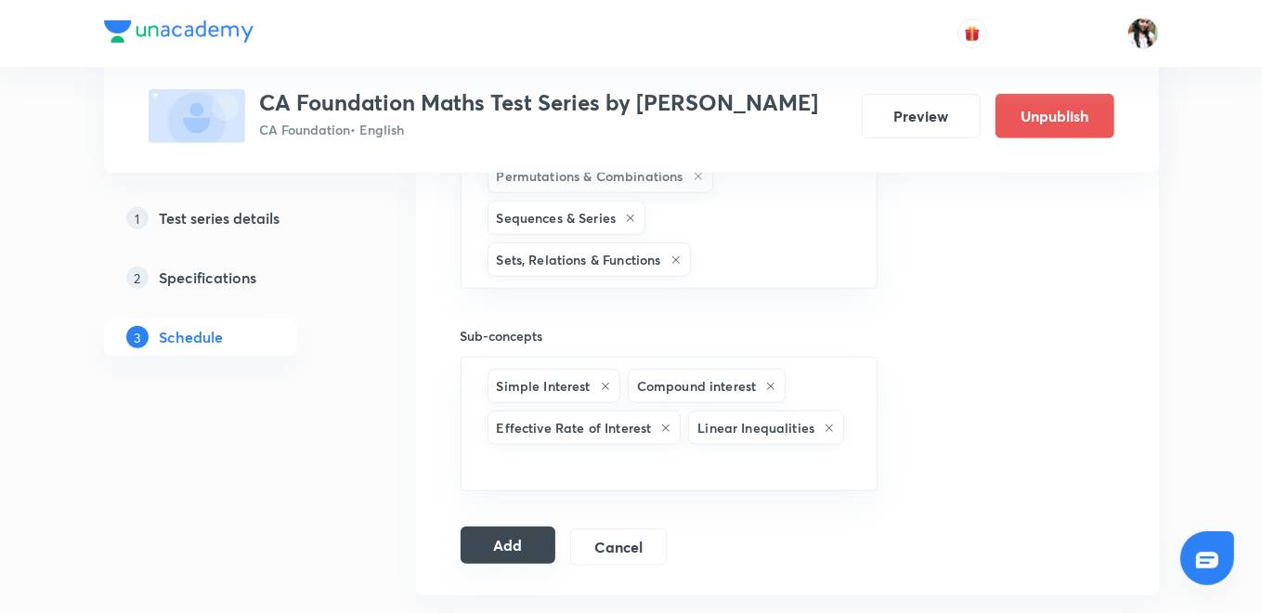
click at [517, 544] on button "Add" at bounding box center [509, 545] width 96 height 37
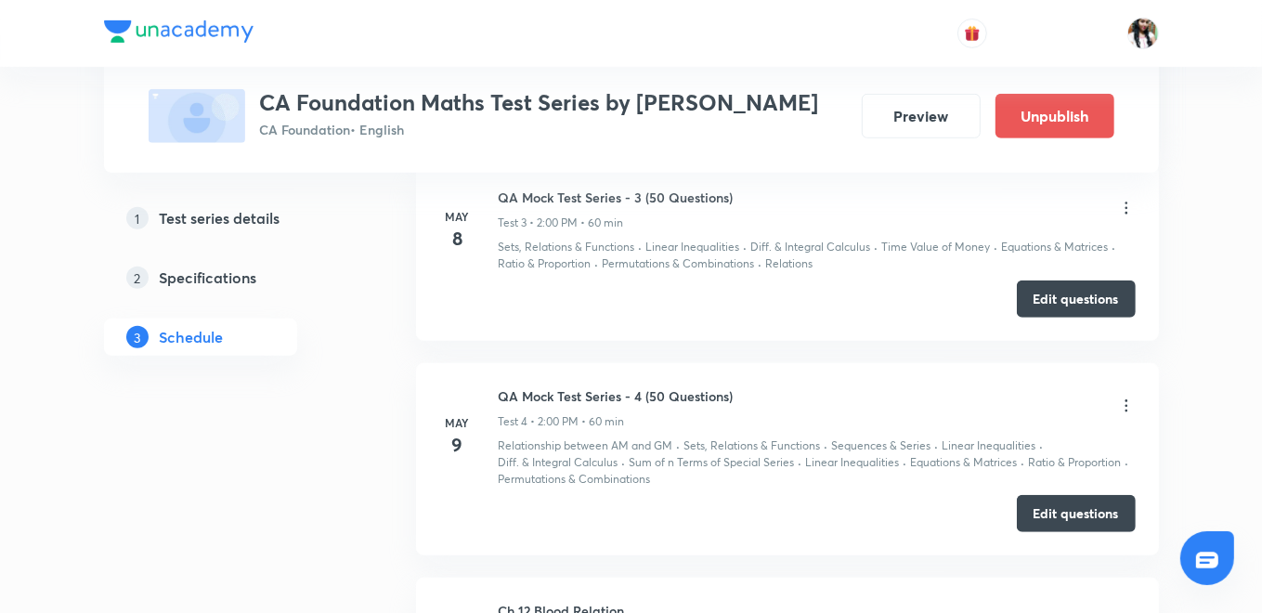
scroll to position [641, 0]
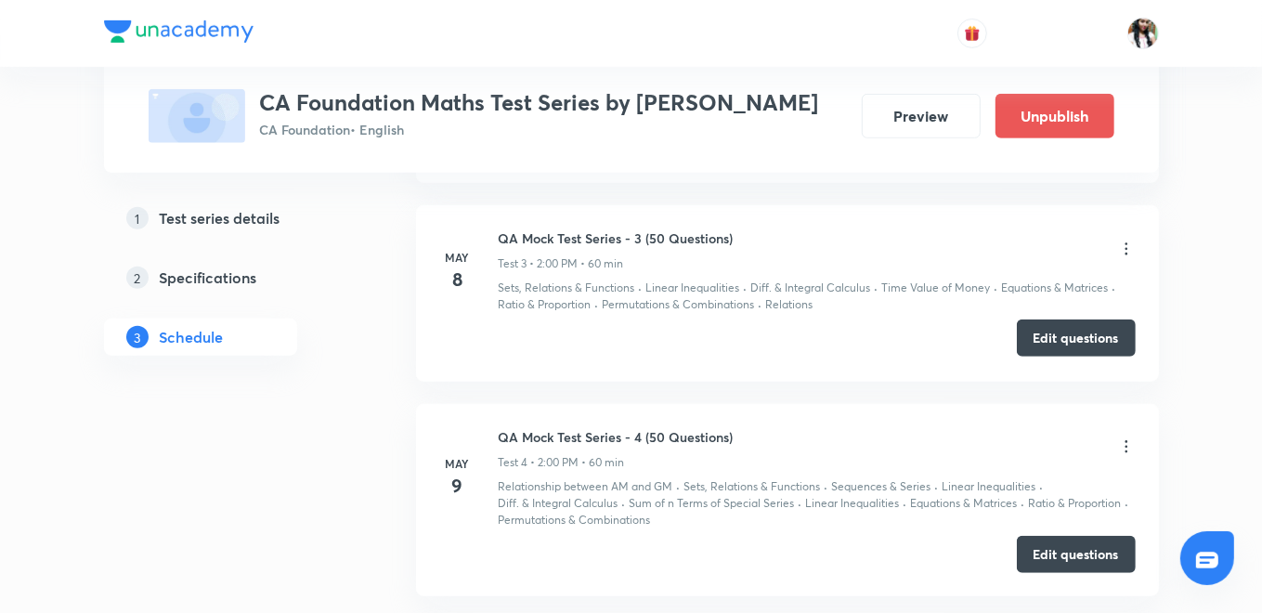
click at [1102, 339] on button "Edit questions" at bounding box center [1076, 337] width 119 height 37
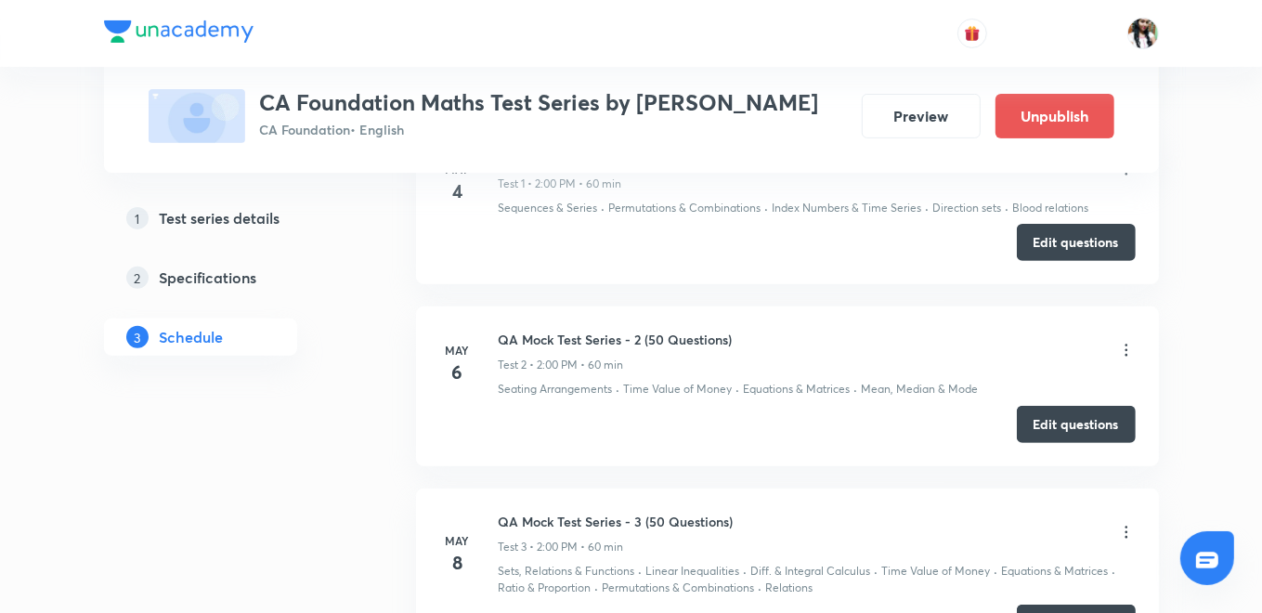
scroll to position [332, 0]
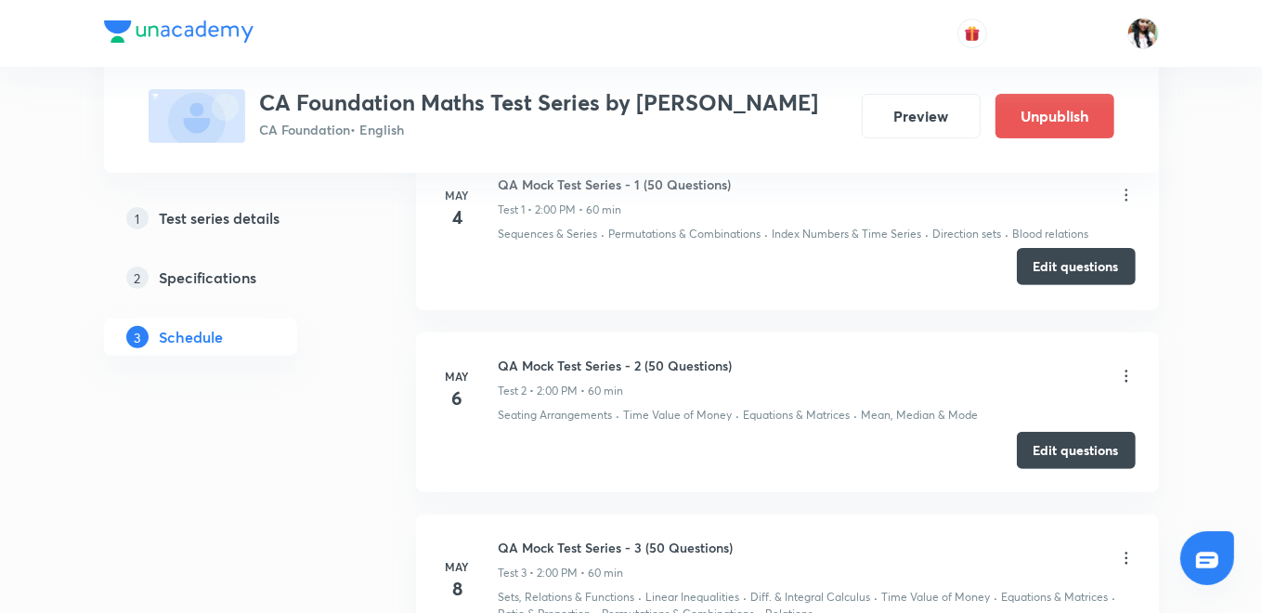
click at [1063, 272] on button "Edit questions" at bounding box center [1076, 266] width 119 height 37
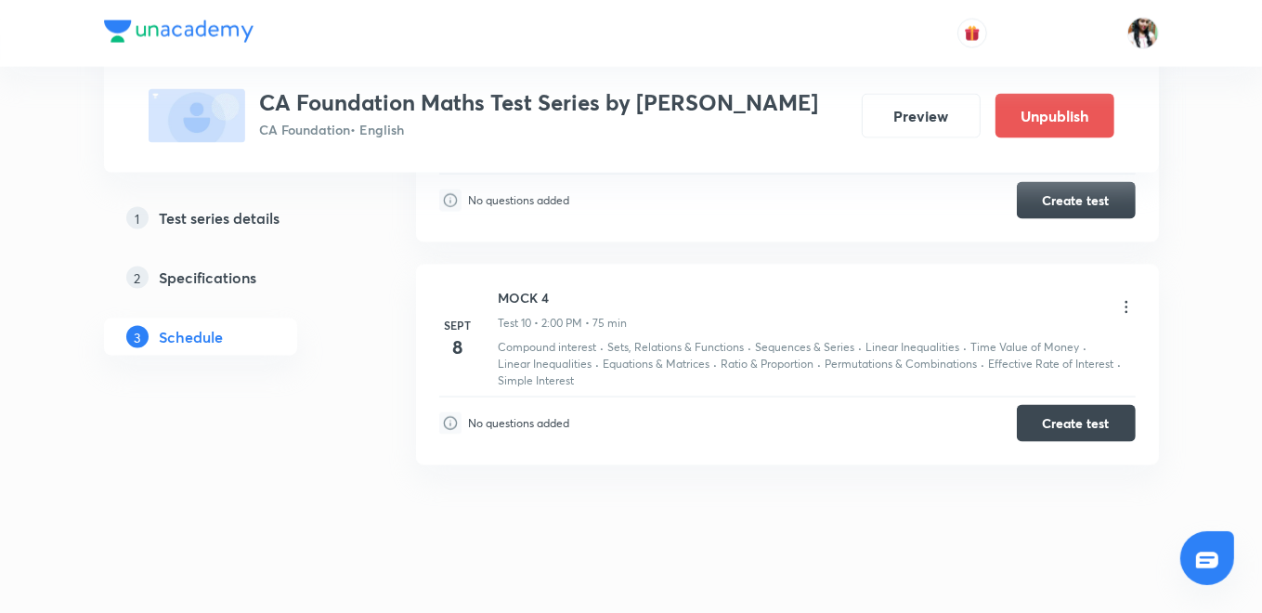
scroll to position [1982, 0]
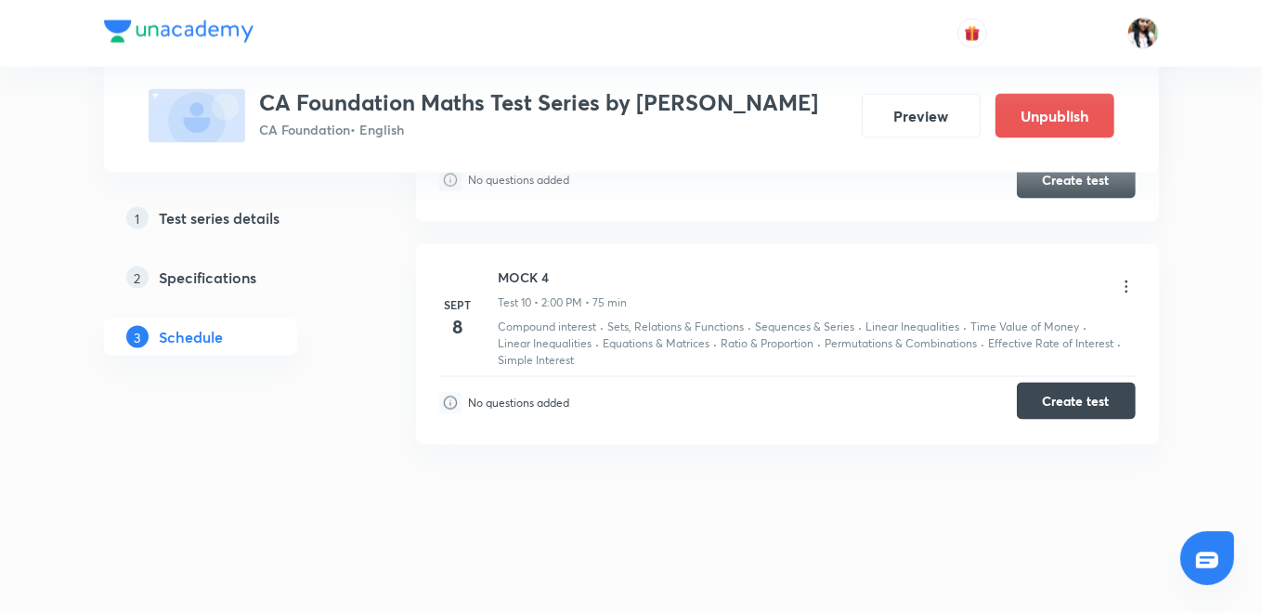
click at [1053, 397] on button "Create test" at bounding box center [1076, 401] width 119 height 37
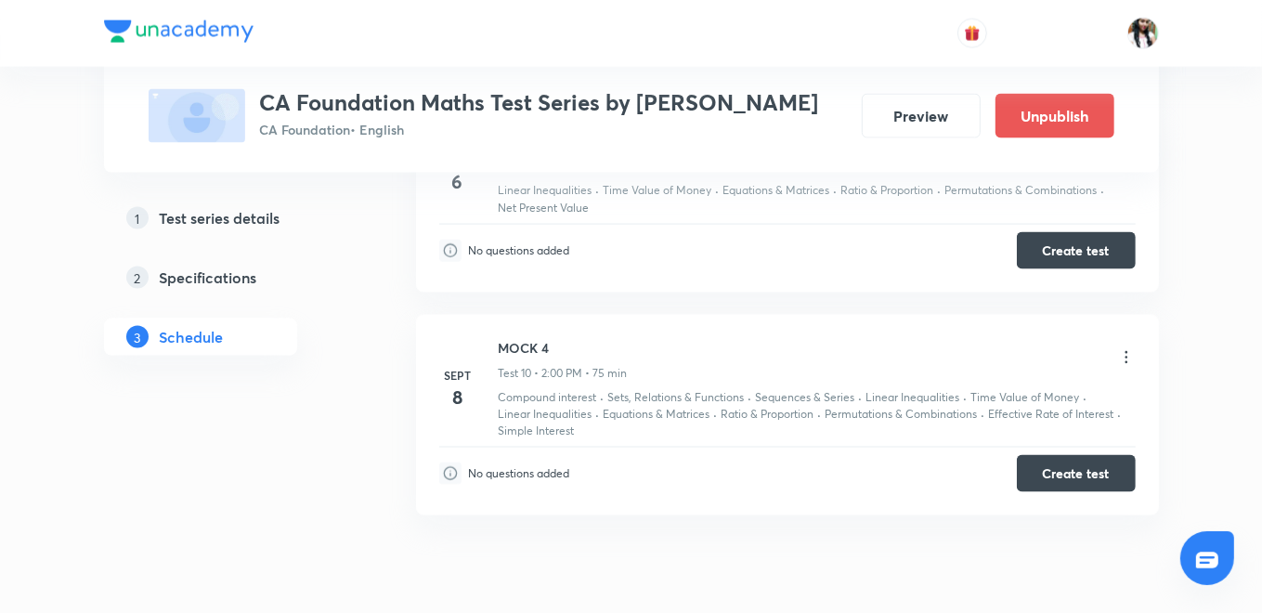
scroll to position [1879, 0]
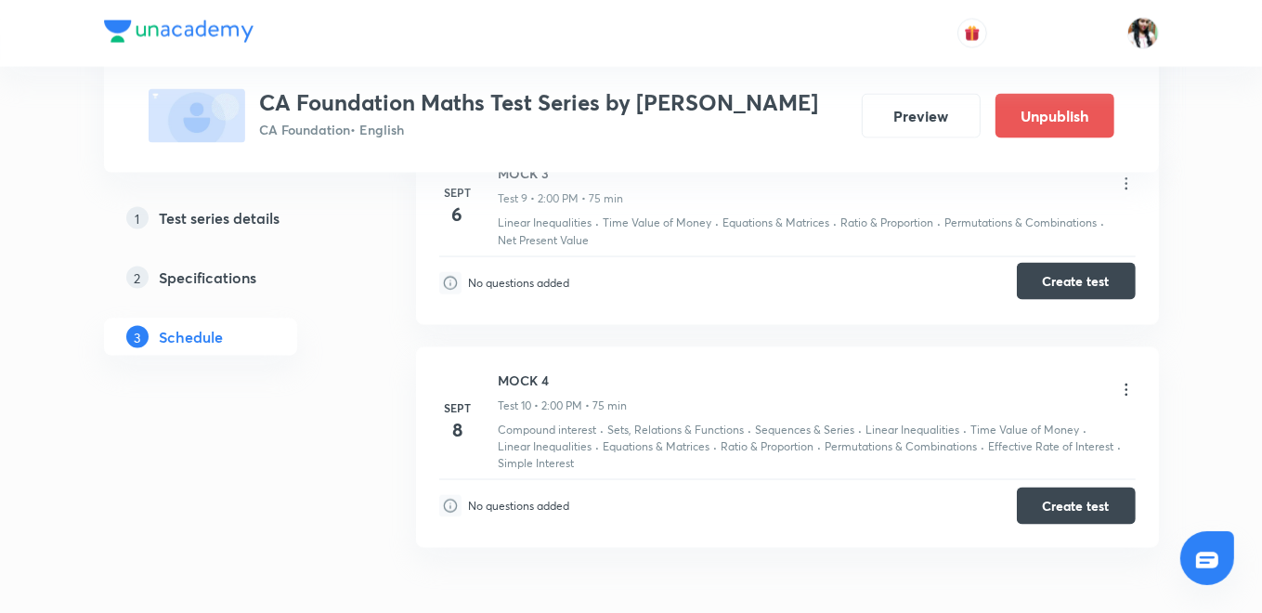
click at [1047, 282] on button "Create test" at bounding box center [1076, 281] width 119 height 37
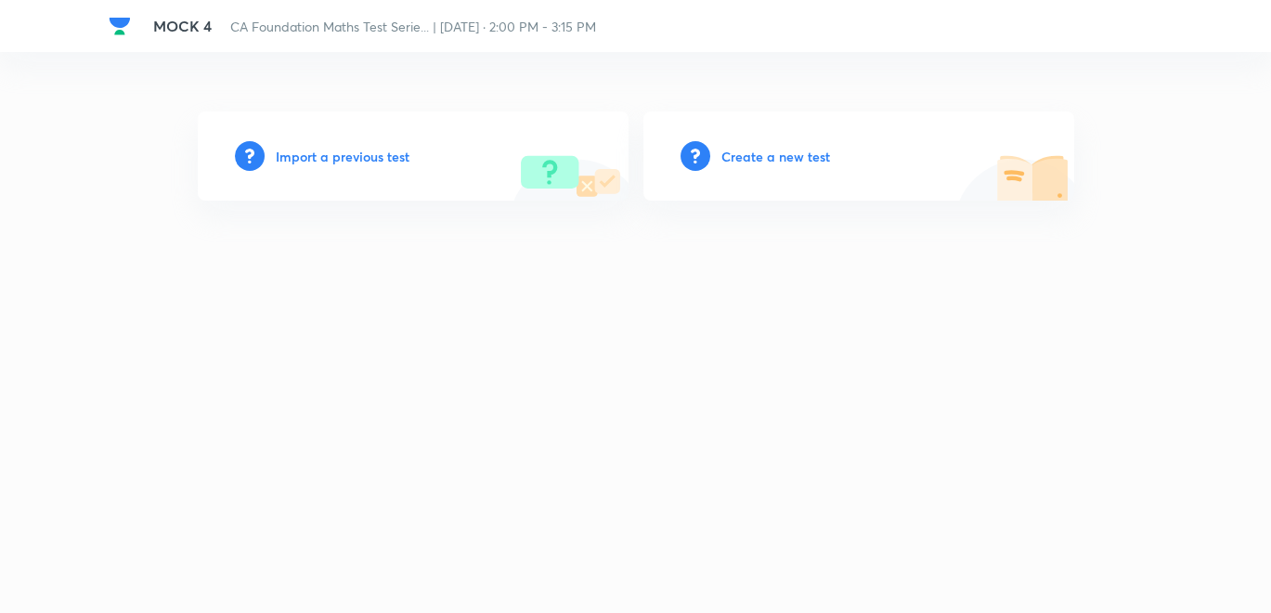
click at [374, 156] on h6 "Import a previous test" at bounding box center [343, 157] width 134 height 20
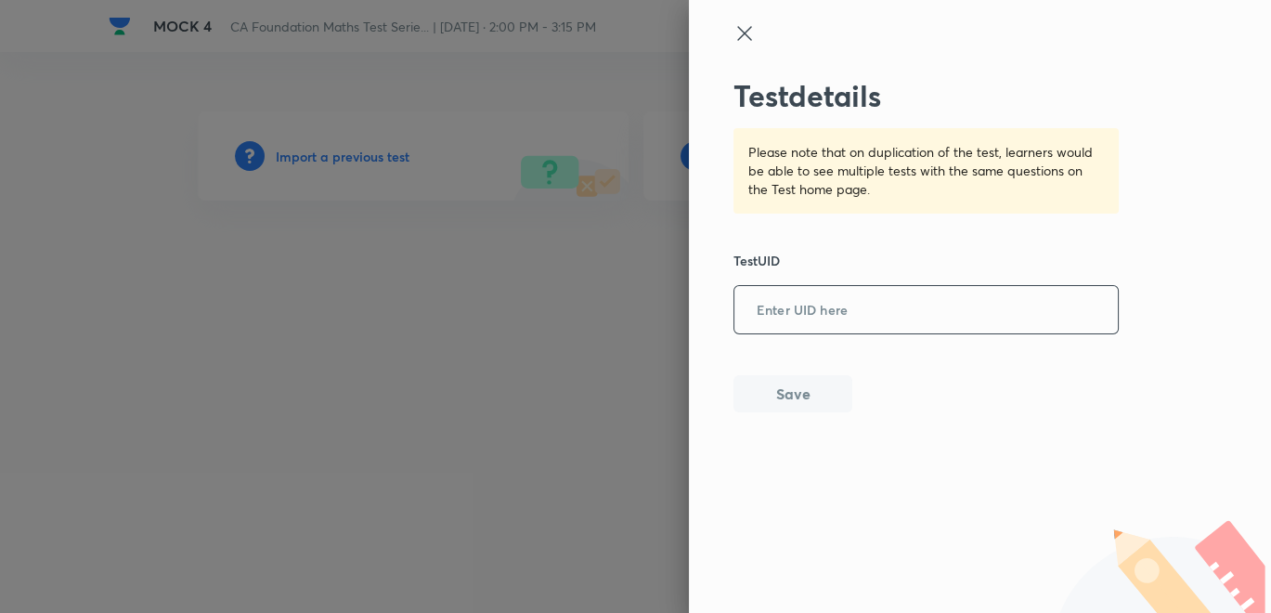
paste input "KRL9I72FIT"
type input "KRL9I72FIT"
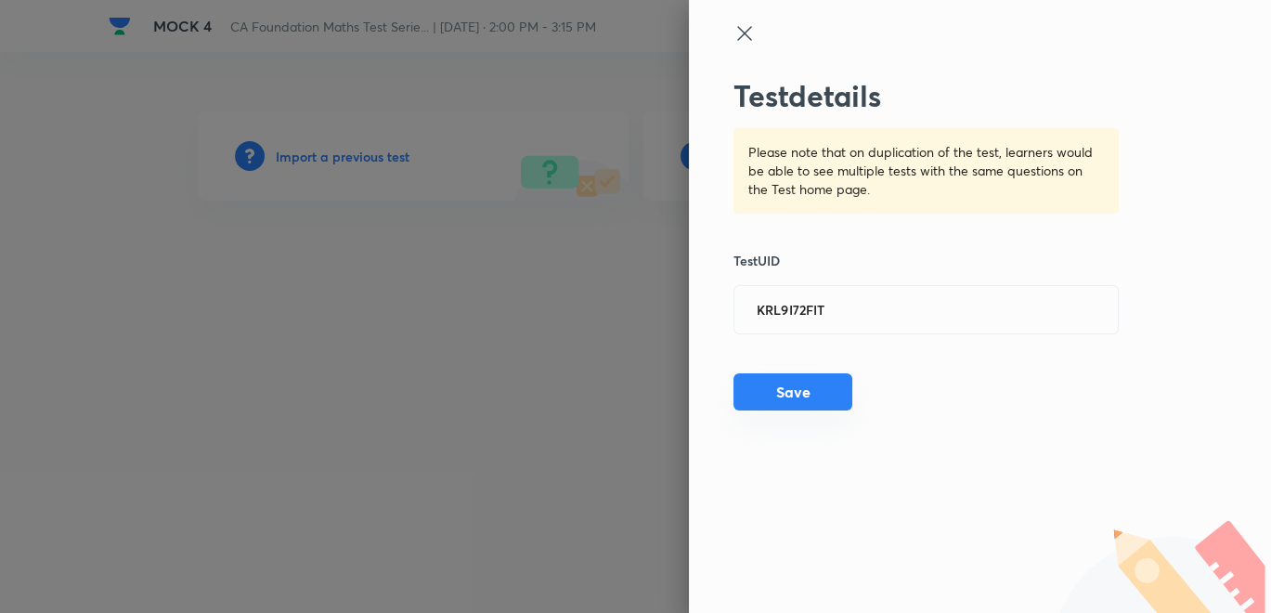
click at [822, 390] on button "Save" at bounding box center [793, 391] width 119 height 37
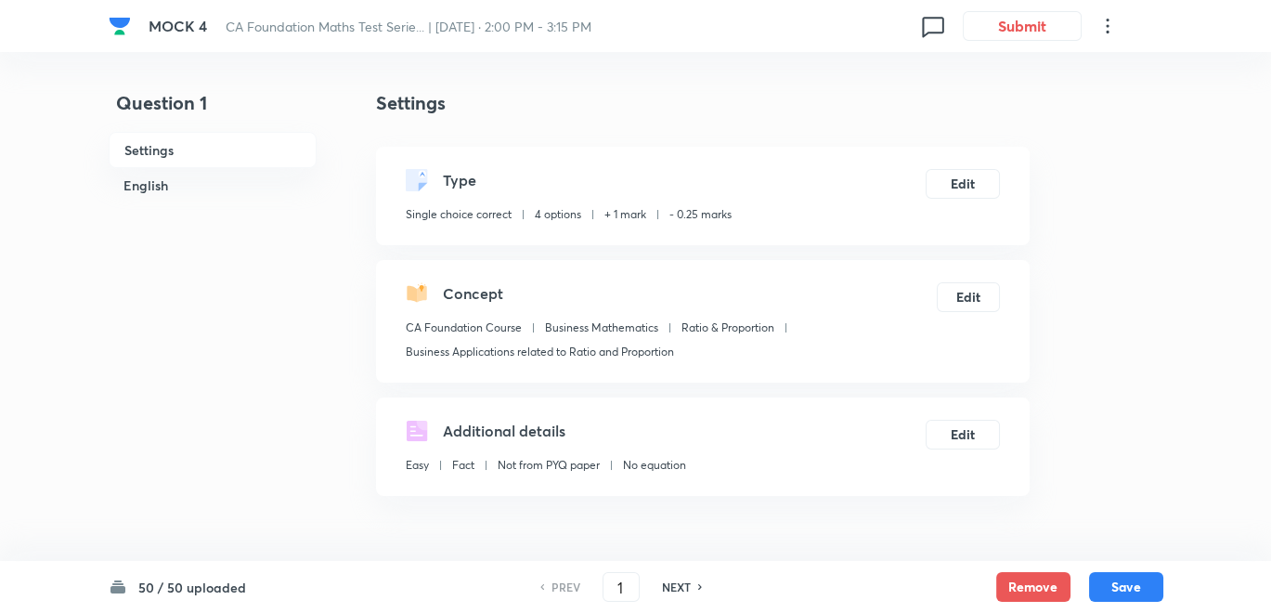
checkbox input "true"
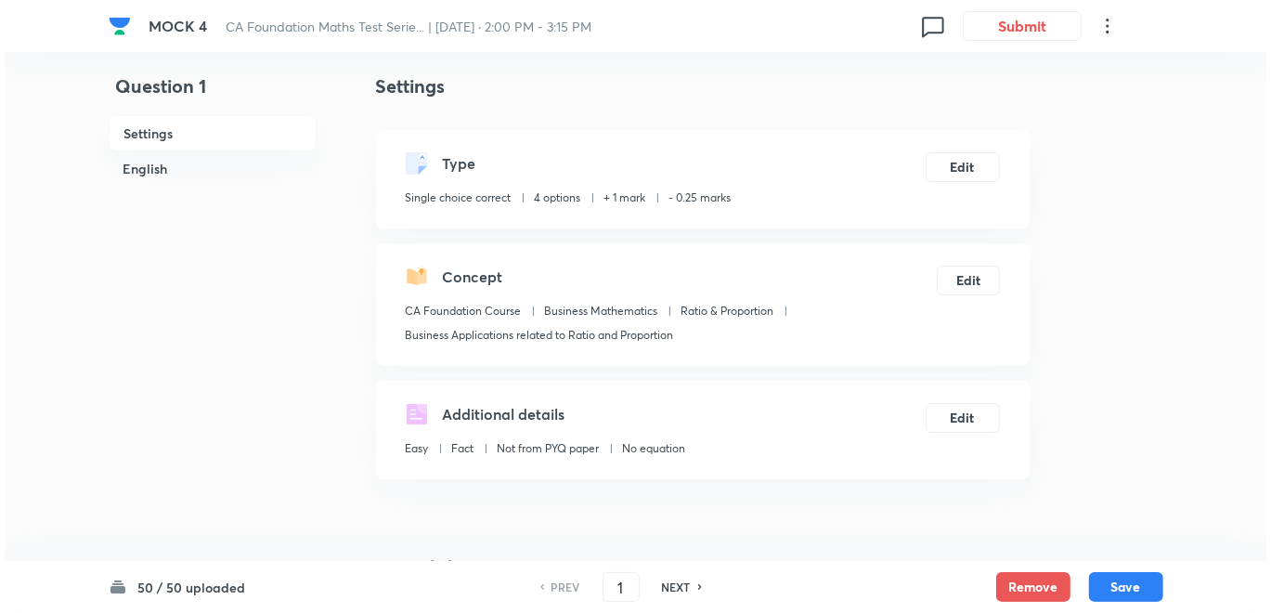
scroll to position [206, 0]
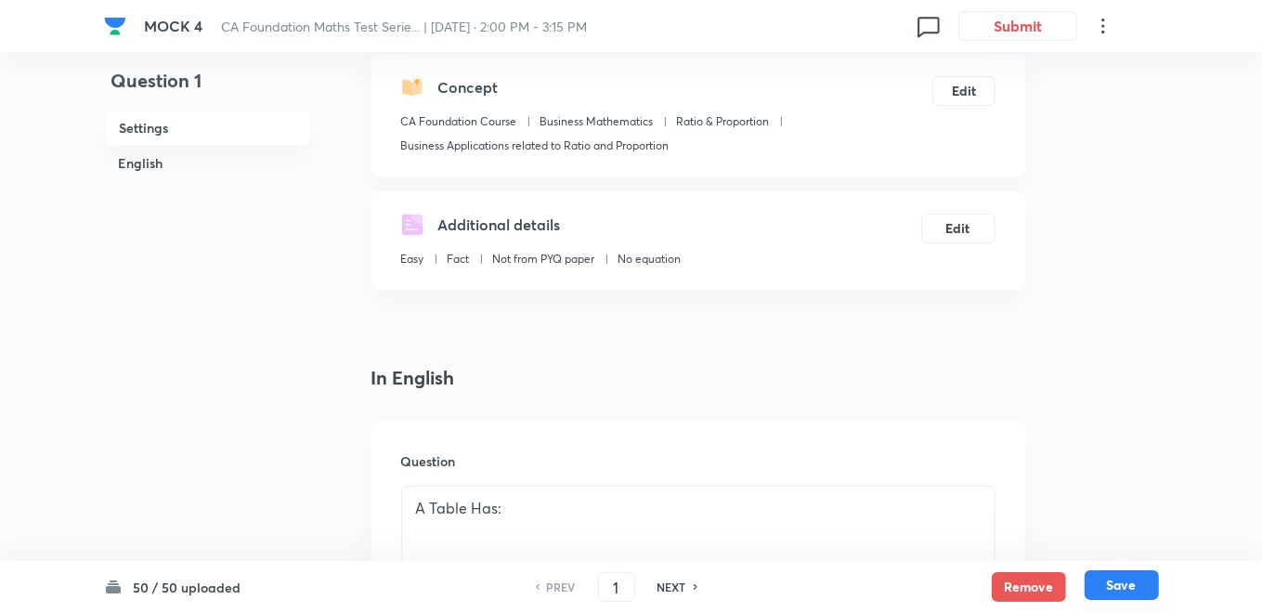
click at [1108, 583] on button "Save" at bounding box center [1122, 585] width 74 height 30
type input "2"
checkbox input "false"
checkbox input "true"
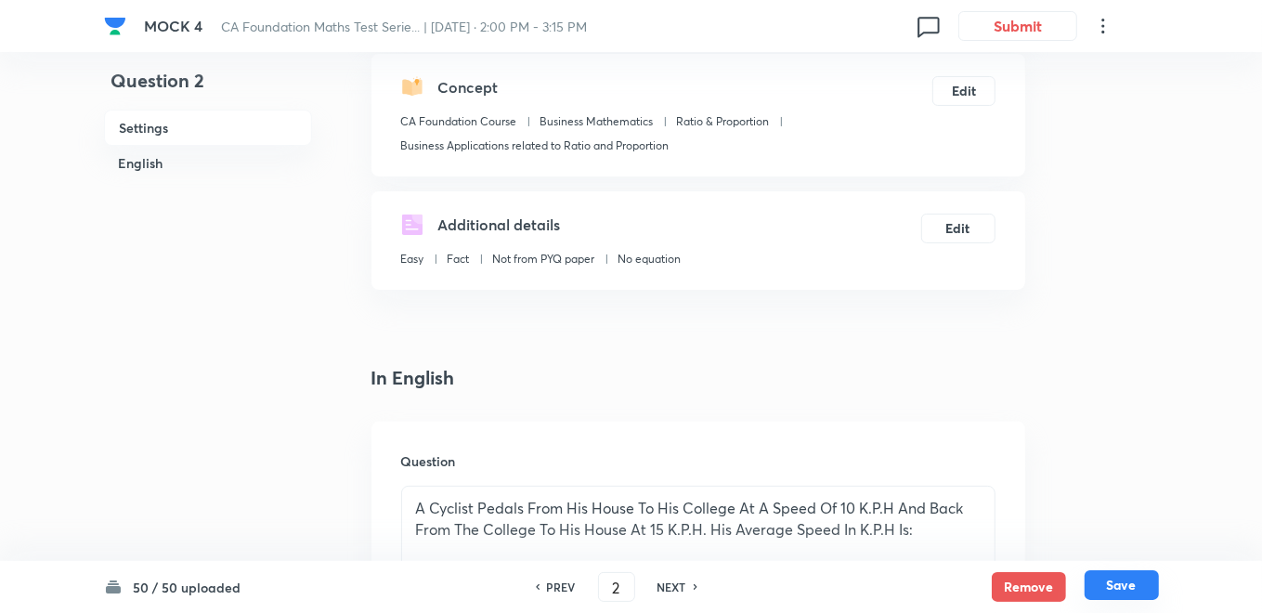
click at [1106, 588] on button "Save" at bounding box center [1122, 585] width 74 height 30
type input "3"
checkbox input "false"
checkbox input "true"
click at [1106, 588] on button "Save" at bounding box center [1122, 585] width 74 height 30
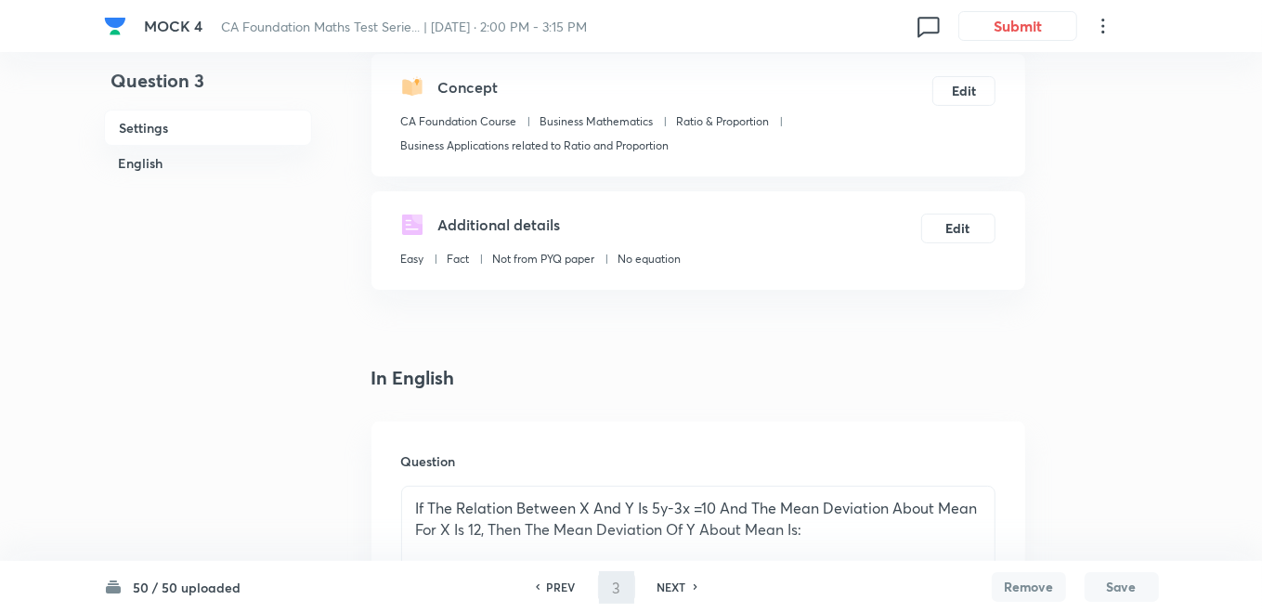
type input "4"
checkbox input "false"
checkbox input "true"
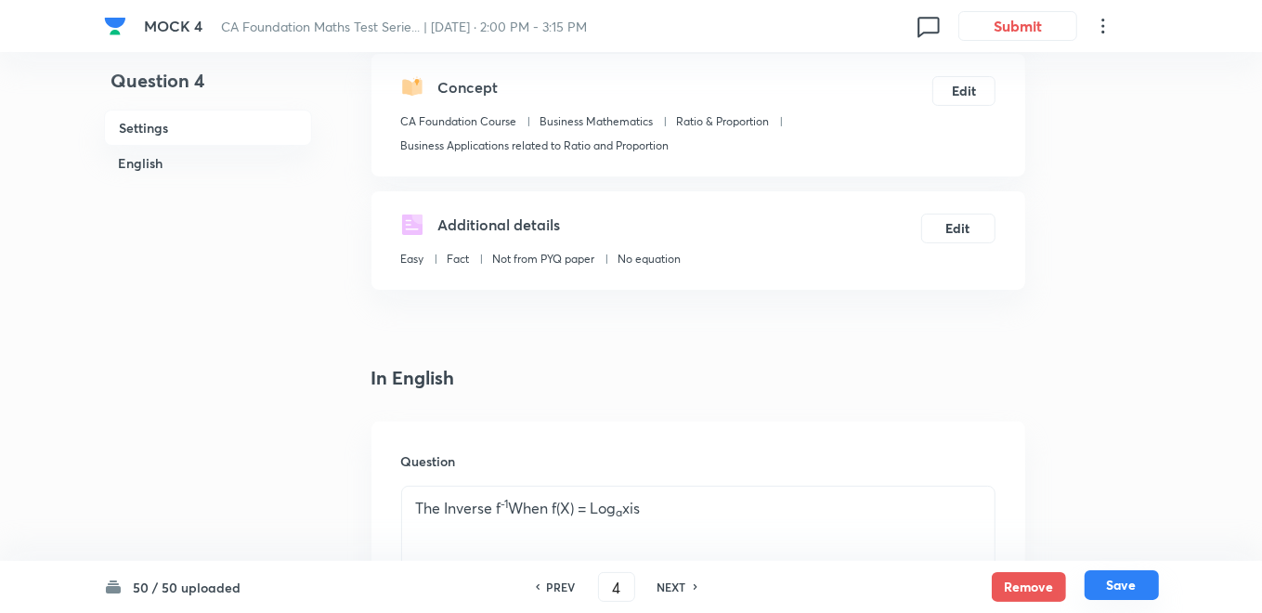
click at [1106, 588] on button "Save" at bounding box center [1122, 585] width 74 height 30
type input "5"
checkbox input "false"
checkbox input "true"
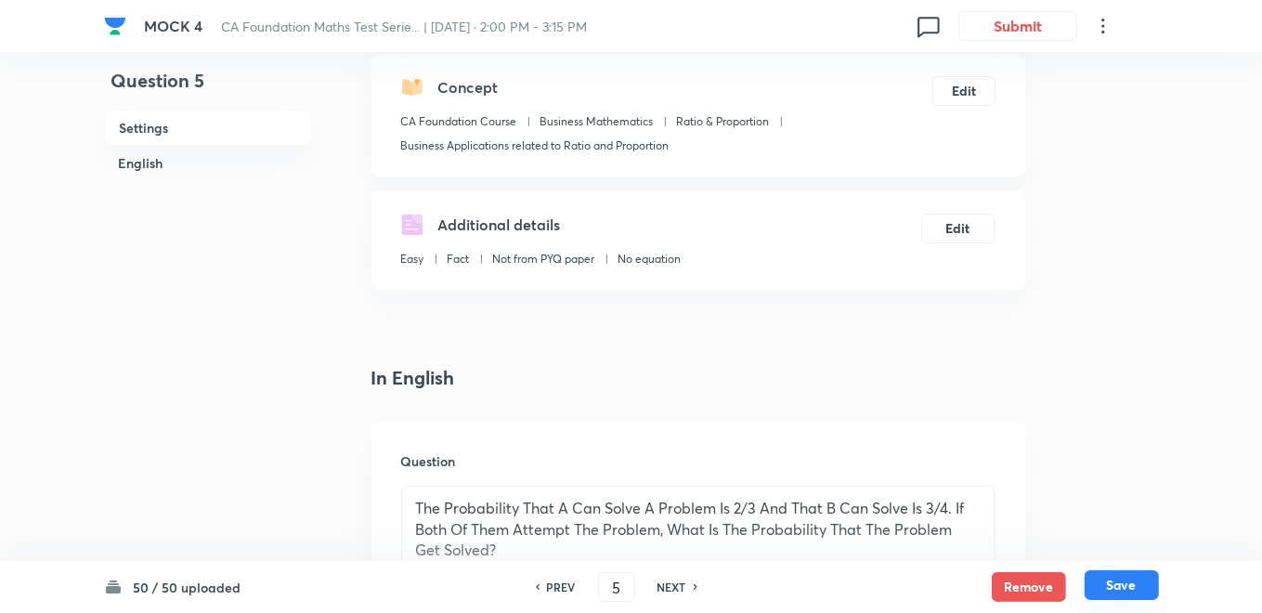
click at [1106, 588] on button "Save" at bounding box center [1122, 585] width 74 height 30
type input "6"
checkbox input "false"
checkbox input "true"
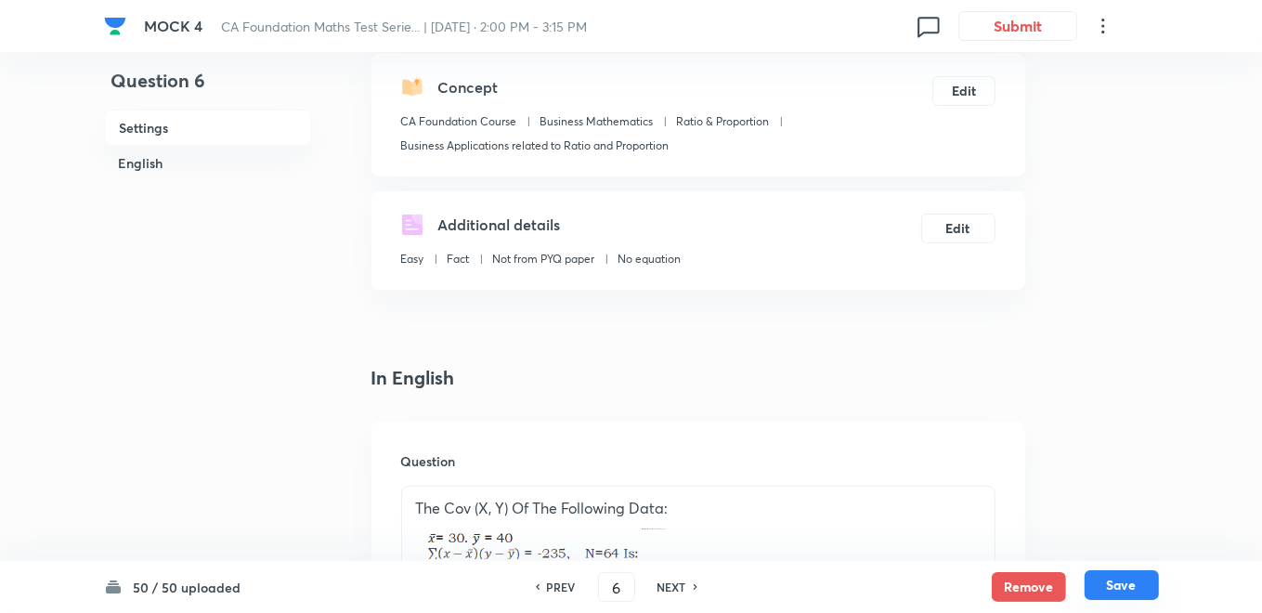
click at [1106, 588] on button "Save" at bounding box center [1122, 585] width 74 height 30
type input "7"
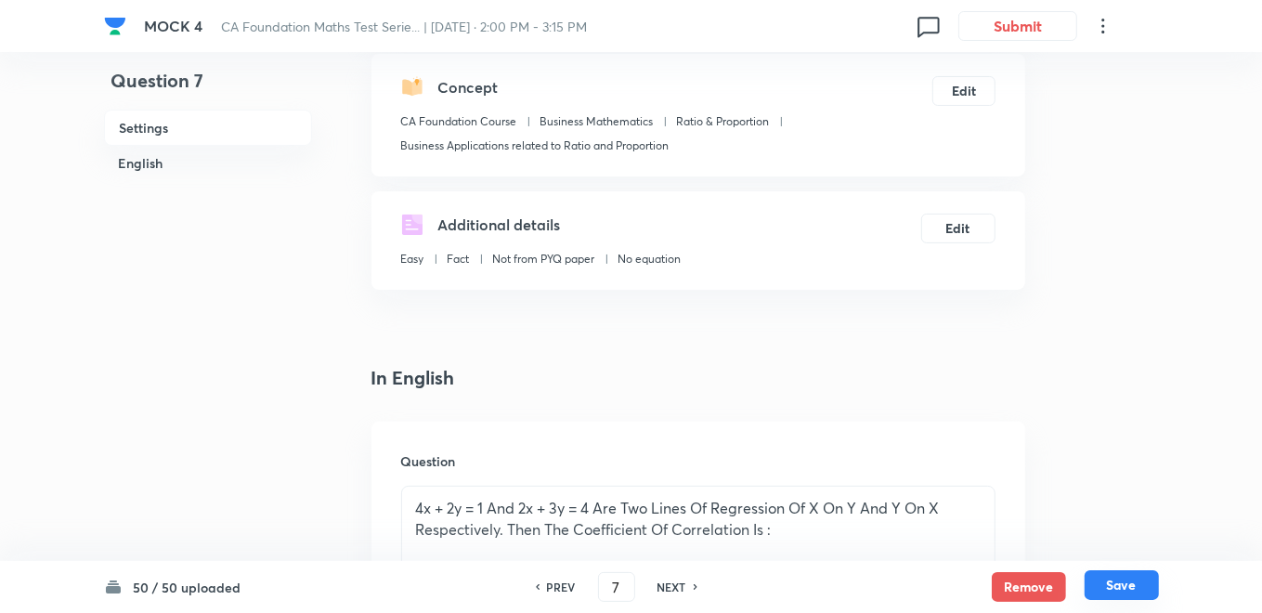
checkbox input "true"
click at [1106, 588] on button "Save" at bounding box center [1122, 585] width 74 height 30
type input "8"
checkbox input "true"
click at [1106, 588] on button "Save" at bounding box center [1122, 585] width 74 height 30
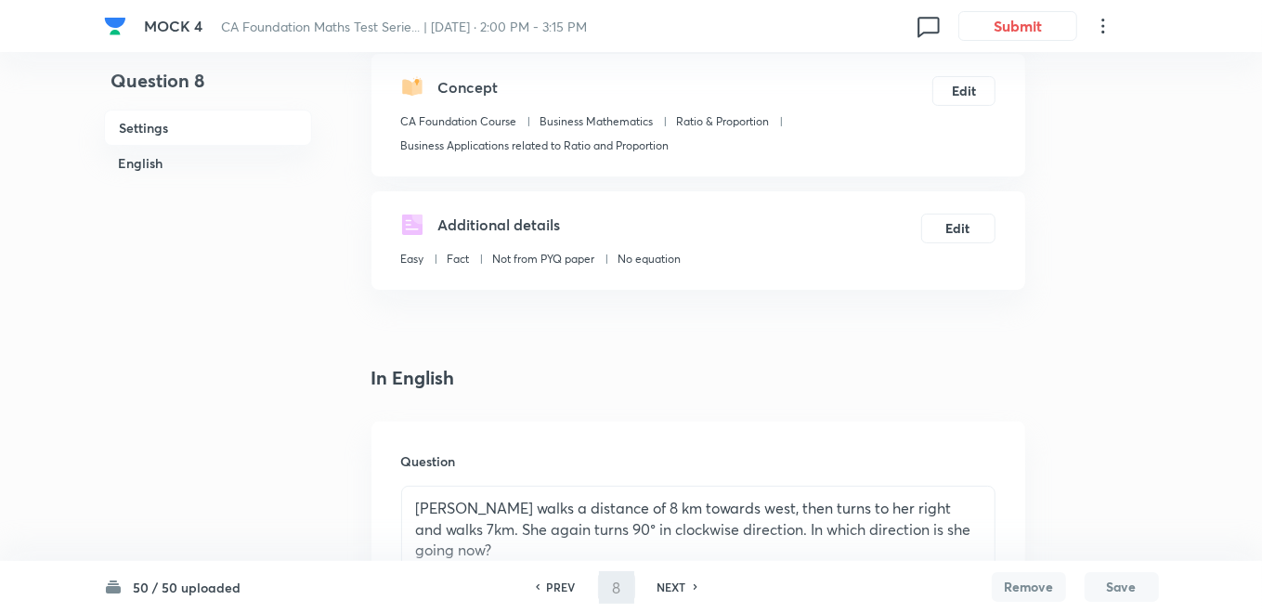
type input "9"
checkbox input "false"
checkbox input "true"
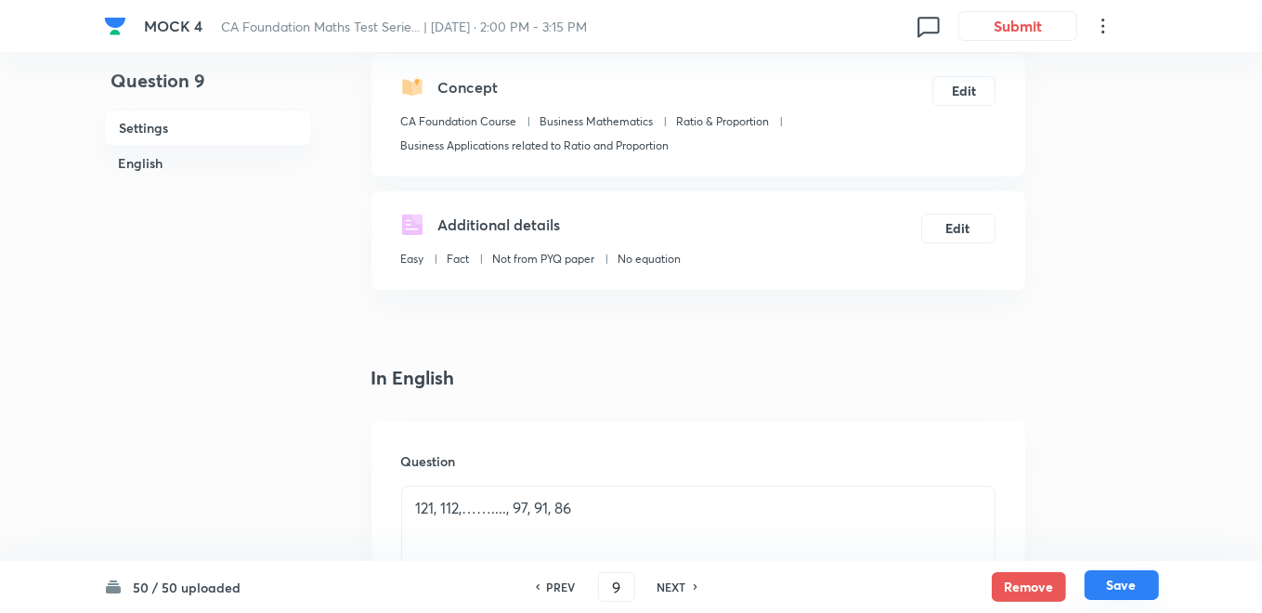
click at [1106, 588] on button "Save" at bounding box center [1122, 585] width 74 height 30
type input "10"
checkbox input "false"
checkbox input "true"
click at [1003, 47] on div "MOCK 4 CA Foundation Maths Test Serie... | Sept 8, 2025 · 2:00 PM - 3:15 PM 0 S…" at bounding box center [631, 26] width 1055 height 52
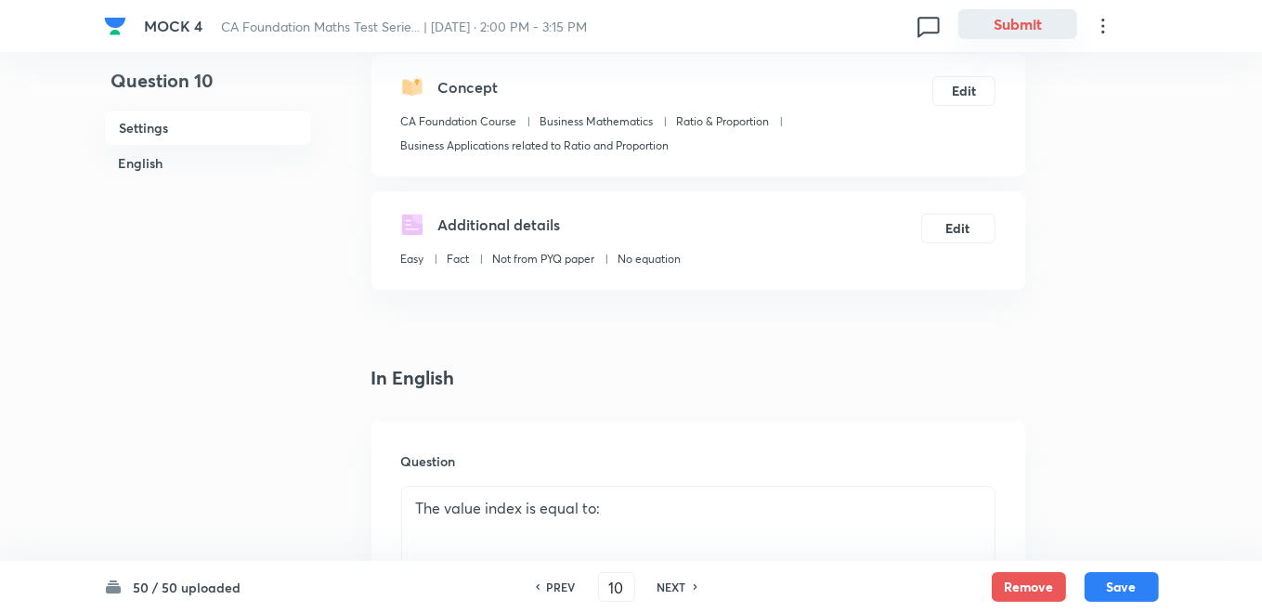
click at [1003, 22] on button "Submit" at bounding box center [1017, 24] width 119 height 30
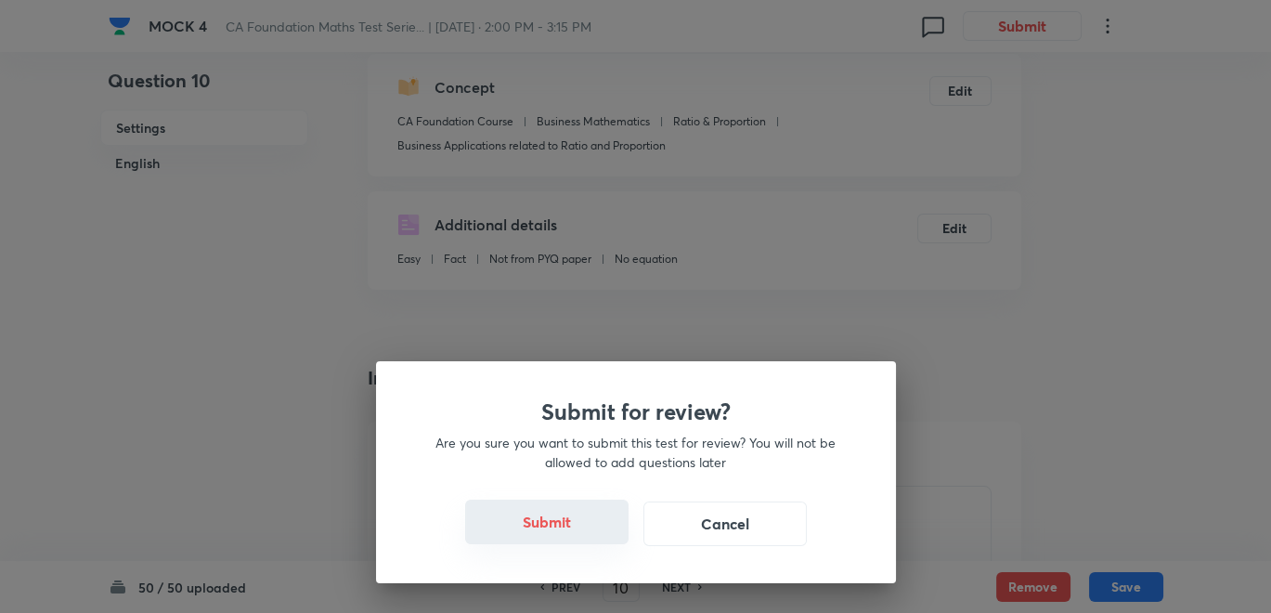
click at [552, 530] on button "Submit" at bounding box center [546, 522] width 163 height 45
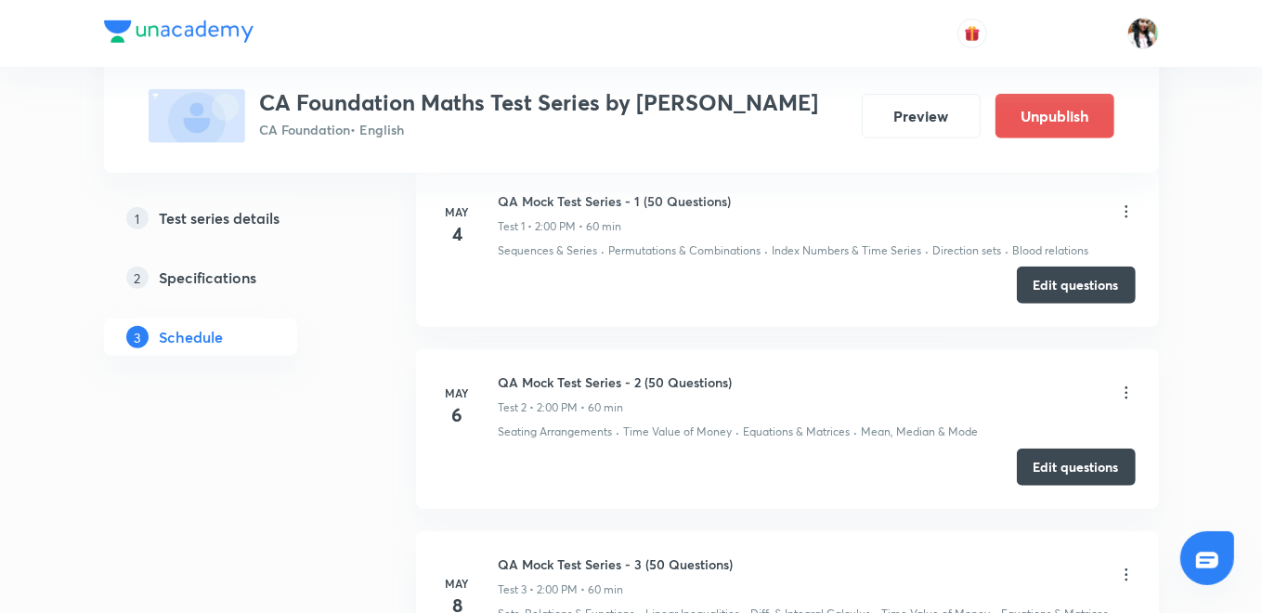
scroll to position [1032, 0]
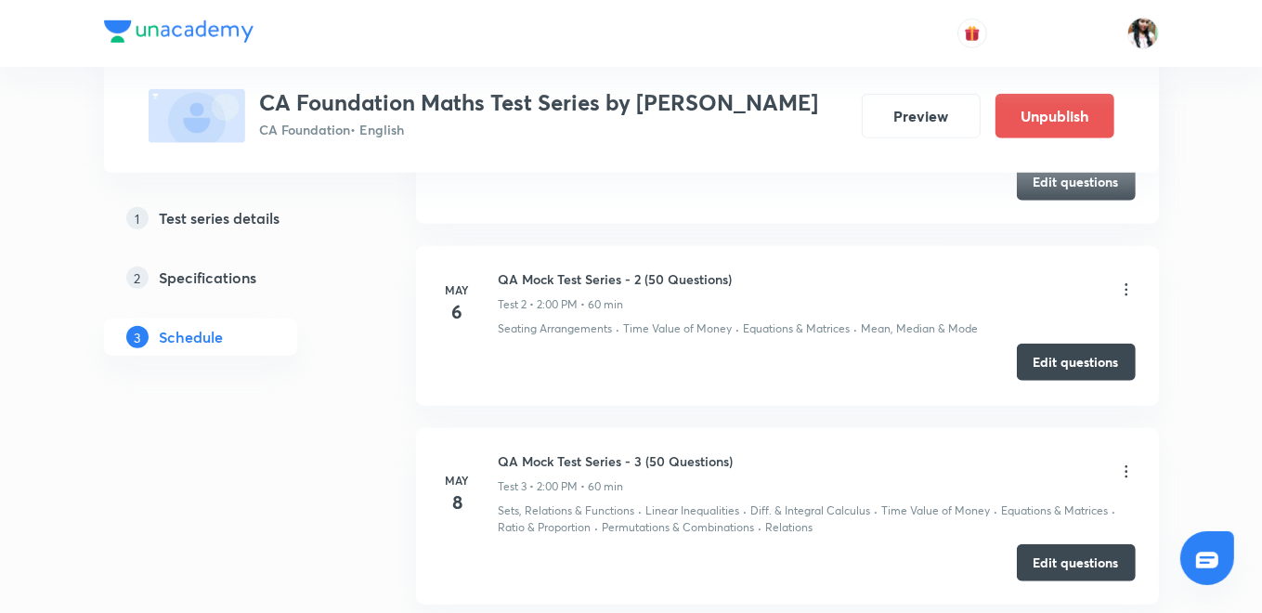
click at [1086, 362] on button "Edit questions" at bounding box center [1076, 362] width 119 height 37
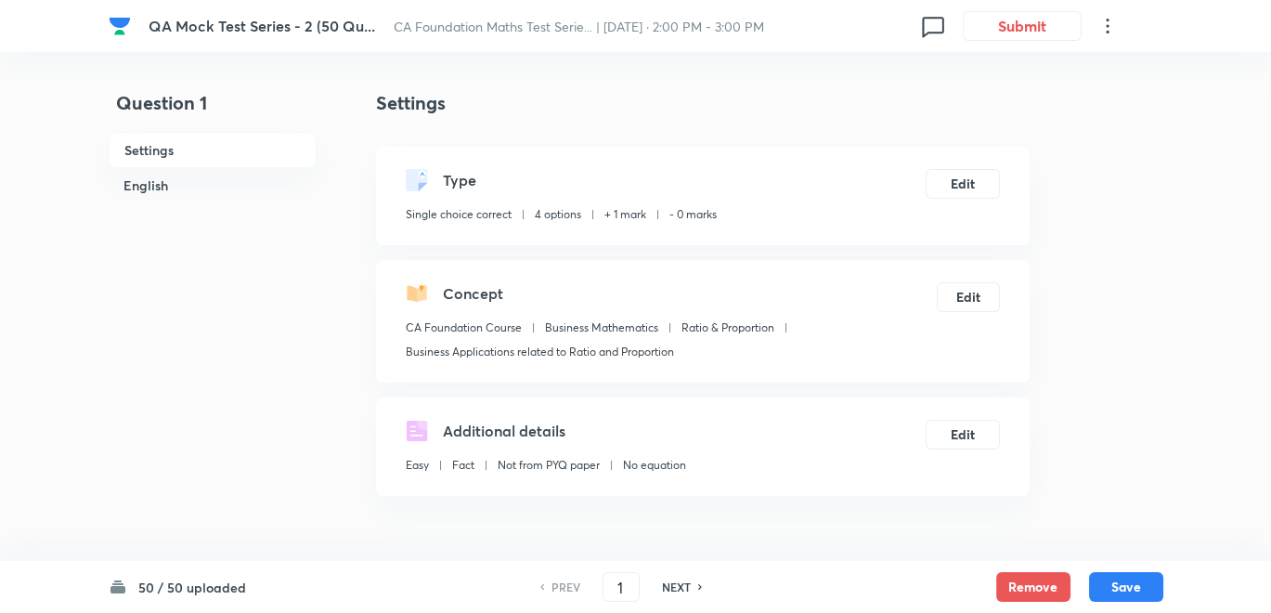
checkbox input "true"
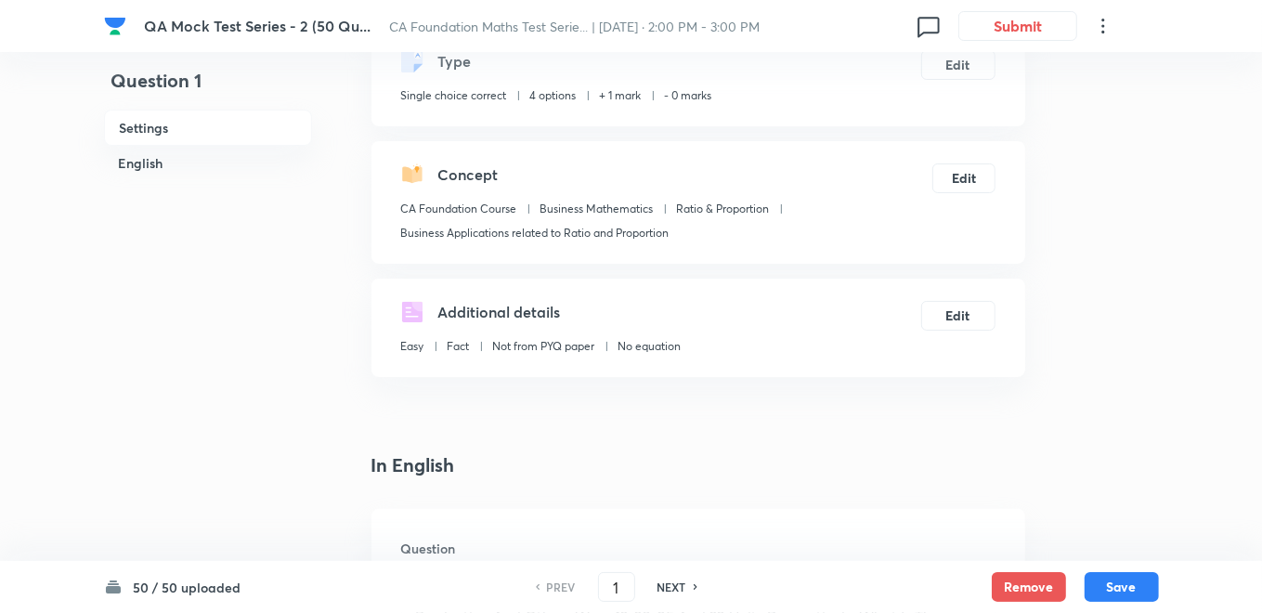
scroll to position [206, 0]
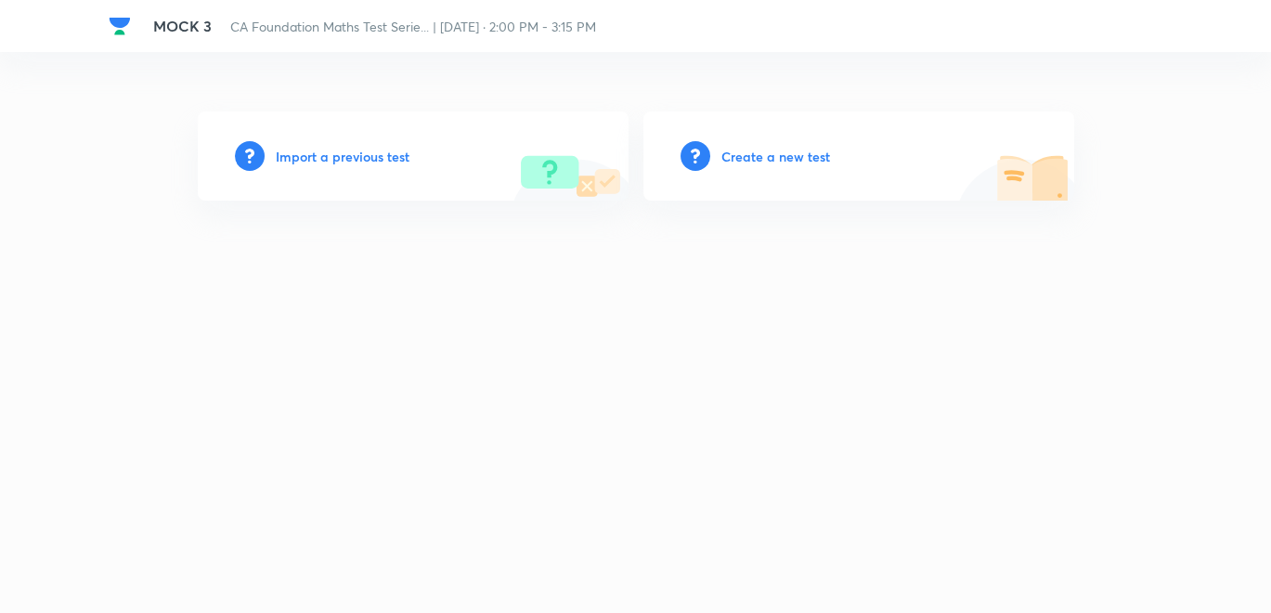
click at [387, 155] on h6 "Import a previous test" at bounding box center [343, 157] width 134 height 20
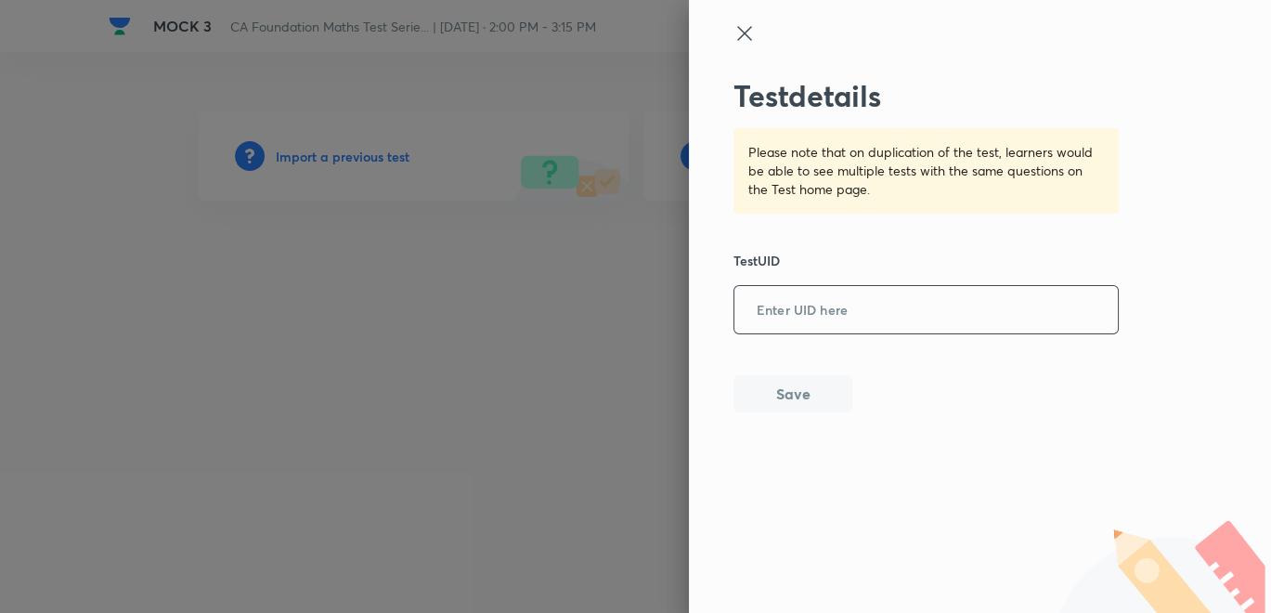
paste input "F5IFCQM1O8"
type input "F5IFCQM1O8"
click at [788, 387] on button "Save" at bounding box center [793, 391] width 119 height 37
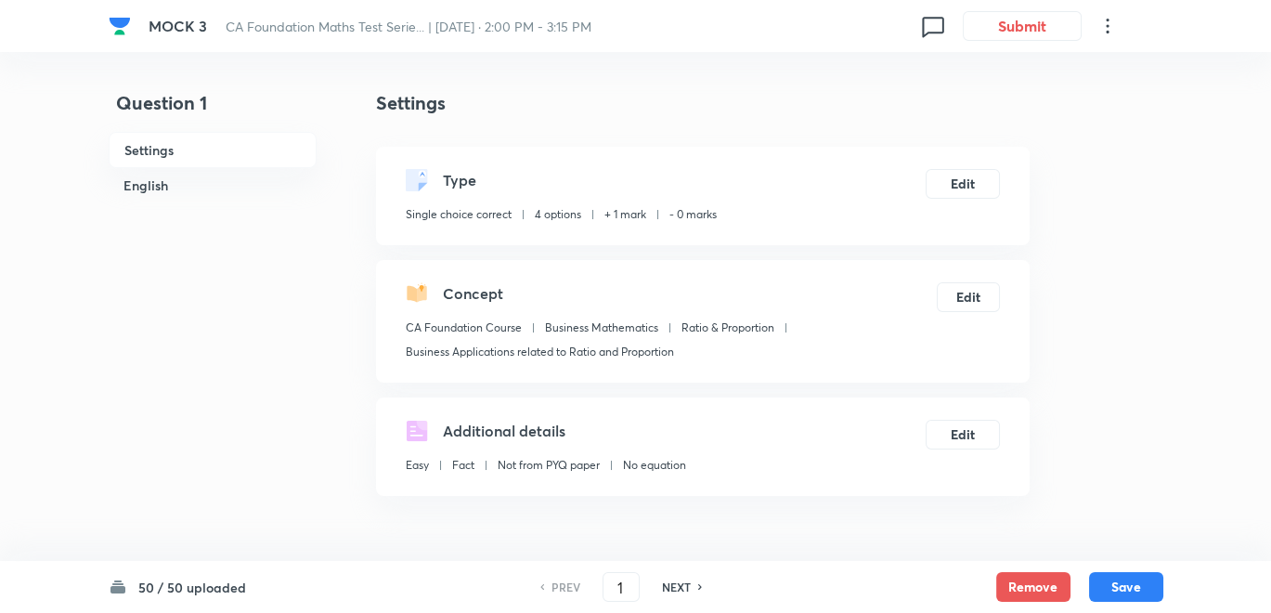
checkbox input "true"
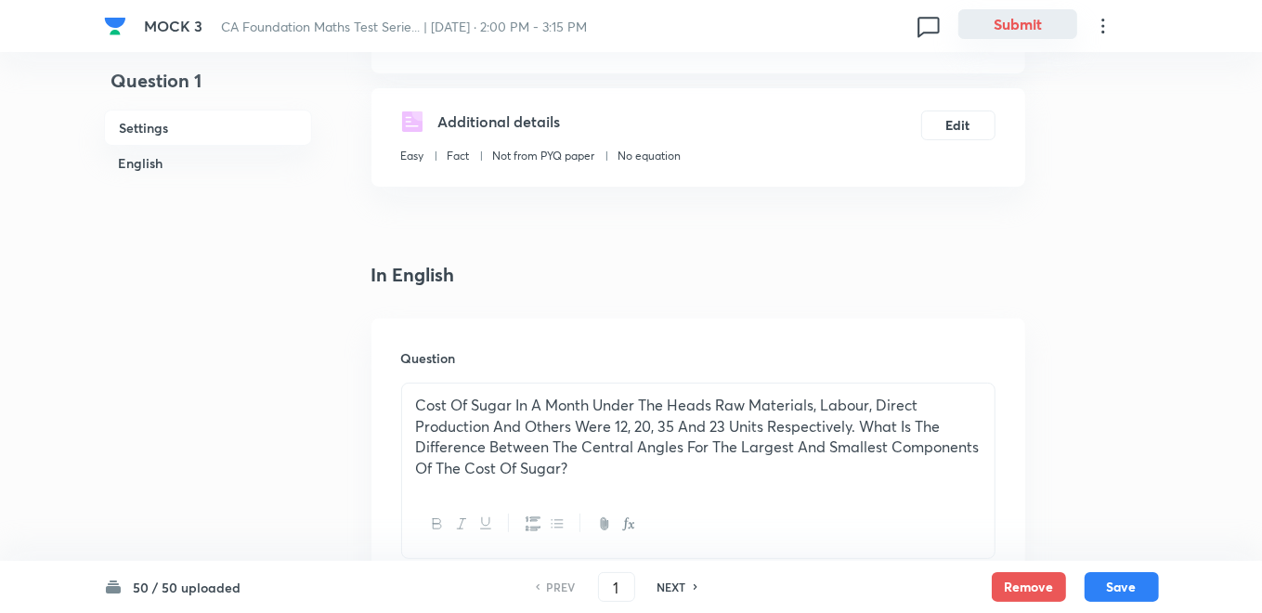
click at [1005, 23] on button "Submit" at bounding box center [1017, 24] width 119 height 30
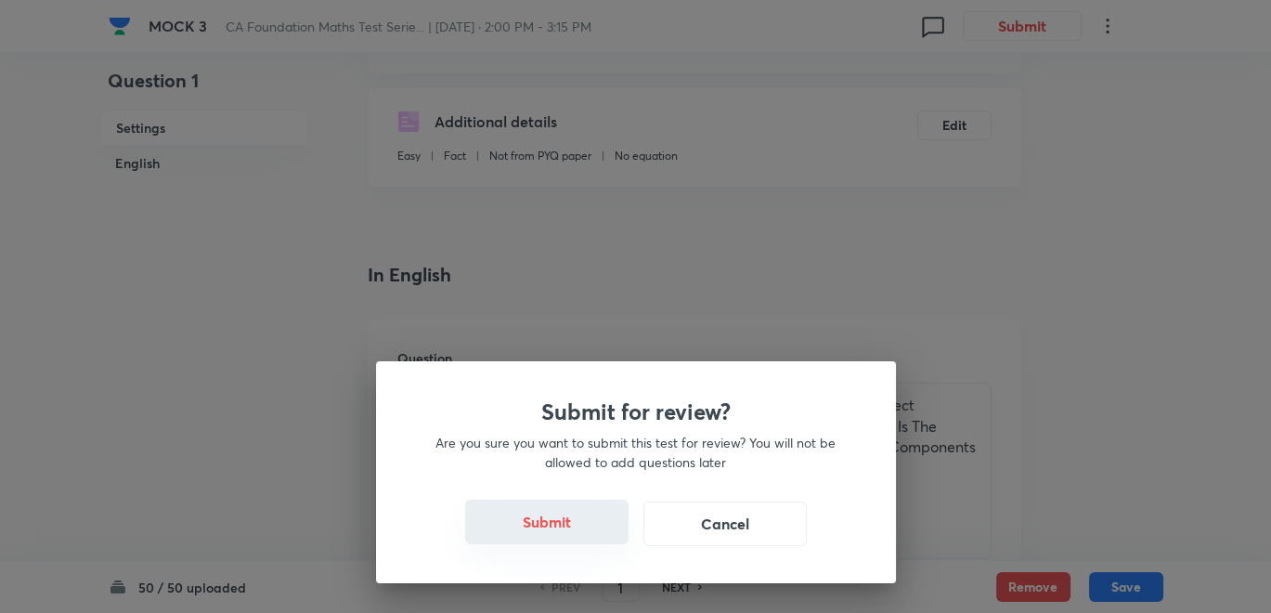
click at [565, 522] on button "Submit" at bounding box center [546, 522] width 163 height 45
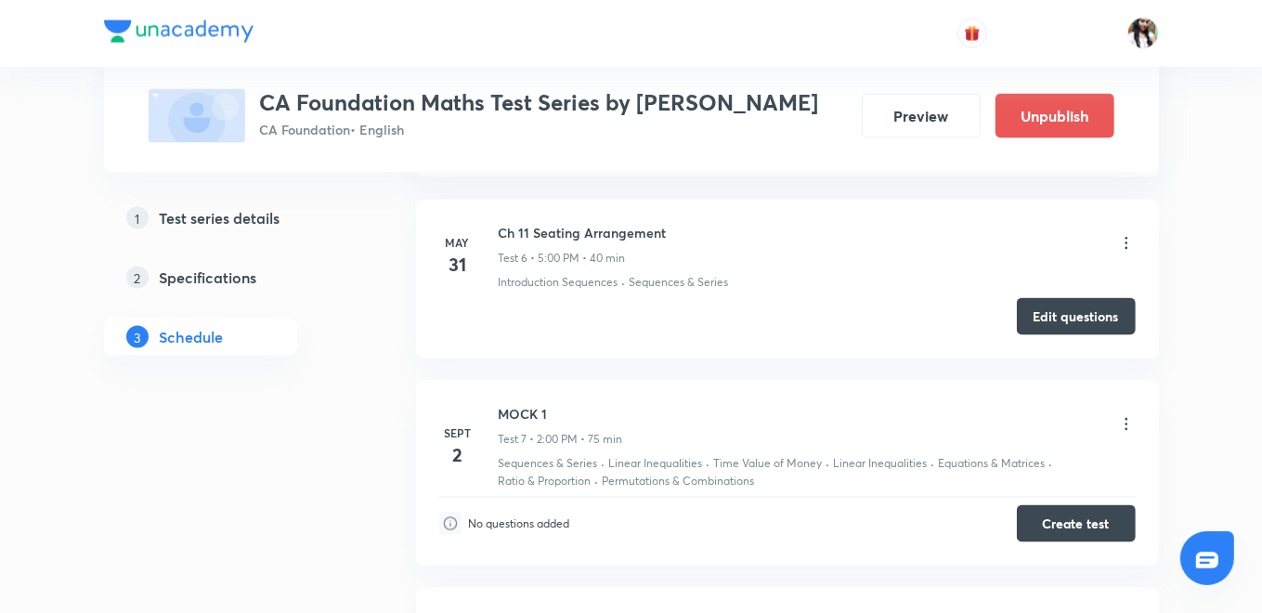
scroll to position [1857, 0]
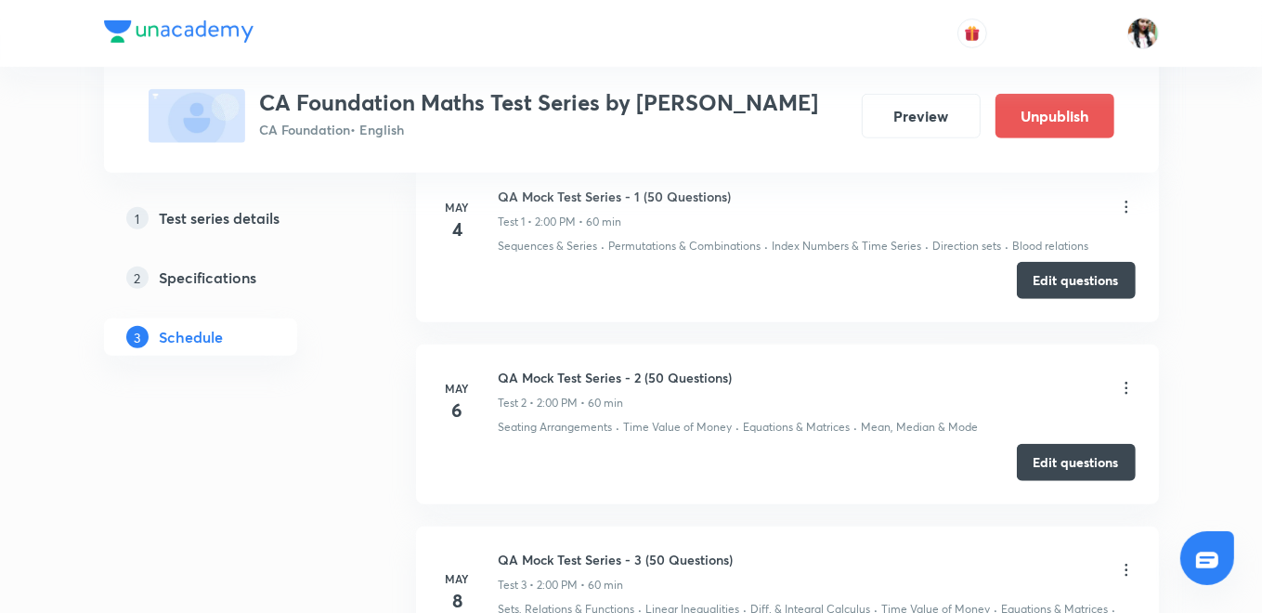
scroll to position [1082, 0]
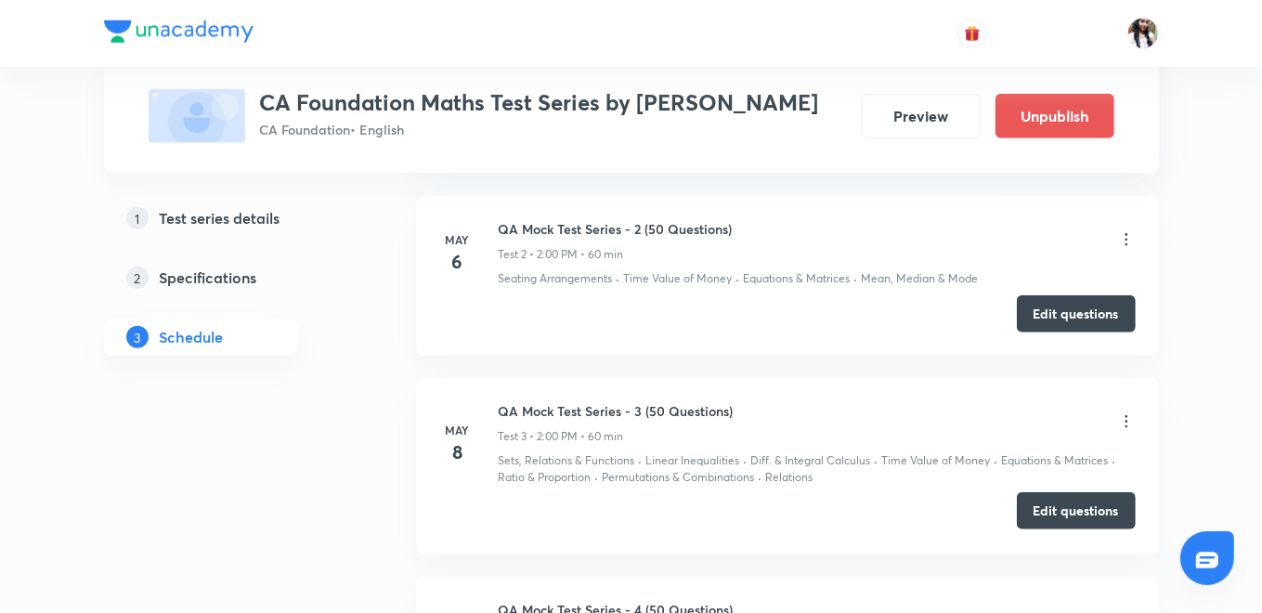
click at [1036, 513] on button "Edit questions" at bounding box center [1076, 510] width 119 height 37
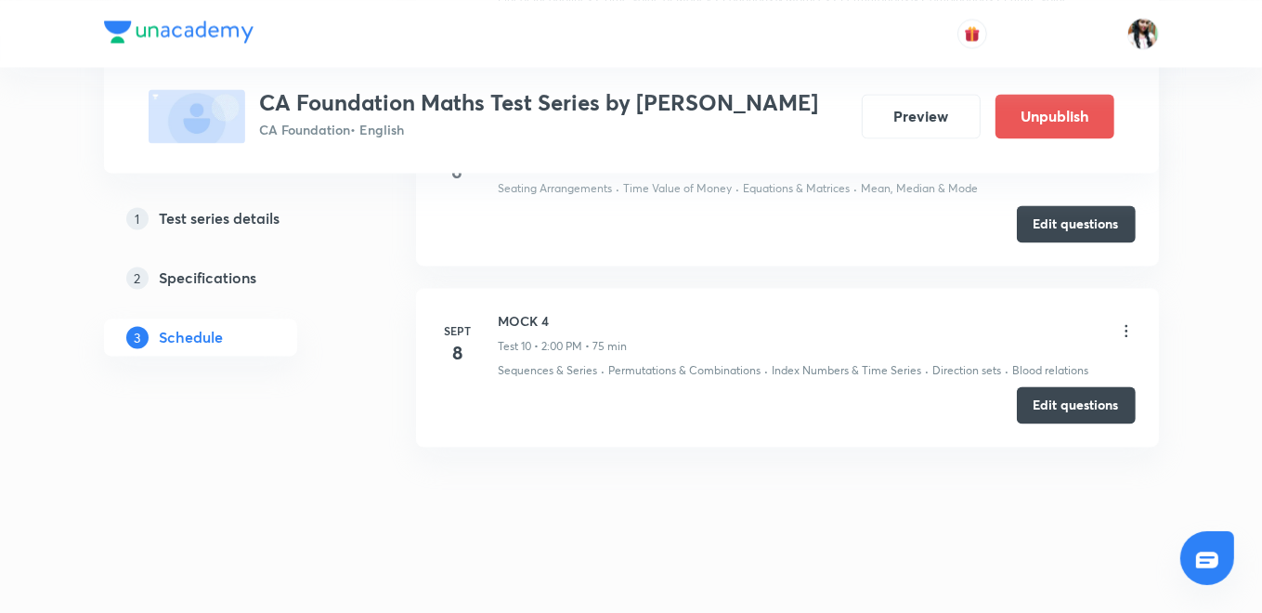
scroll to position [2114, 0]
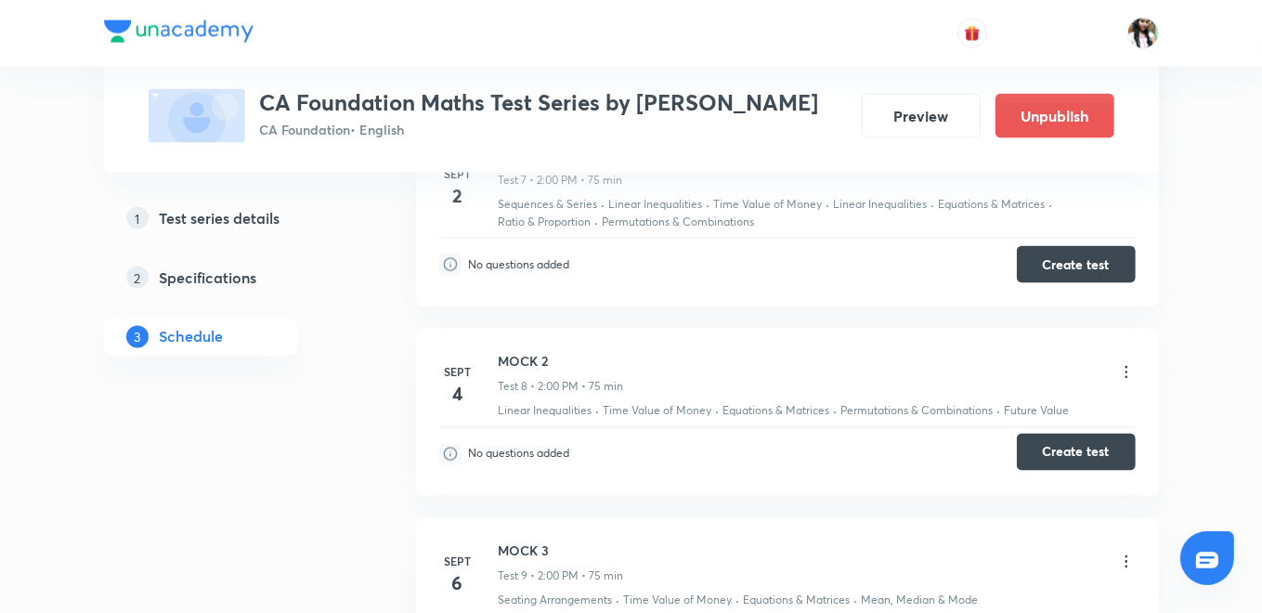
click at [1082, 450] on button "Create test" at bounding box center [1076, 452] width 119 height 37
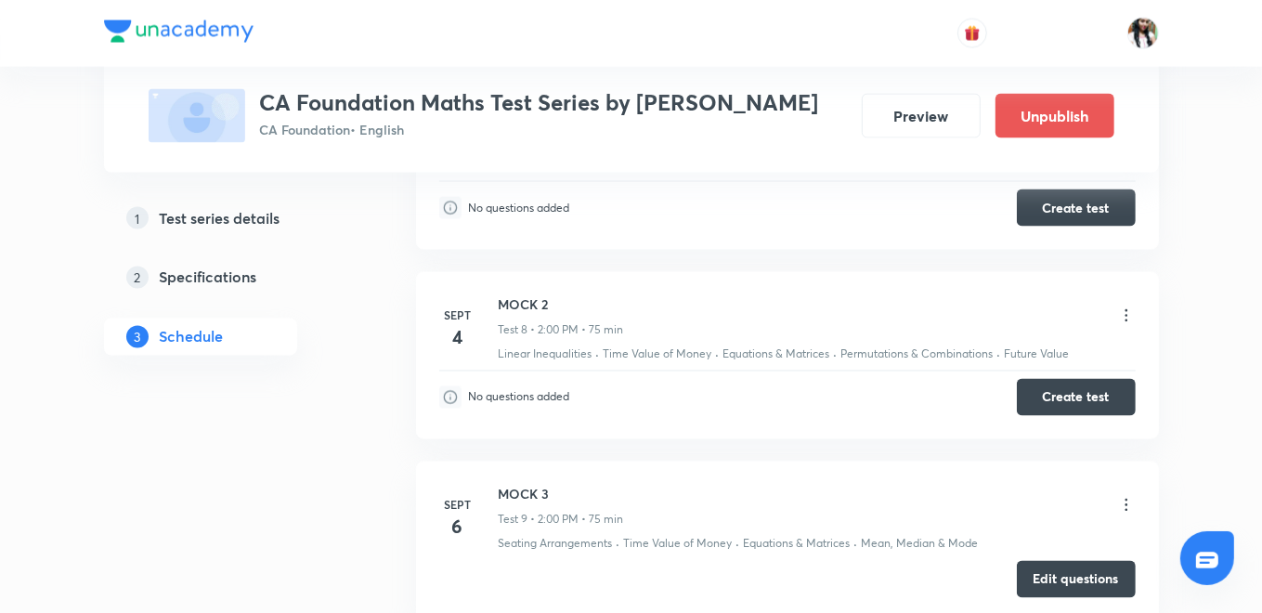
scroll to position [2218, 0]
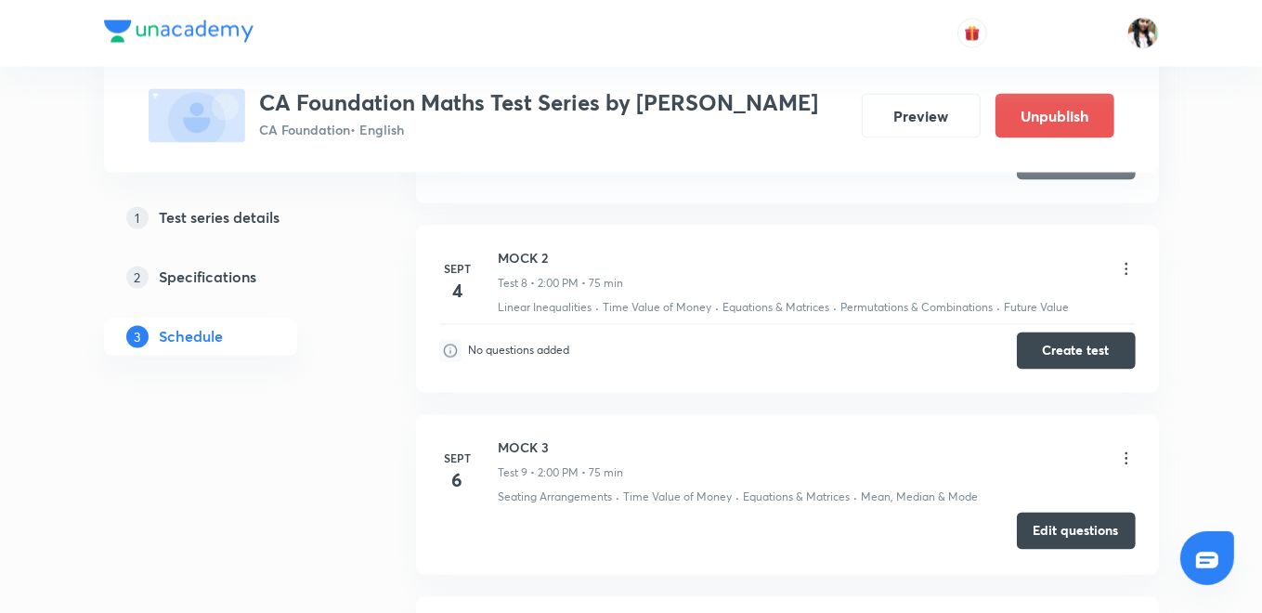
click at [1050, 525] on button "Edit questions" at bounding box center [1076, 531] width 119 height 37
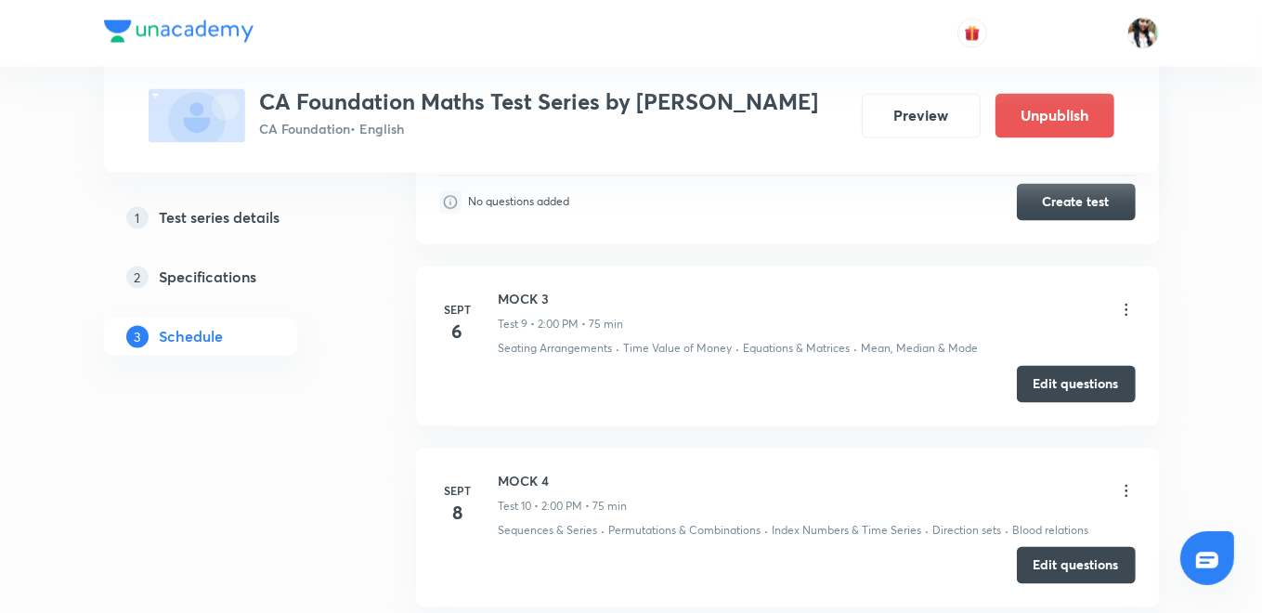
scroll to position [2527, 0]
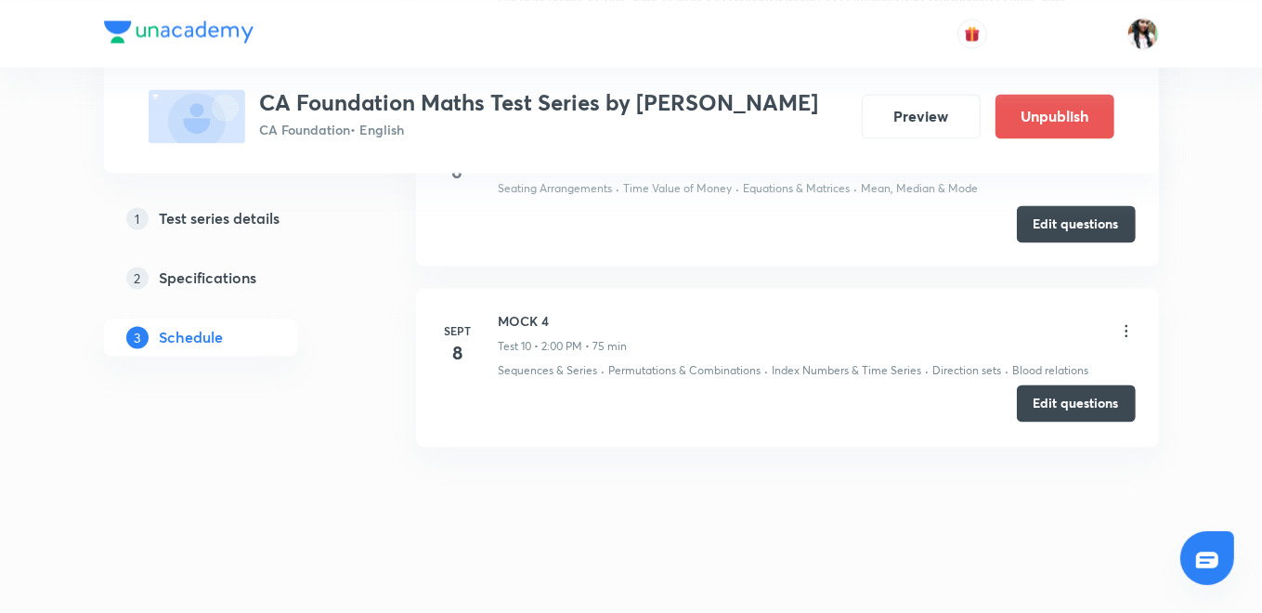
click at [1029, 396] on button "Edit questions" at bounding box center [1076, 402] width 119 height 37
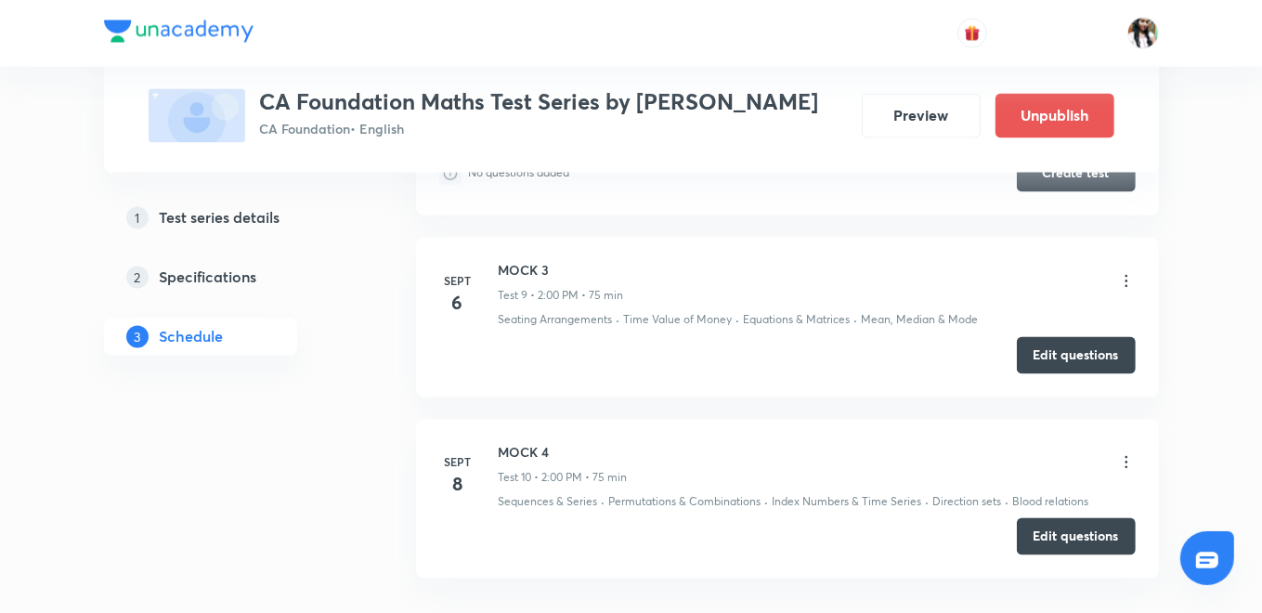
scroll to position [2321, 0]
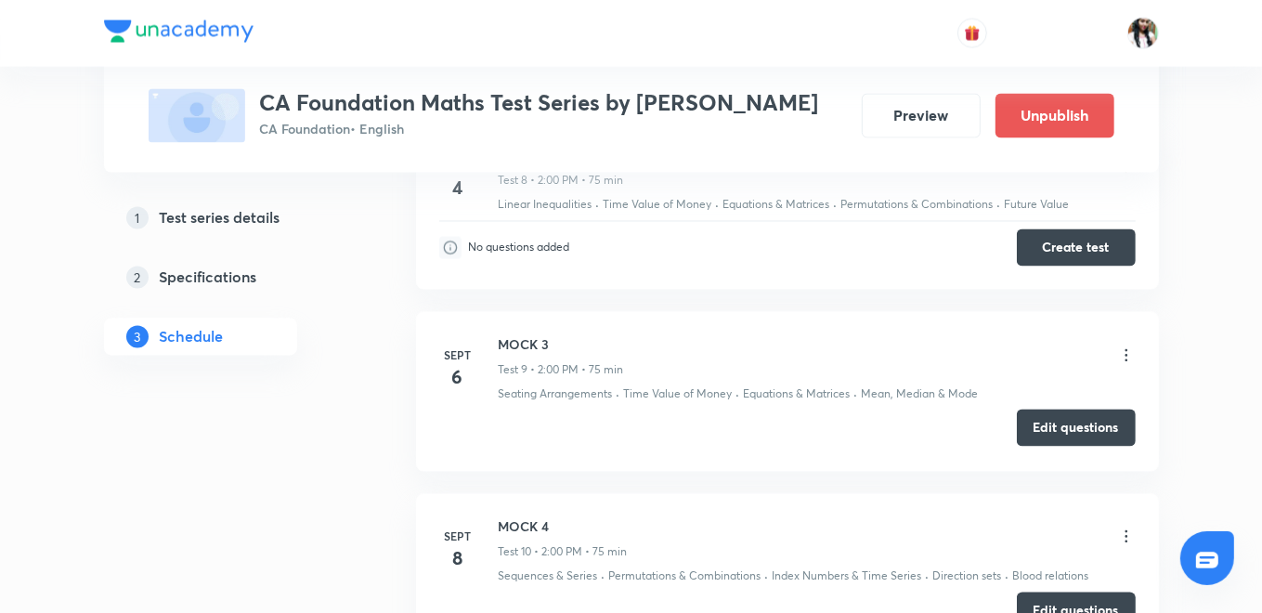
click at [1047, 419] on button "Edit questions" at bounding box center [1076, 428] width 119 height 37
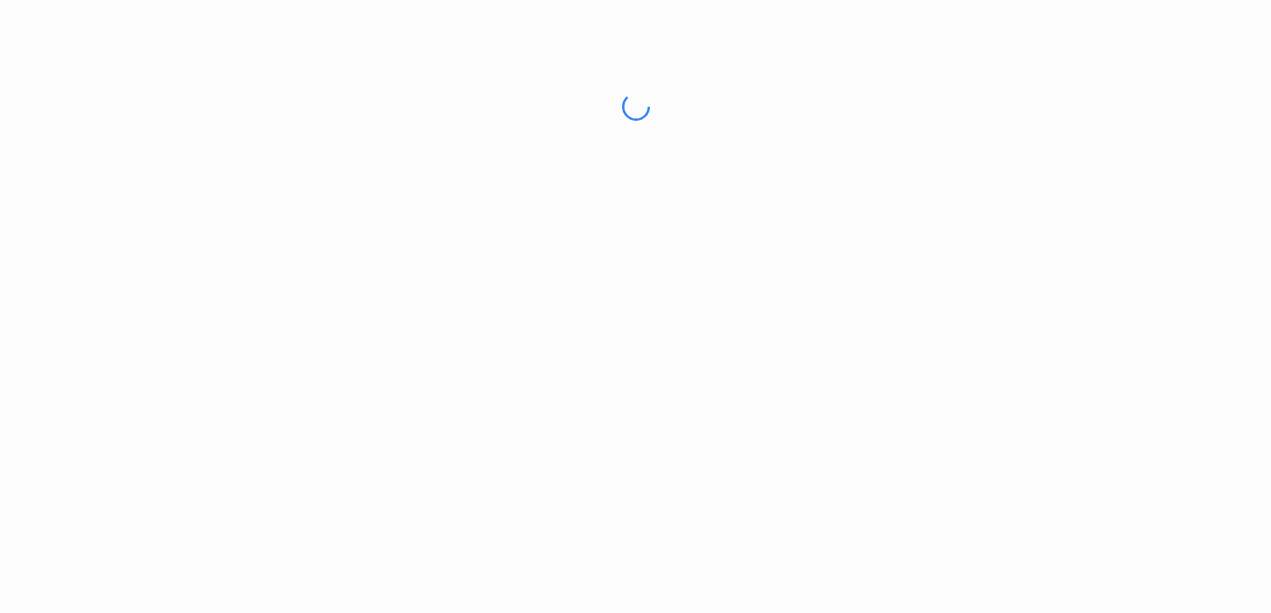
click at [446, 214] on html "No internet connection" at bounding box center [635, 107] width 1271 height 214
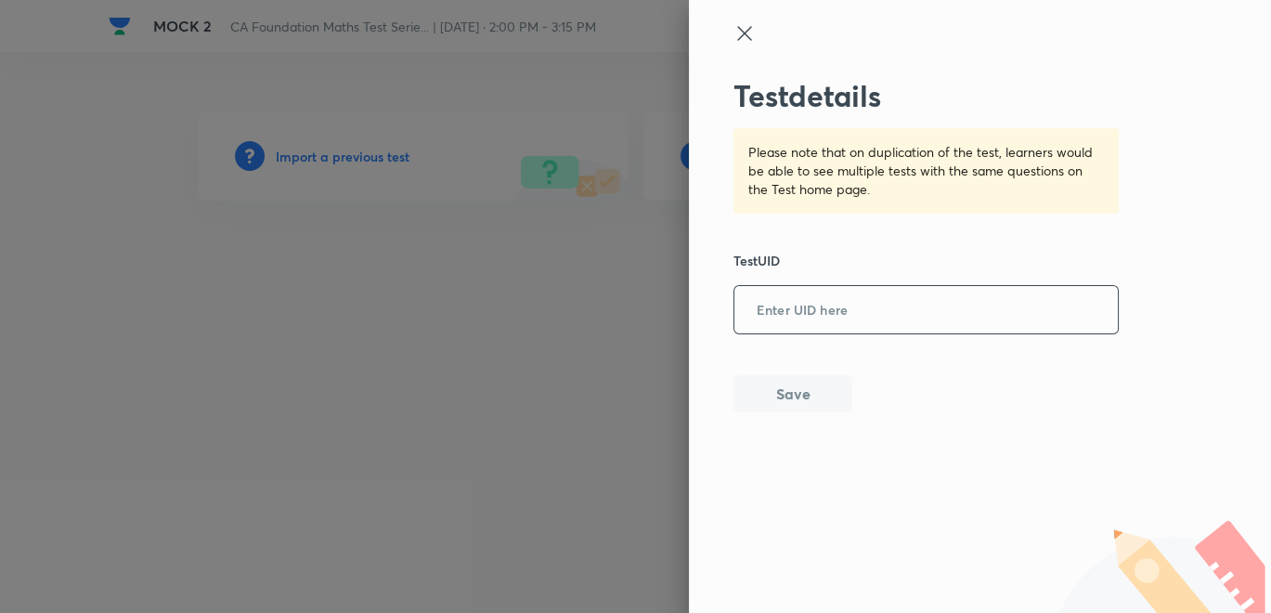
paste input "LB66YPZIQ0"
type input "LB66YPZIQ0"
click at [814, 394] on button "Save" at bounding box center [793, 391] width 119 height 37
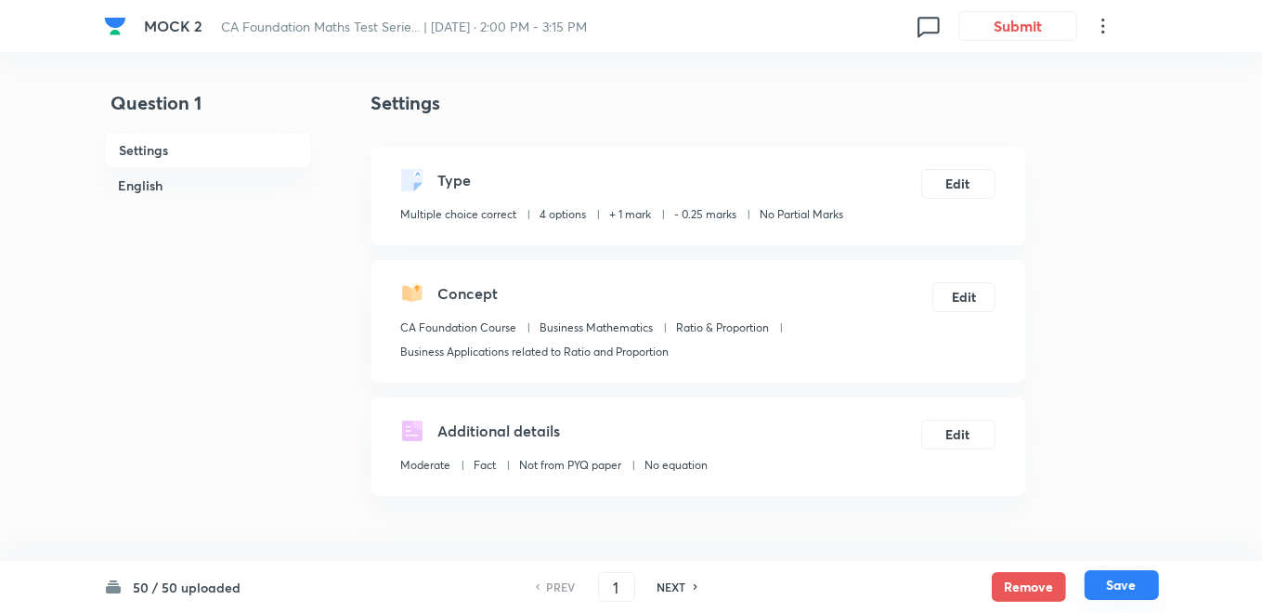
click at [1125, 582] on button "Save" at bounding box center [1122, 585] width 74 height 30
type input "2"
checkbox input "true"
click at [1019, 18] on button "Submit" at bounding box center [1017, 24] width 119 height 30
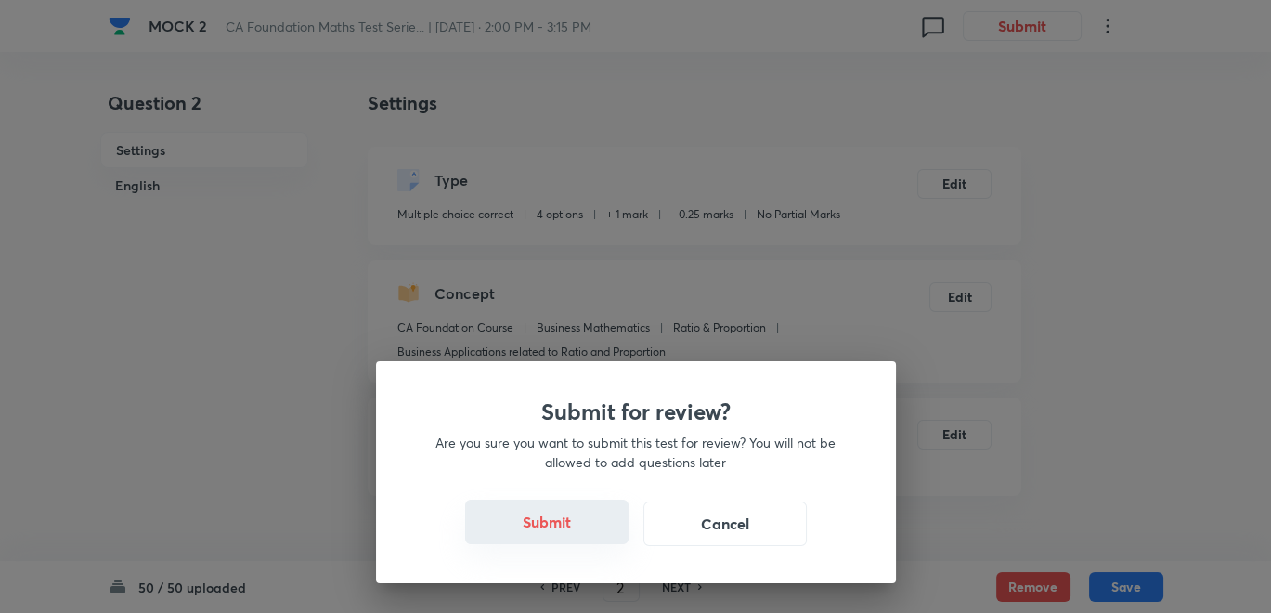
click at [578, 514] on button "Submit" at bounding box center [546, 522] width 163 height 45
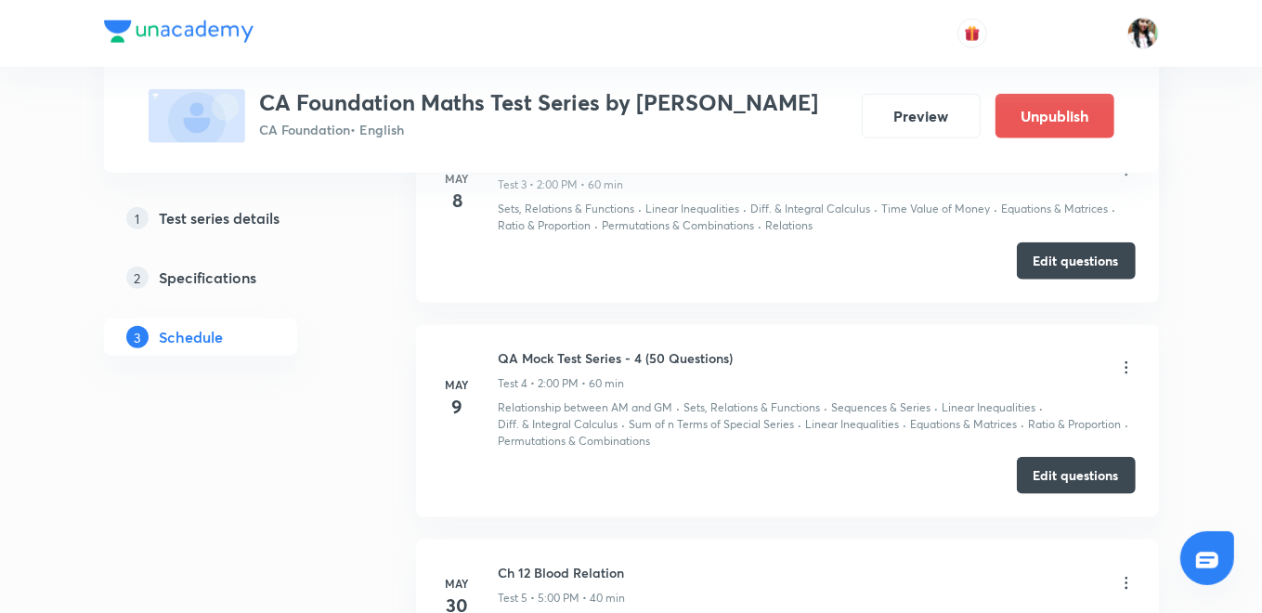
scroll to position [1341, 0]
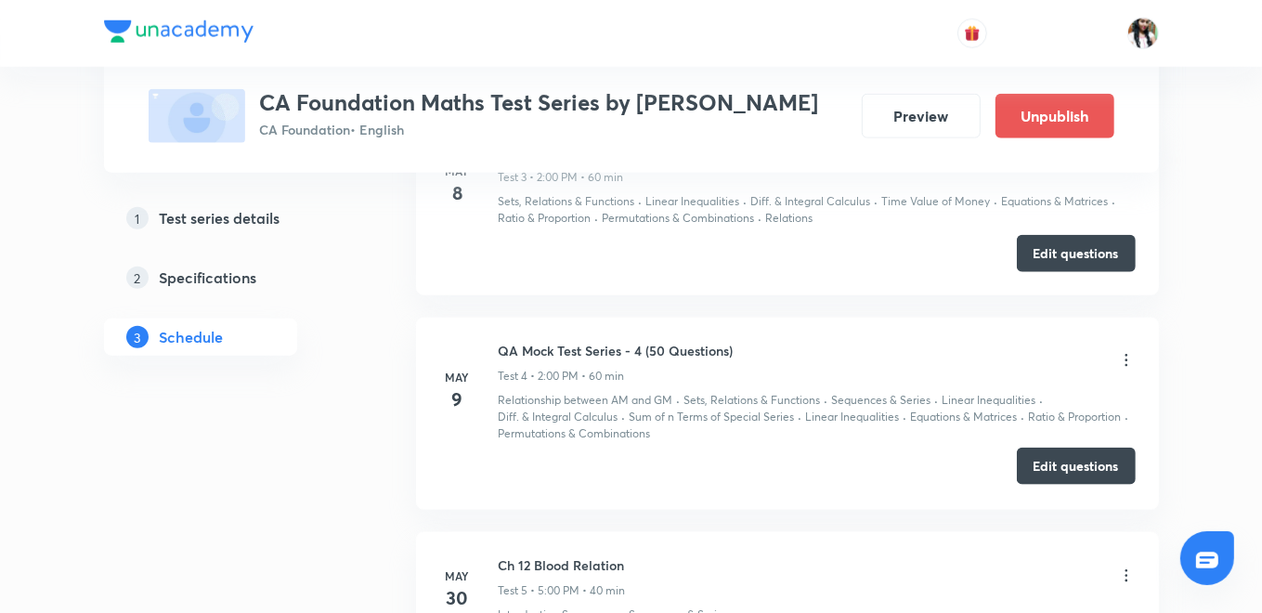
click at [1050, 467] on button "Edit questions" at bounding box center [1076, 466] width 119 height 37
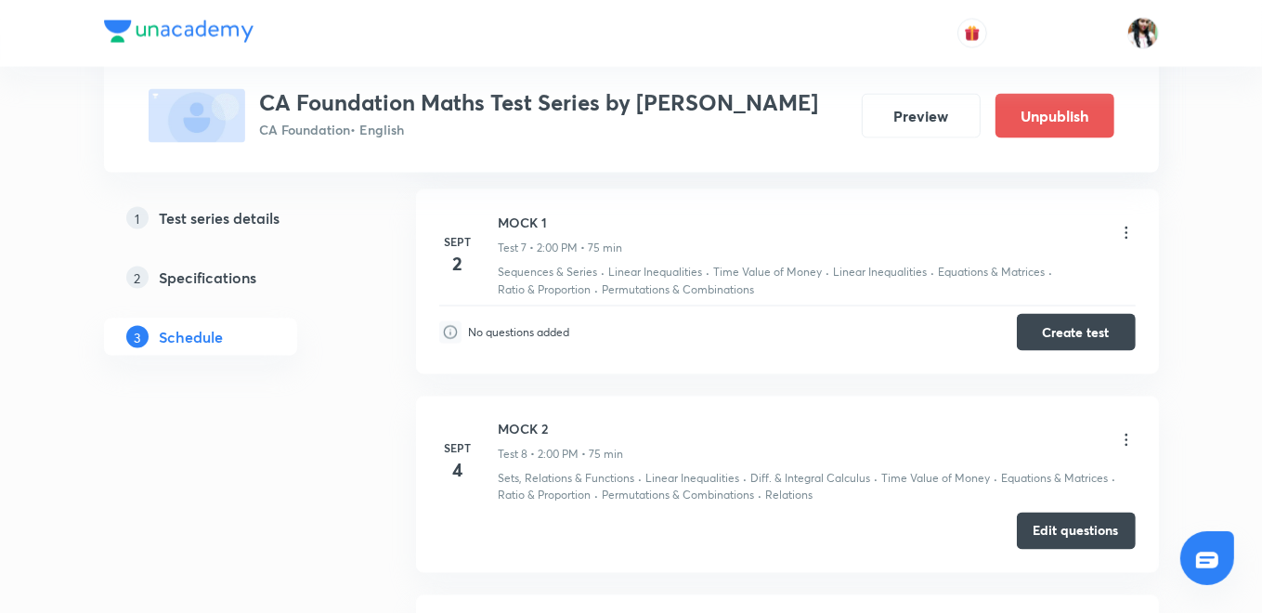
scroll to position [2020, 0]
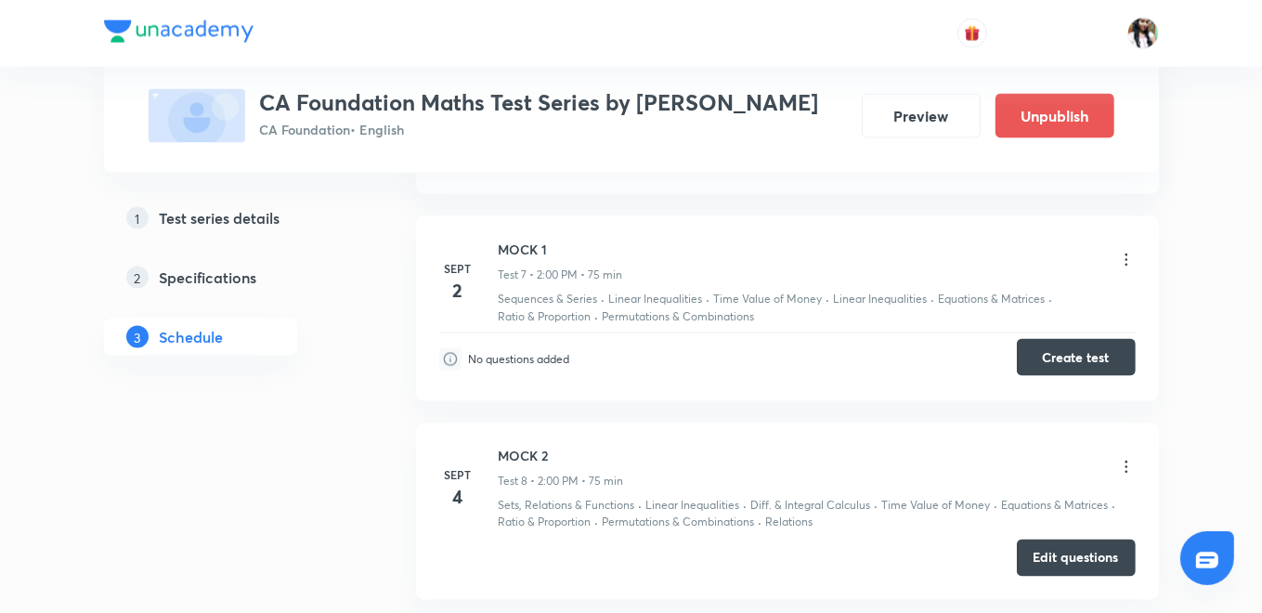
click at [1059, 358] on button "Create test" at bounding box center [1076, 357] width 119 height 37
click at [1060, 353] on button "Create test" at bounding box center [1076, 357] width 119 height 37
click at [1059, 551] on button "Edit questions" at bounding box center [1076, 556] width 119 height 37
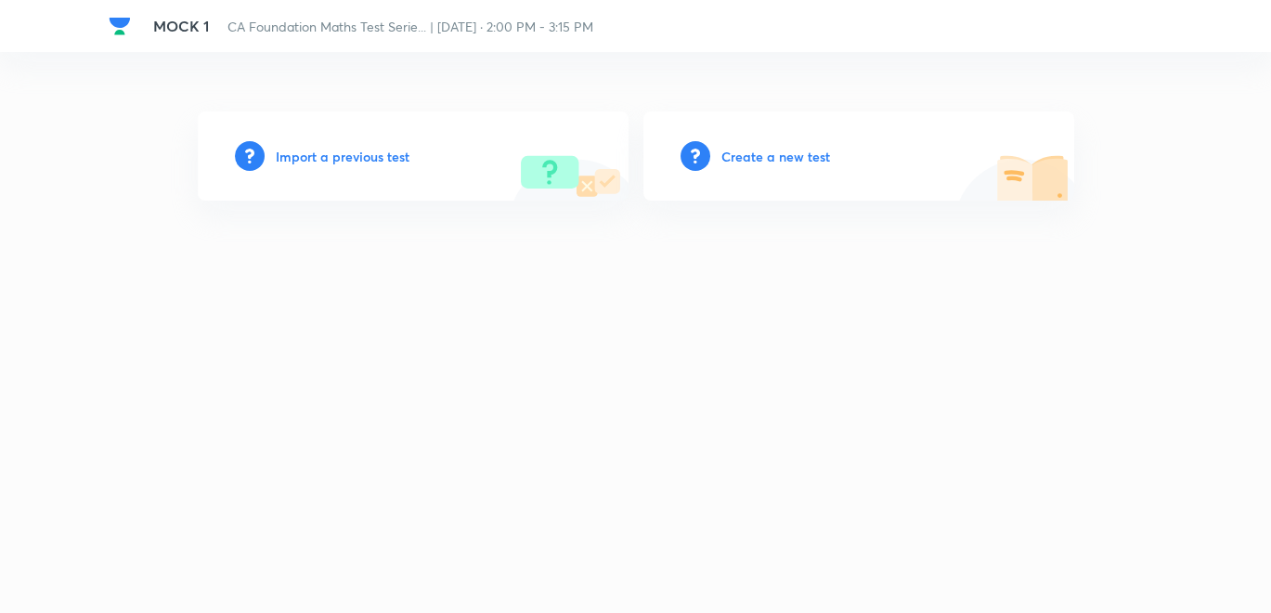
click at [382, 158] on h6 "Import a previous test" at bounding box center [343, 157] width 134 height 20
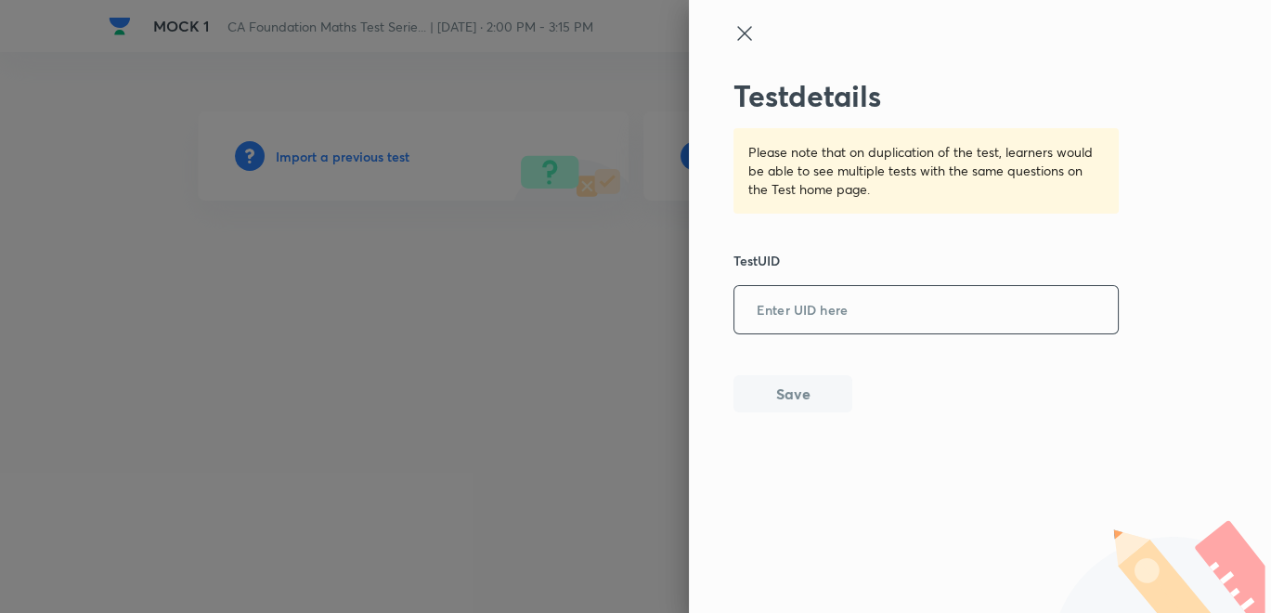
paste input "XN1E1GADZ9"
type input "XN1E1GADZ9"
click at [805, 404] on button "Save" at bounding box center [793, 391] width 119 height 37
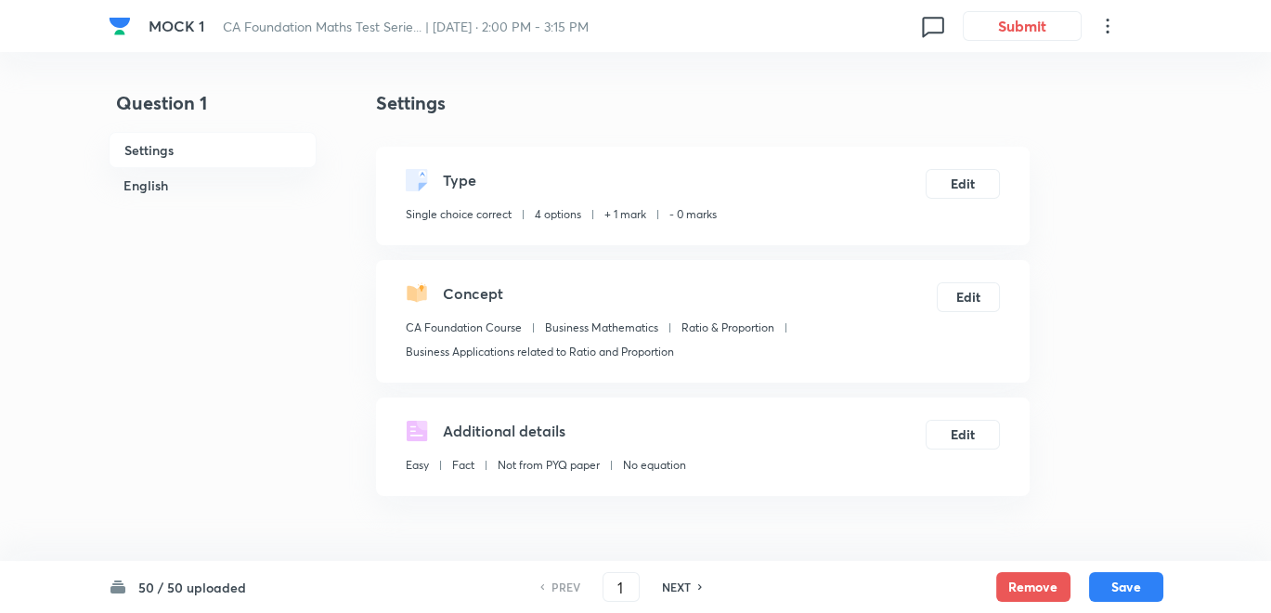
checkbox input "true"
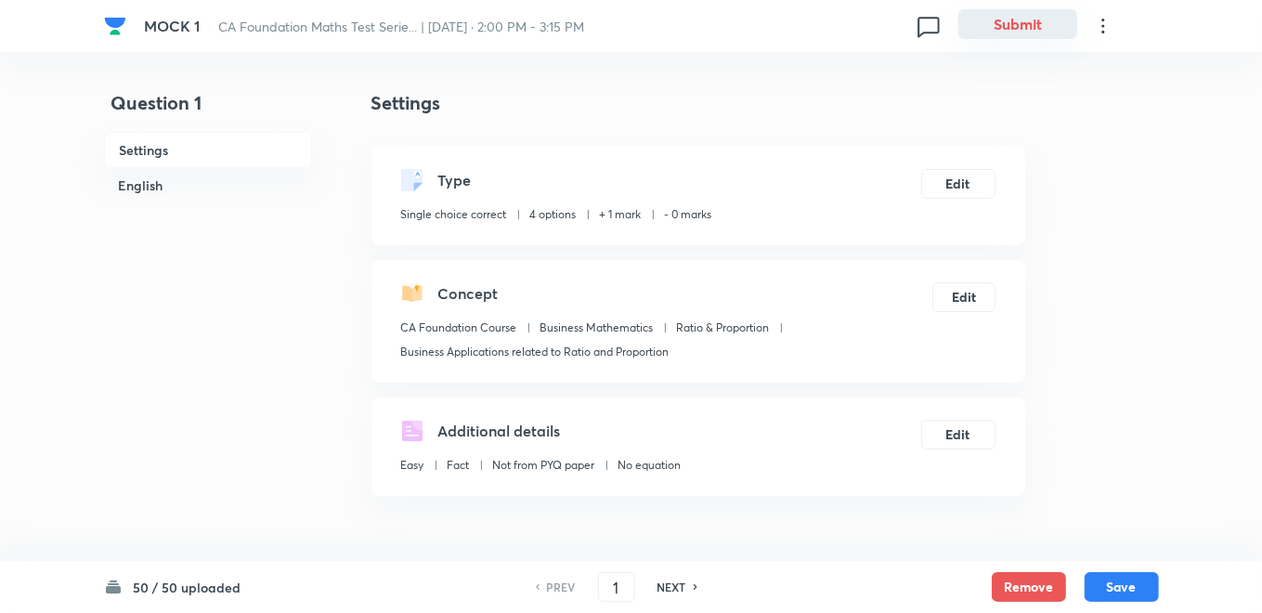
click at [1026, 19] on button "Submit" at bounding box center [1017, 24] width 119 height 30
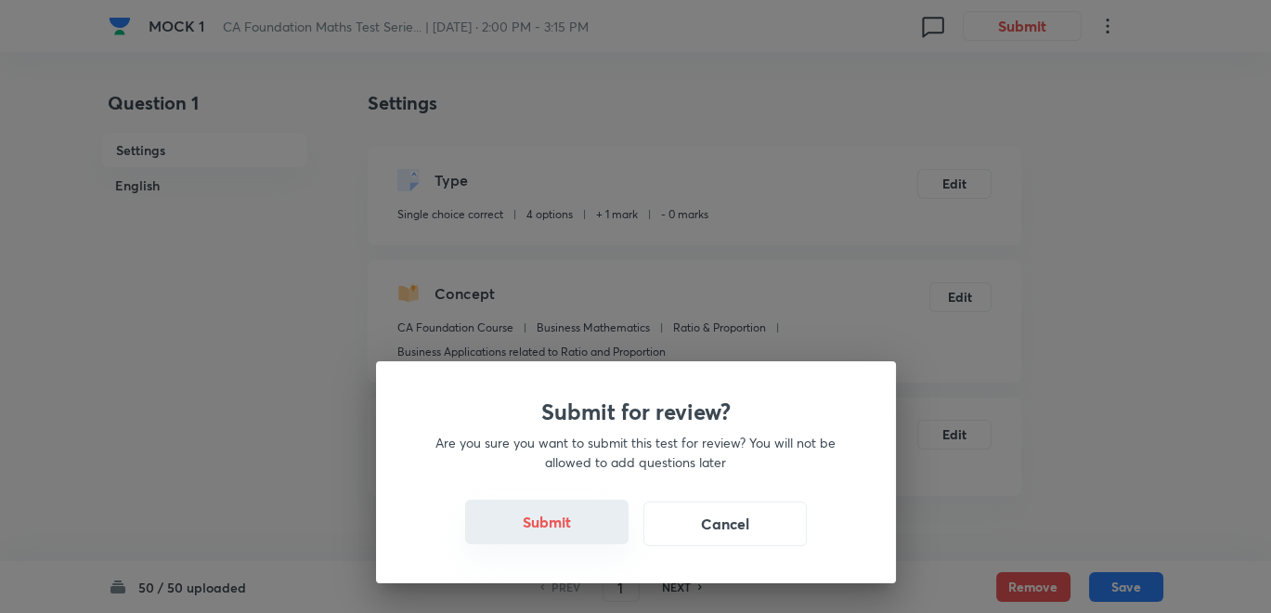
click at [566, 514] on button "Submit" at bounding box center [546, 522] width 163 height 45
click at [579, 542] on button "Submit" at bounding box center [546, 522] width 163 height 45
click at [547, 549] on div "Submit for review? Are you sure you want to submit this test for review? You wi…" at bounding box center [636, 472] width 520 height 222
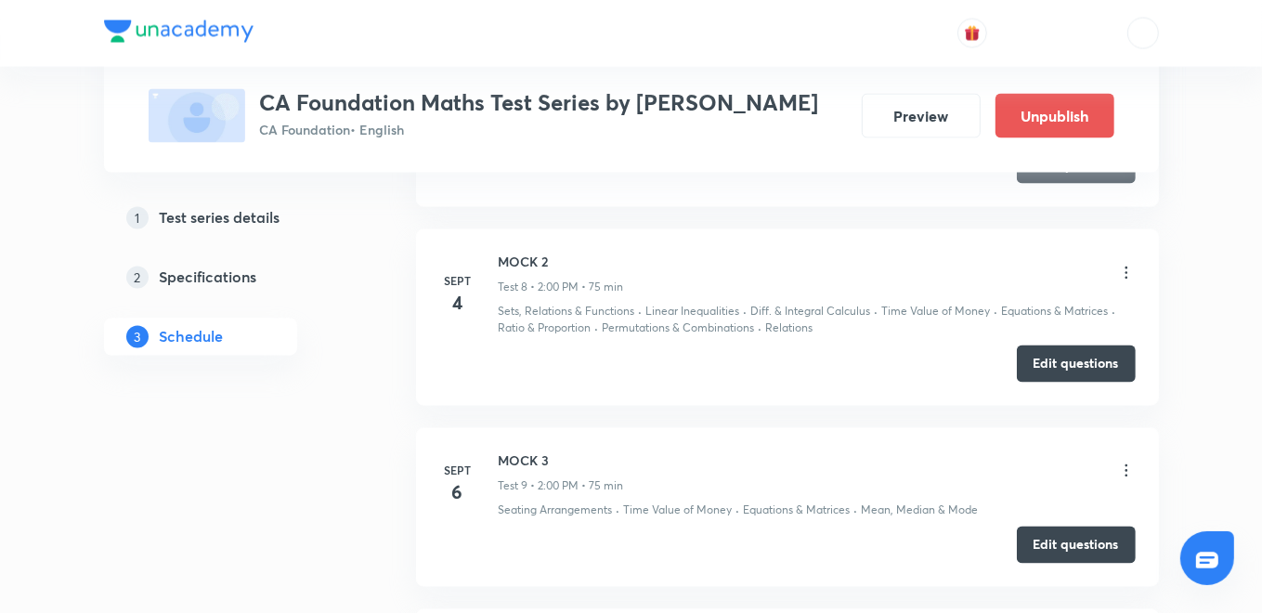
scroll to position [2544, 0]
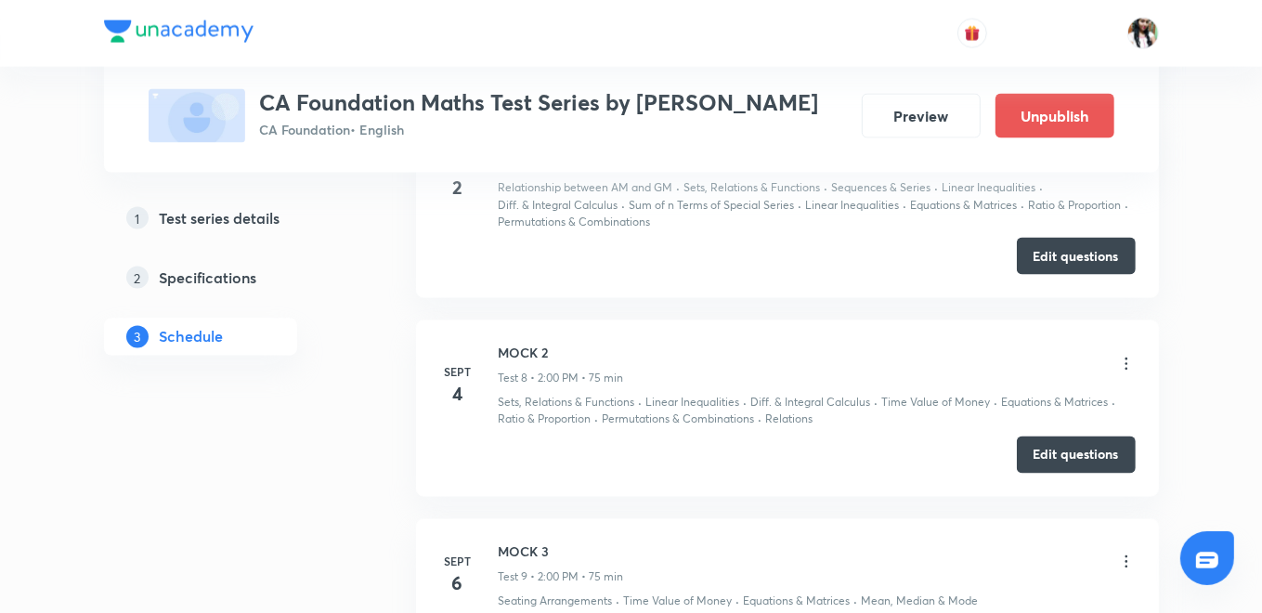
scroll to position [2028, 0]
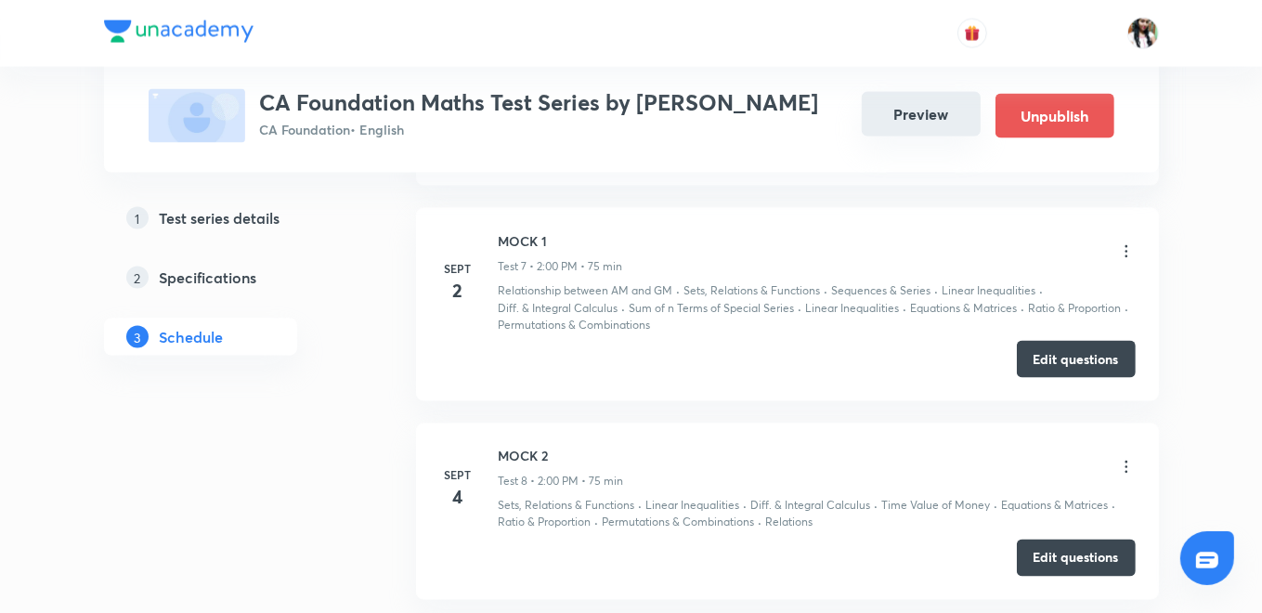
click at [925, 124] on button "Preview" at bounding box center [921, 114] width 119 height 45
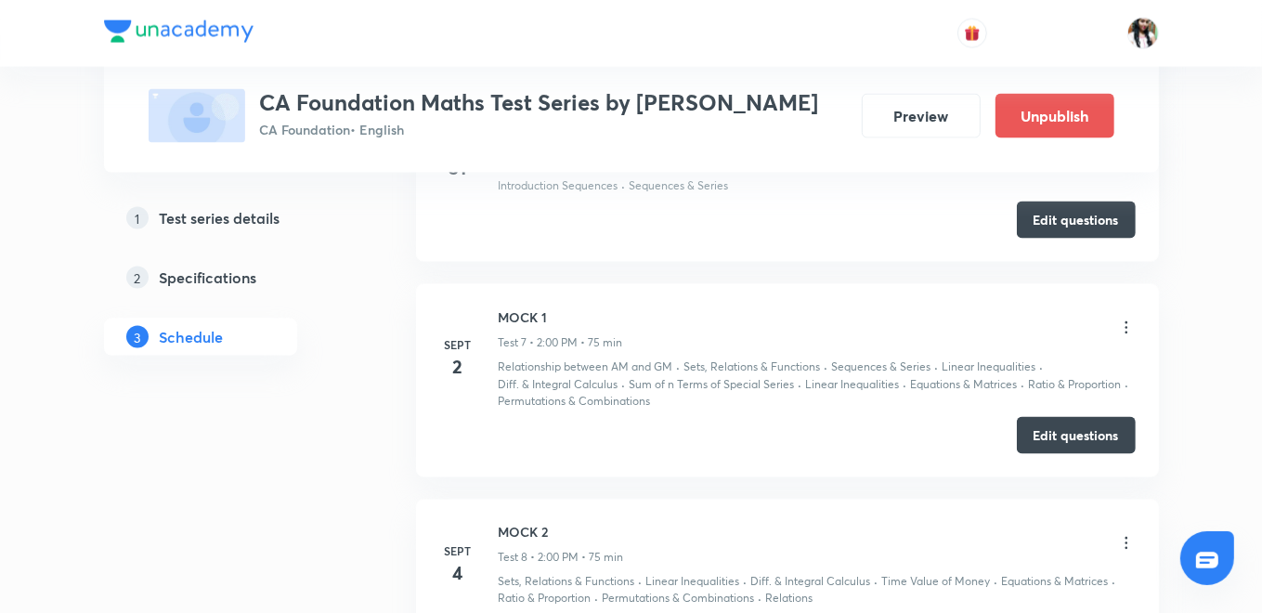
scroll to position [1925, 0]
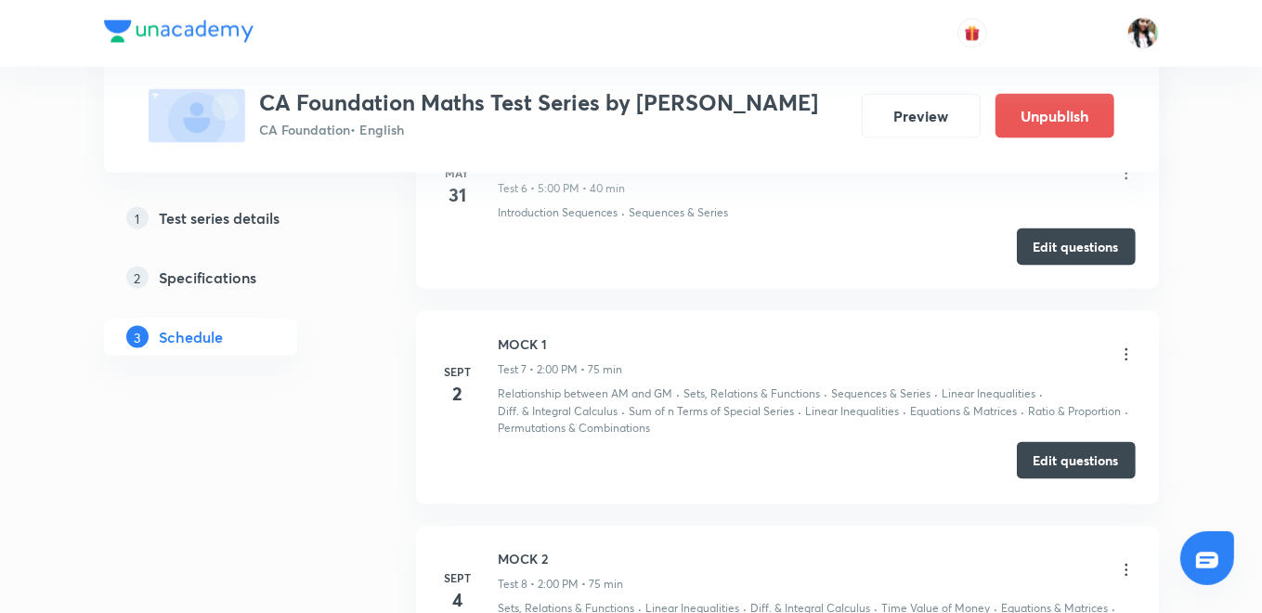
click at [1042, 462] on button "Edit questions" at bounding box center [1076, 460] width 119 height 37
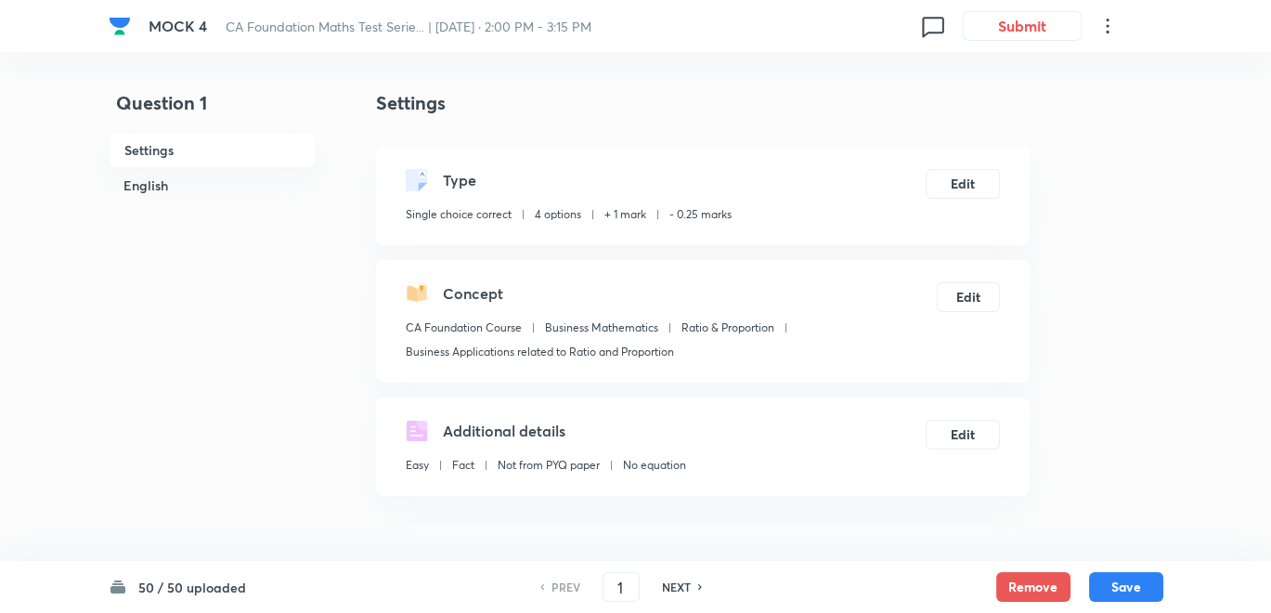
checkbox input "true"
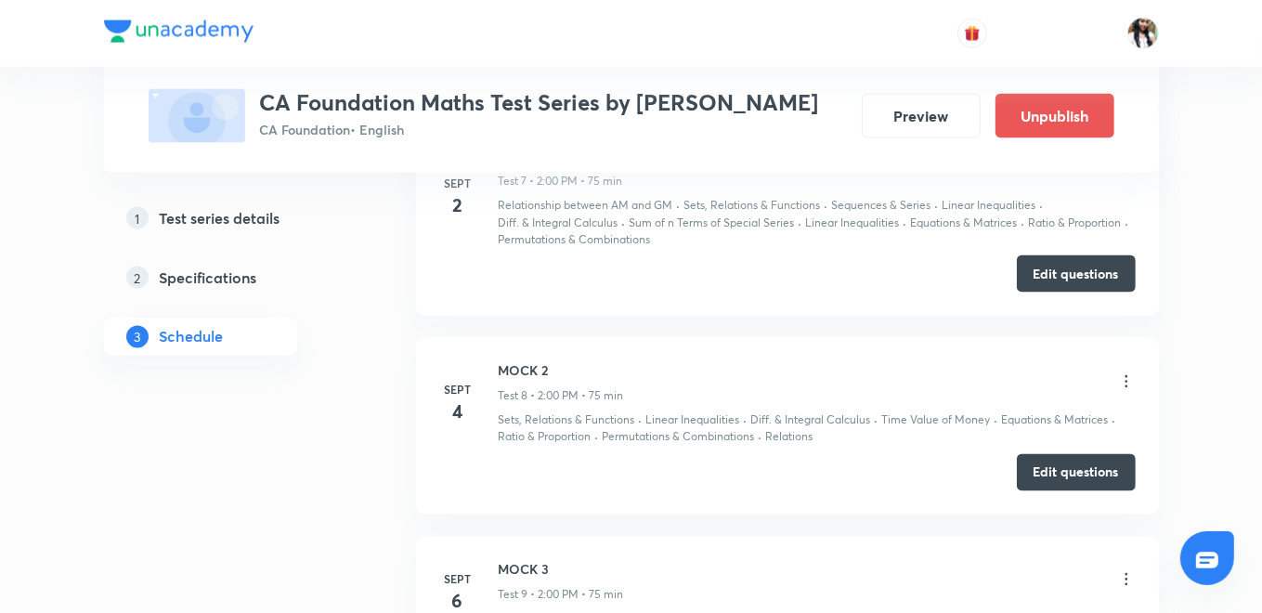
scroll to position [2114, 0]
click at [1086, 466] on button "Edit questions" at bounding box center [1076, 469] width 119 height 37
click at [1063, 272] on button "Edit questions" at bounding box center [1076, 271] width 119 height 37
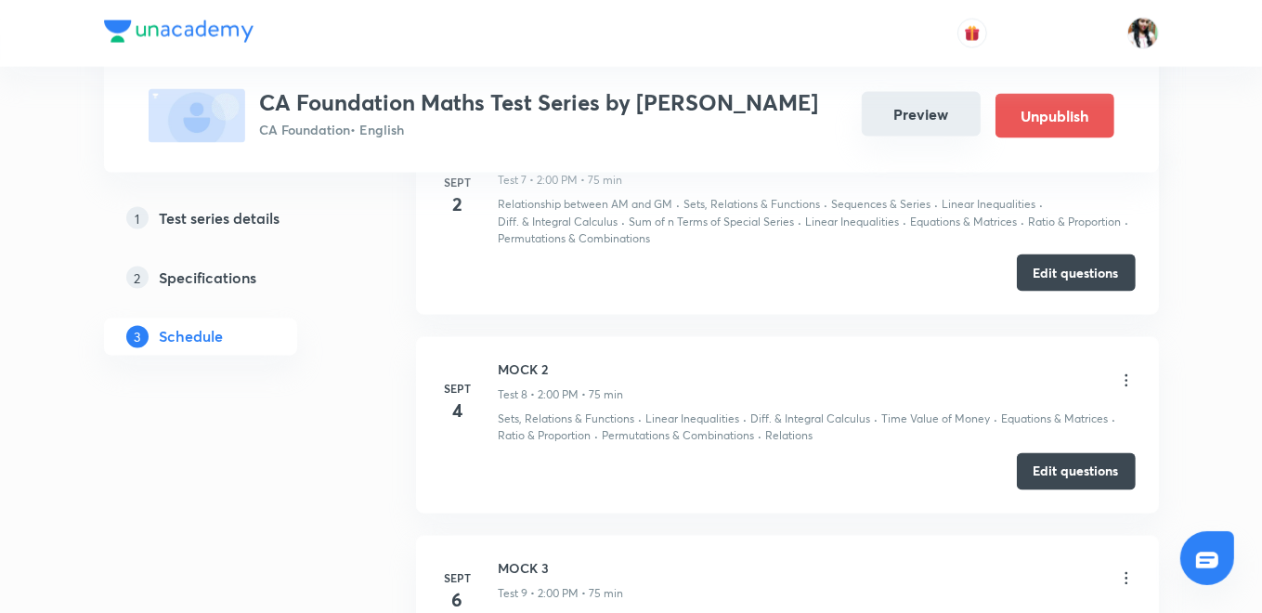
click at [936, 119] on button "Preview" at bounding box center [921, 114] width 119 height 45
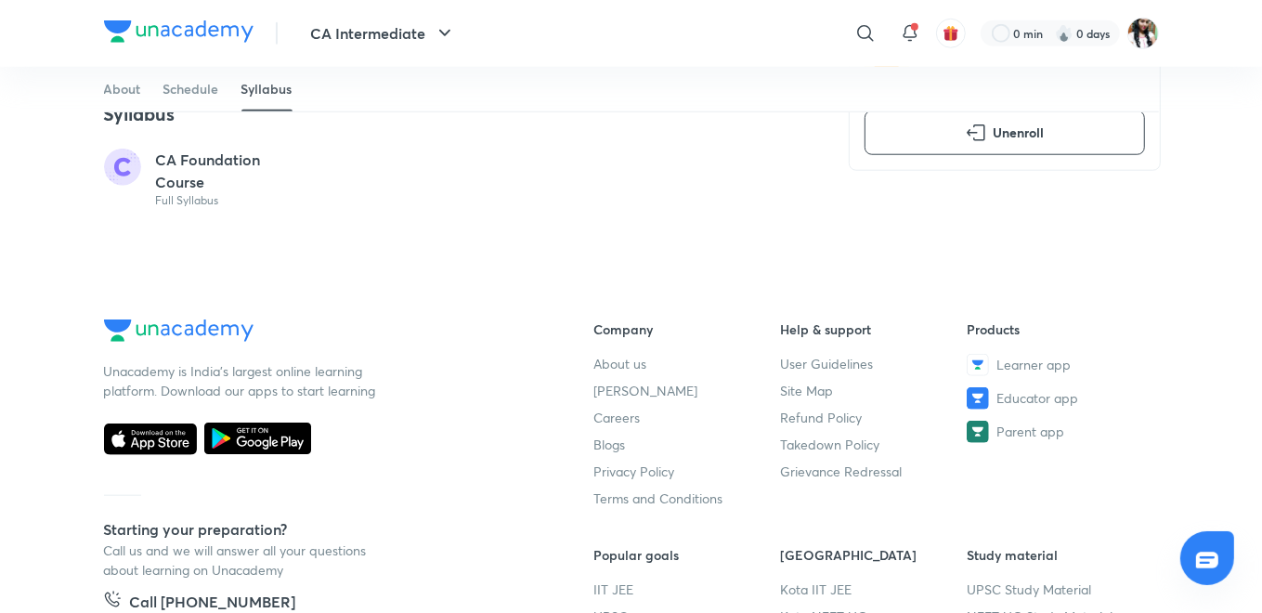
scroll to position [1032, 0]
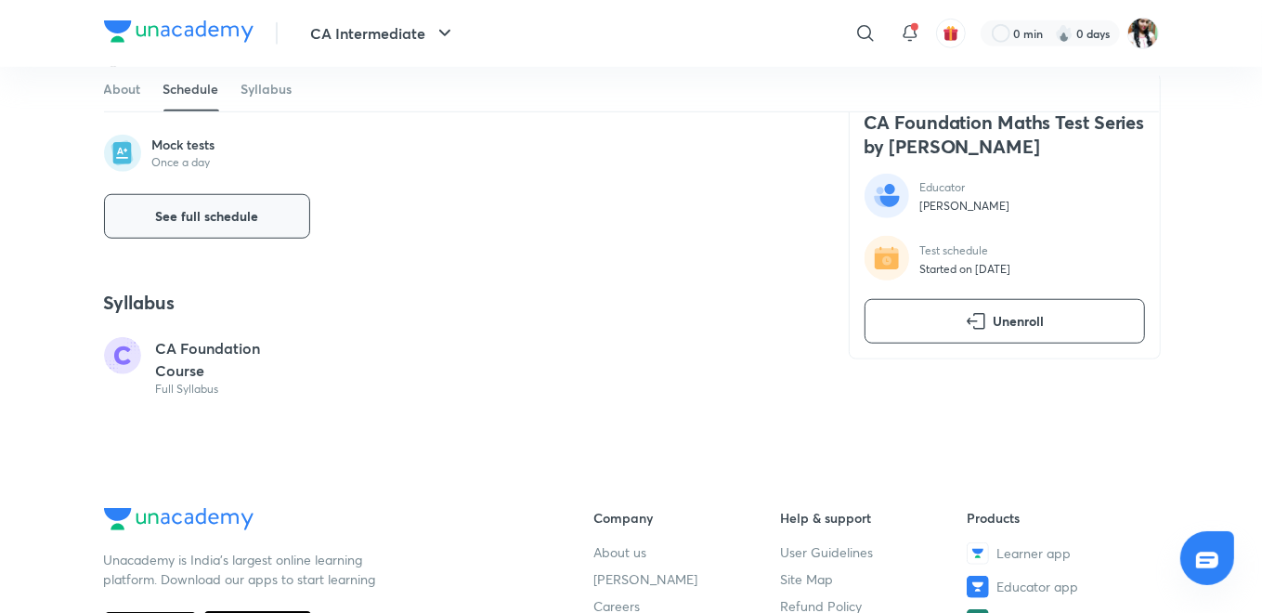
click at [254, 208] on span "See full schedule" at bounding box center [206, 216] width 103 height 19
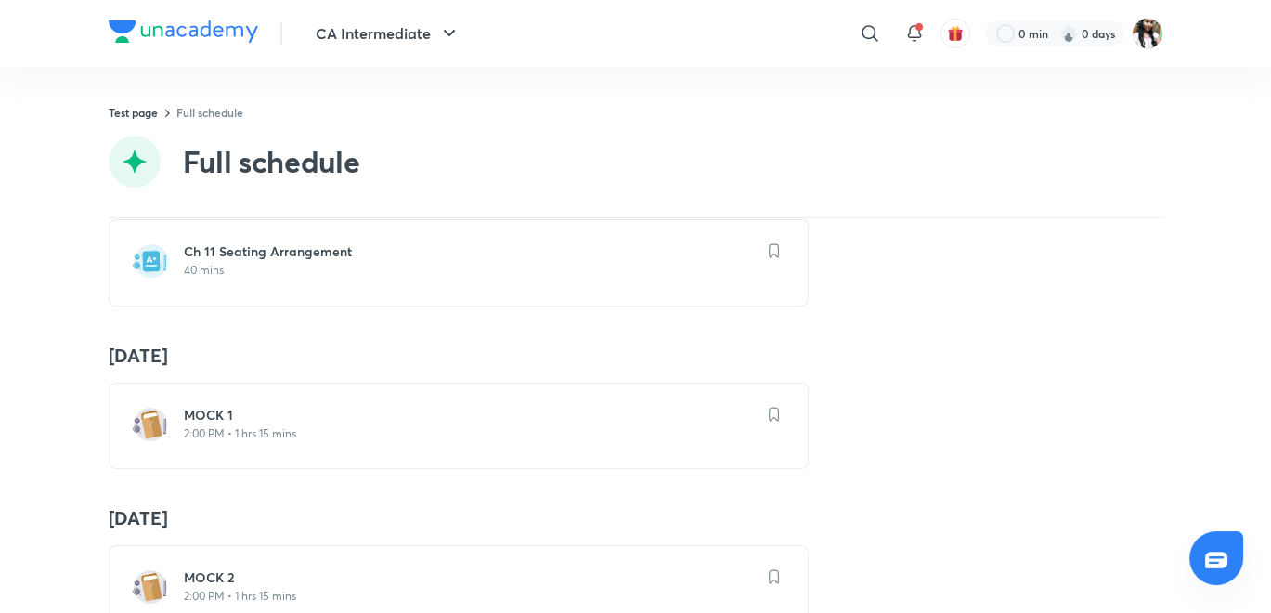
scroll to position [1025, 0]
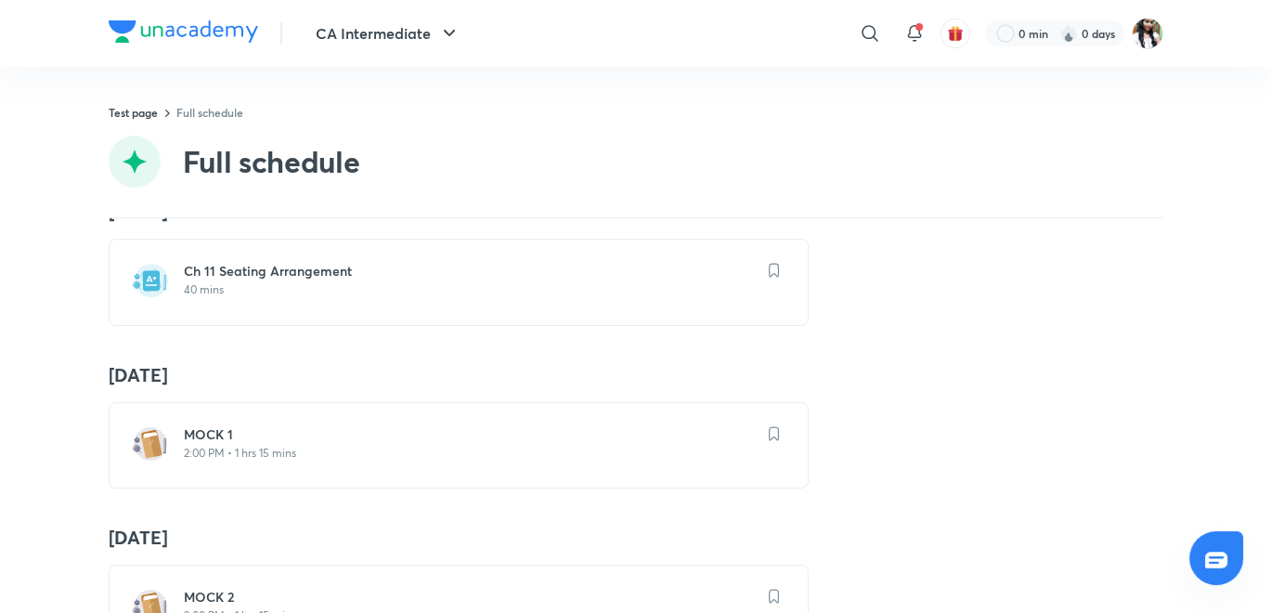
click at [206, 429] on h6 "MOCK 1" at bounding box center [470, 434] width 572 height 19
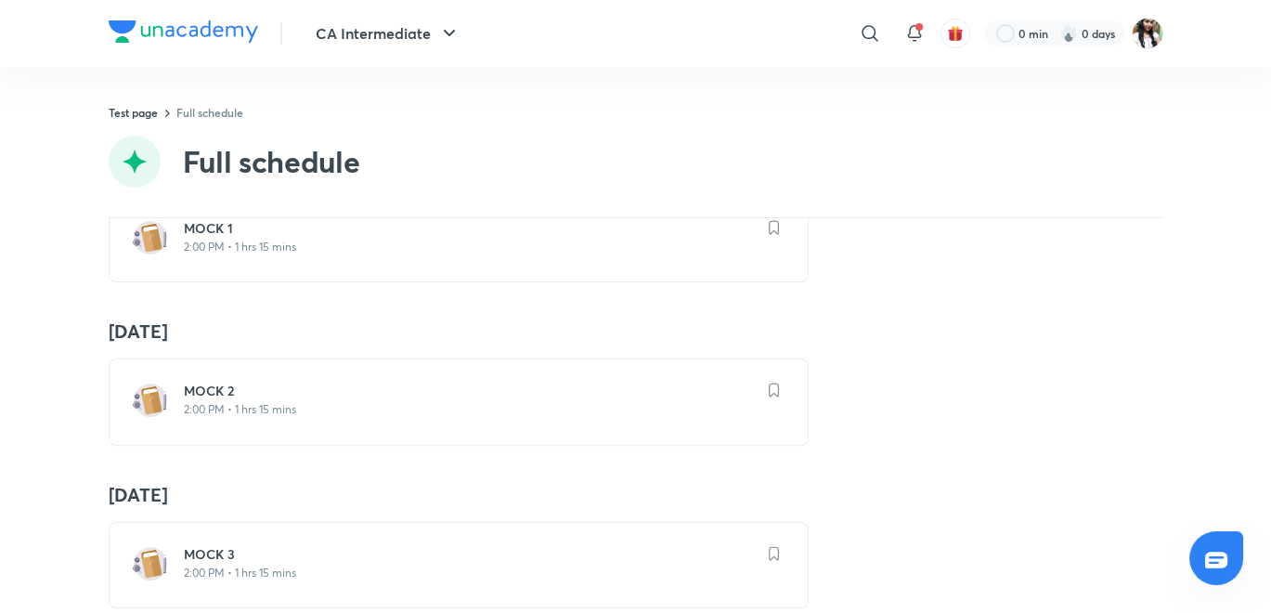
click at [223, 395] on h6 "MOCK 2" at bounding box center [470, 391] width 572 height 19
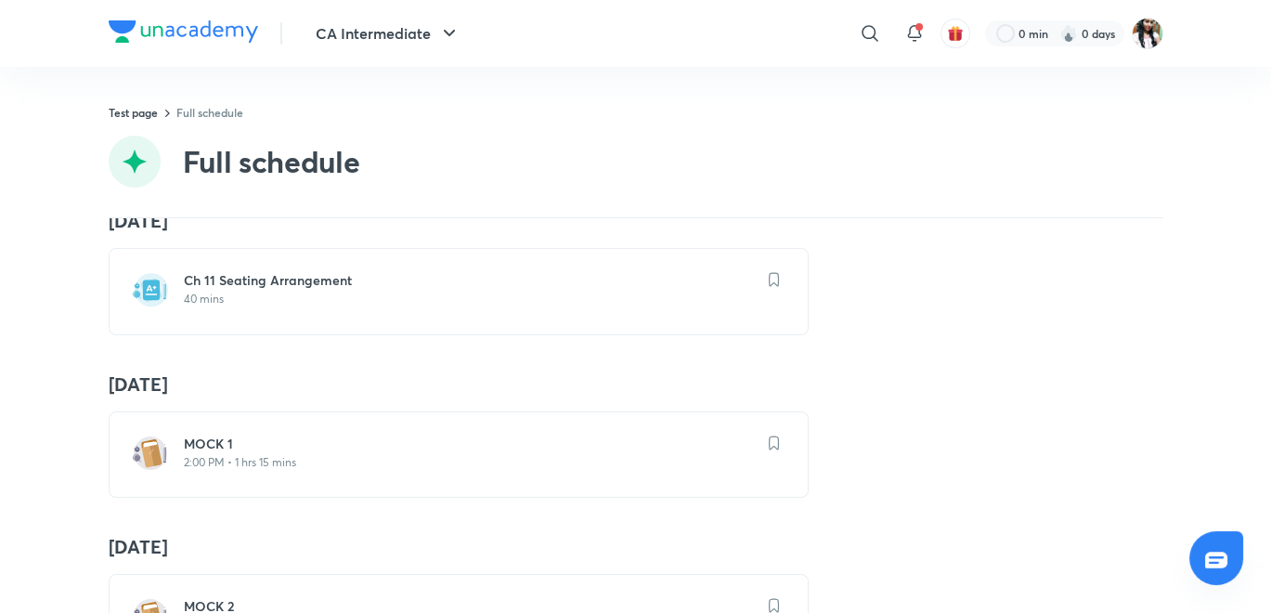
scroll to position [1438, 0]
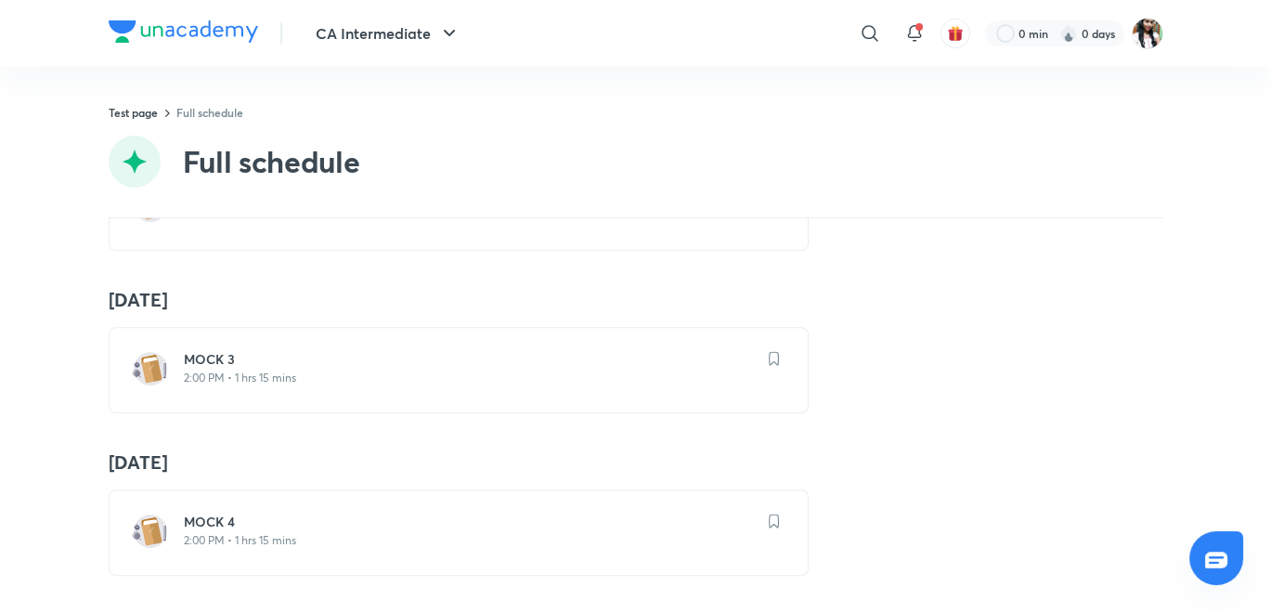
click at [270, 350] on h6 "MOCK 3" at bounding box center [470, 359] width 572 height 19
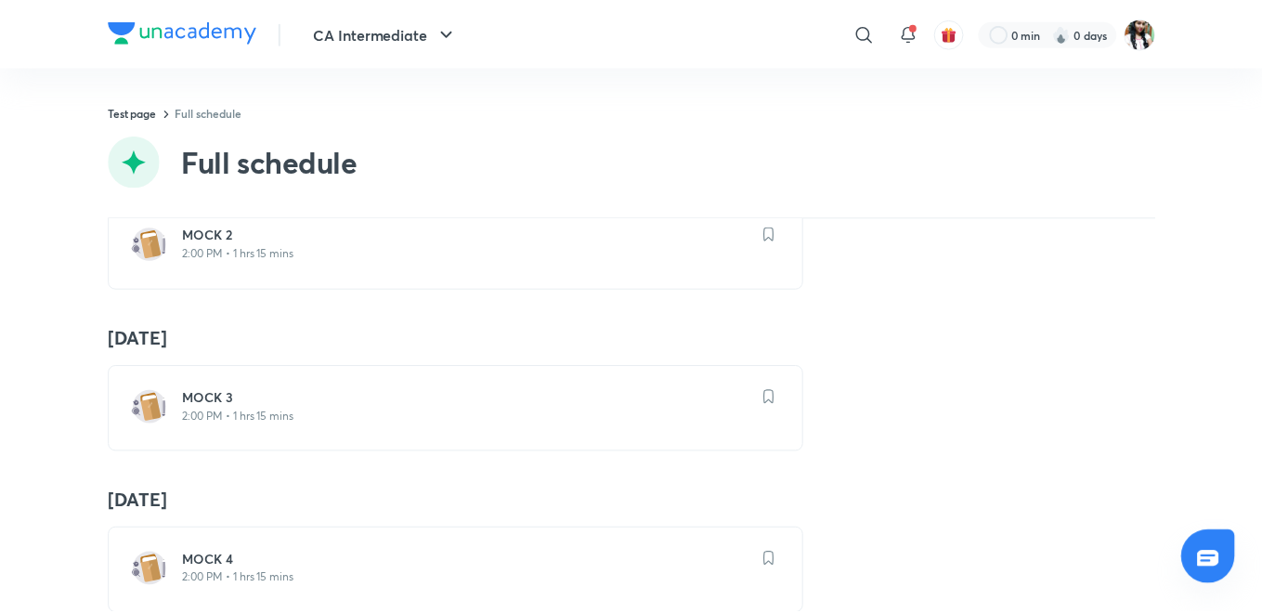
scroll to position [1438, 0]
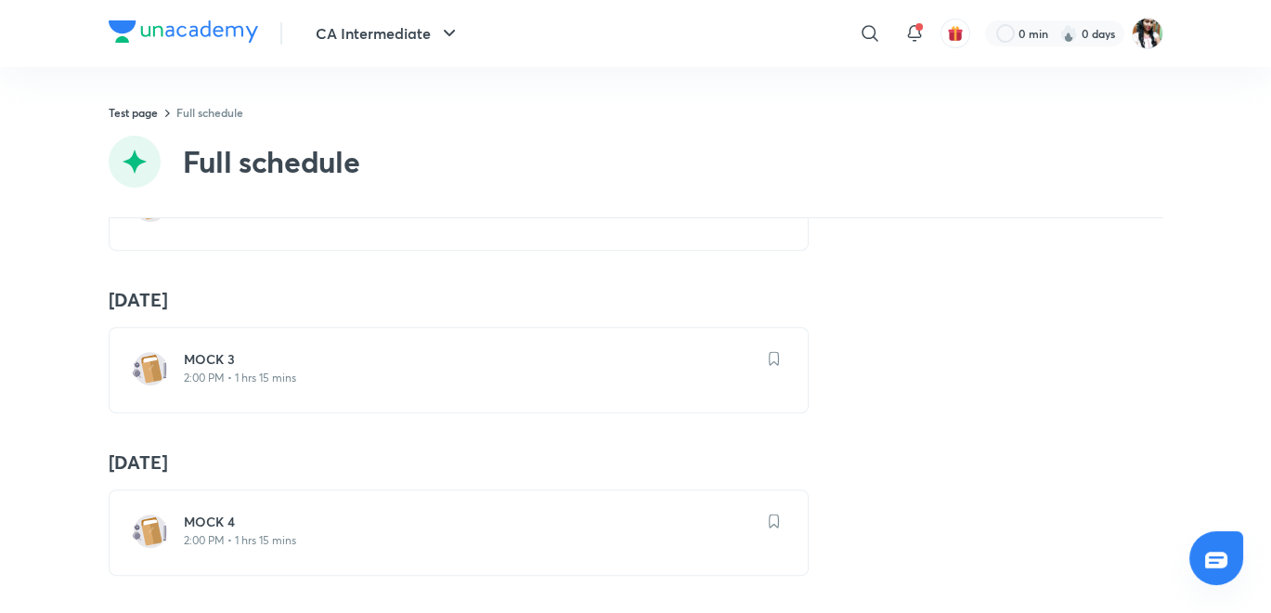
click at [245, 513] on h6 "MOCK 4" at bounding box center [470, 522] width 572 height 19
